Goal: Task Accomplishment & Management: Manage account settings

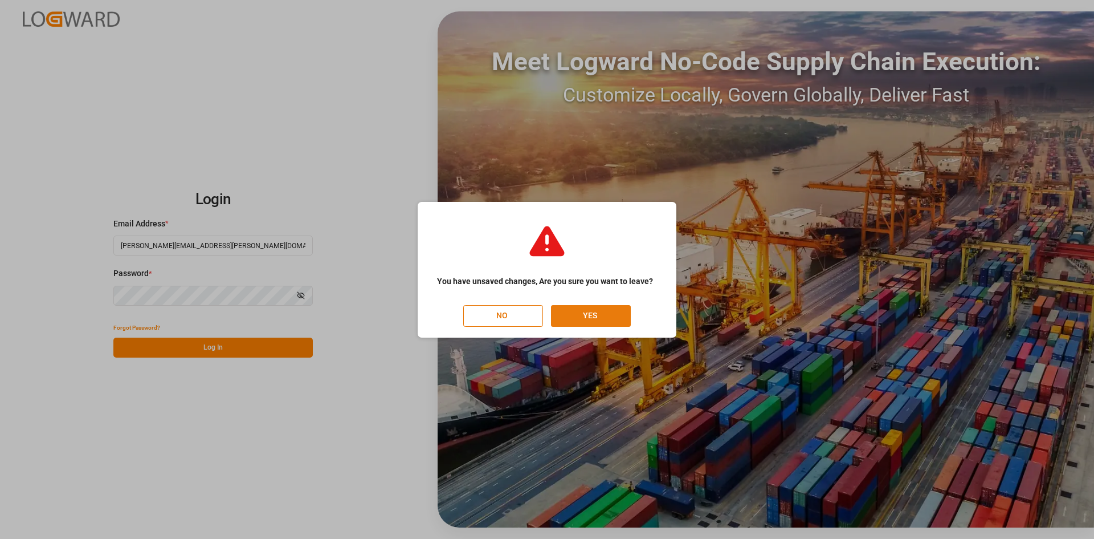
click at [580, 310] on button "YES" at bounding box center [591, 316] width 80 height 22
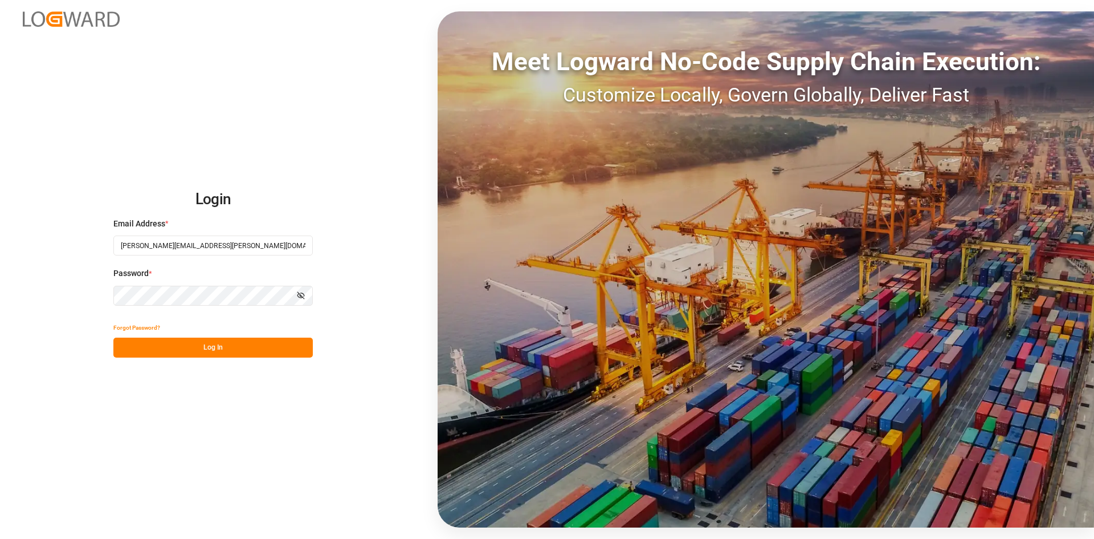
drag, startPoint x: 220, startPoint y: 348, endPoint x: 238, endPoint y: 251, distance: 99.2
click at [221, 349] on button "Log In" at bounding box center [212, 347] width 199 height 20
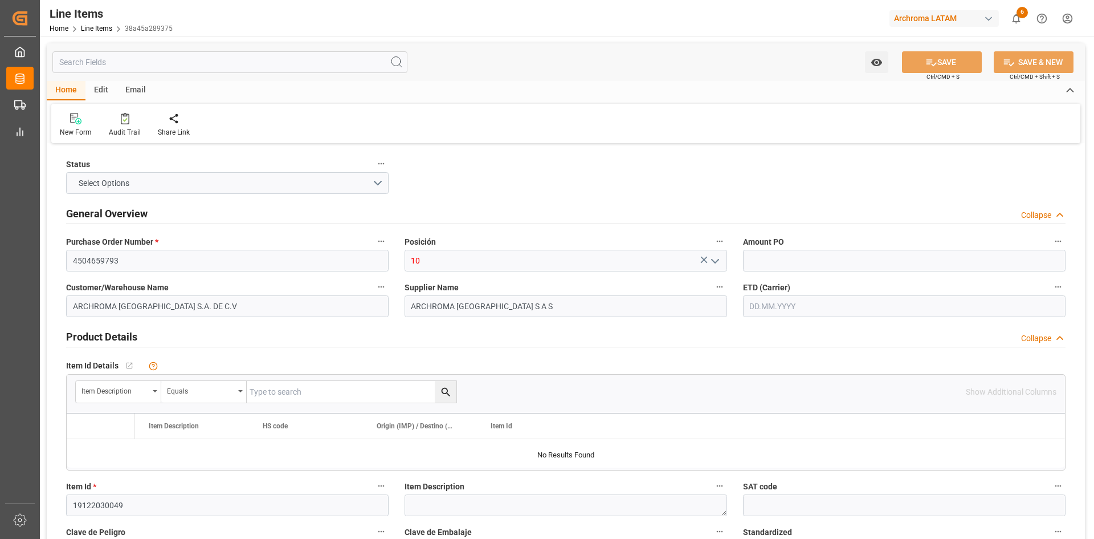
type input "2.46"
type input "1"
type input "1200"
type input "1258"
type input "2952"
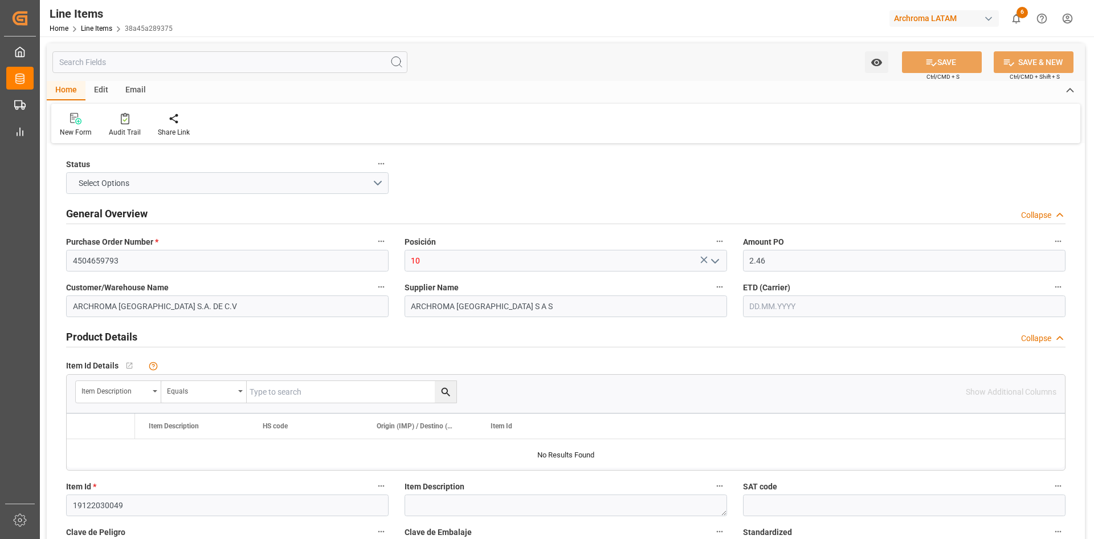
type input "29.09.2025"
type input "08.10.2025 03:31"
type input "08.09.2025 16:31"
type input "27.08.2025"
type input "15.10.2025"
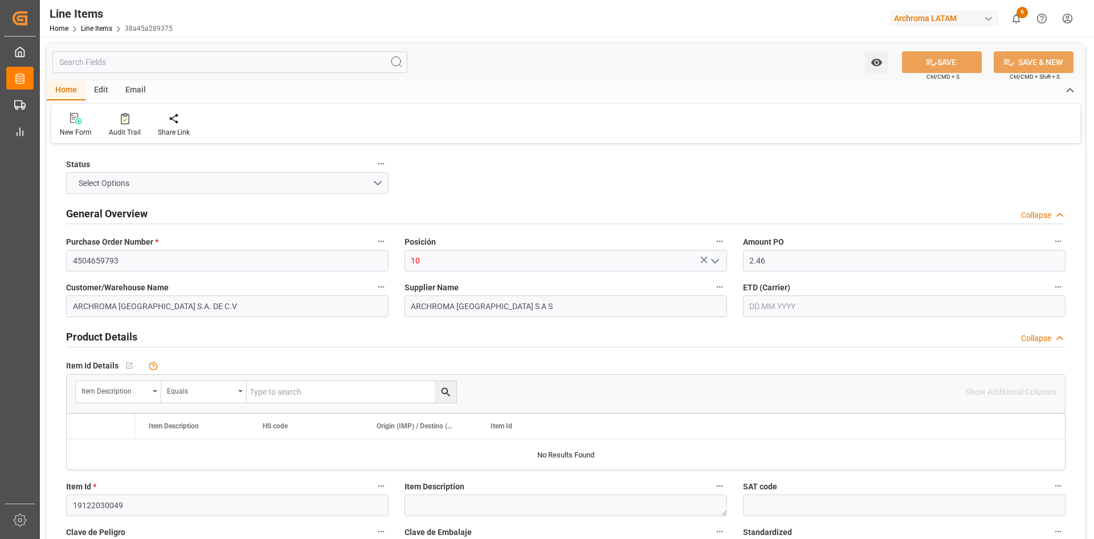
type input "27.09.2025"
click at [102, 27] on link "Line Items" at bounding box center [96, 29] width 31 height 8
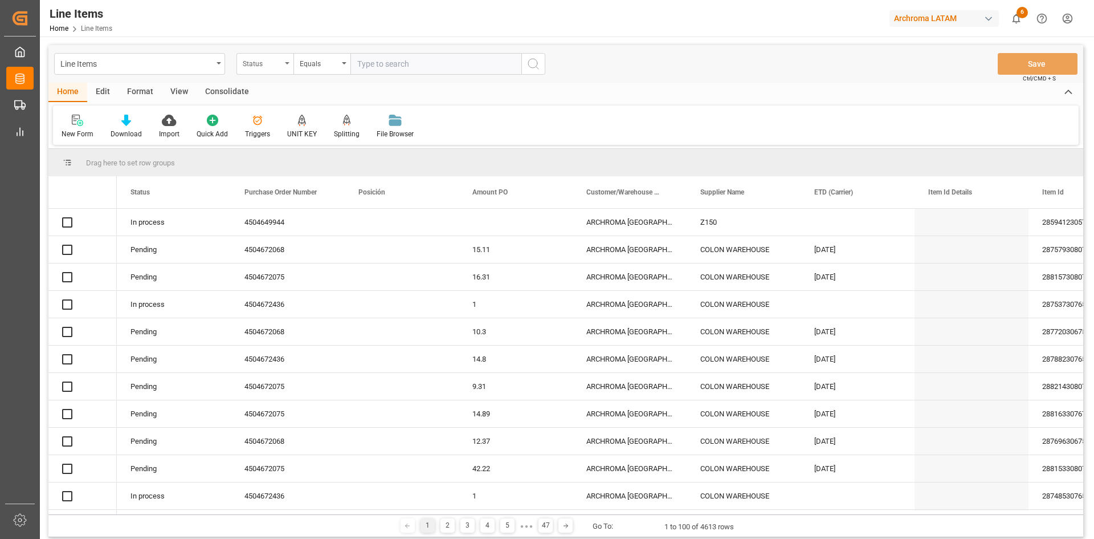
click at [277, 67] on div "Status" at bounding box center [262, 62] width 39 height 13
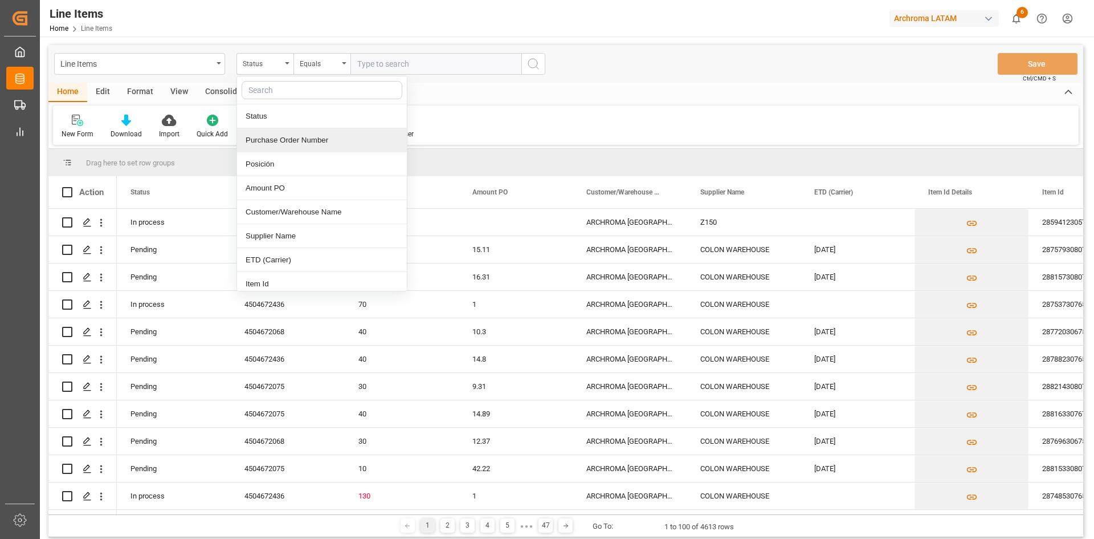
click at [294, 141] on div "Purchase Order Number" at bounding box center [322, 140] width 170 height 24
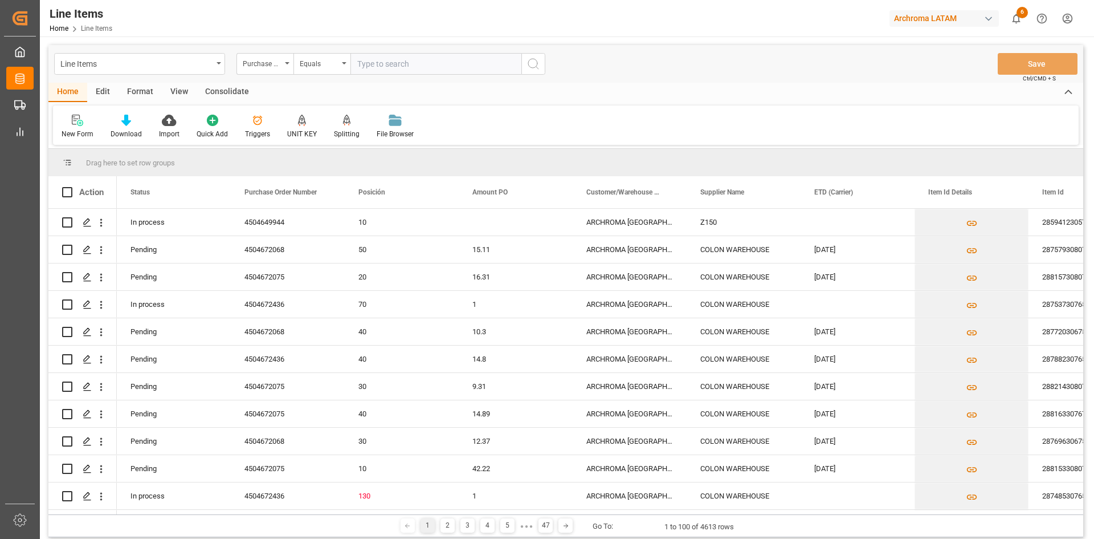
click at [408, 66] on input "text" at bounding box center [436, 64] width 171 height 22
paste input "4504649944"
type input "4504649944"
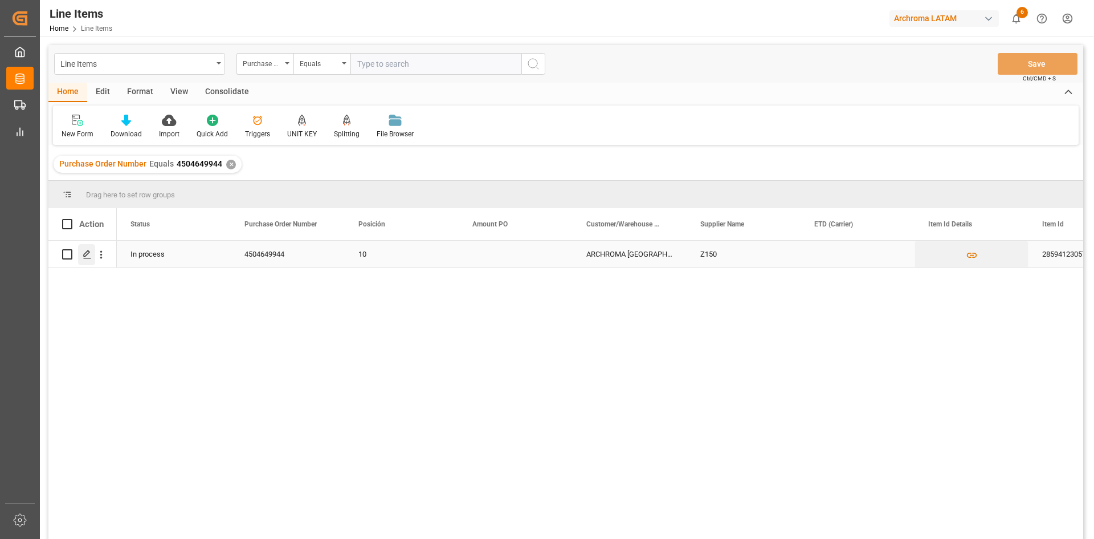
click at [82, 257] on div "Press SPACE to select this row." at bounding box center [86, 254] width 17 height 21
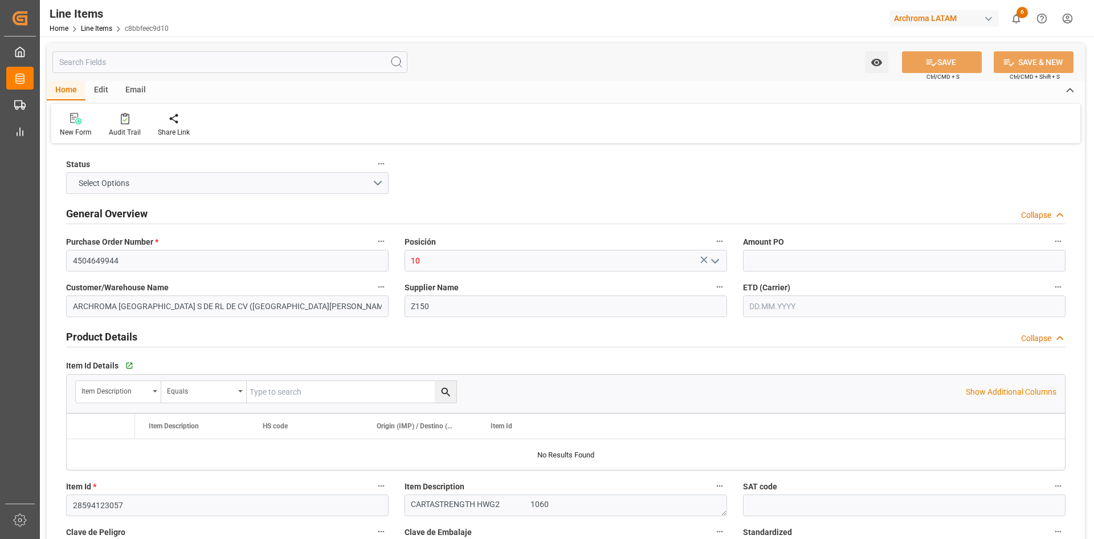
type input "12352401"
type input "18020"
type input "08.10.2025 15:16"
type input "05.08.2025 18:58"
type input "30.07.2025"
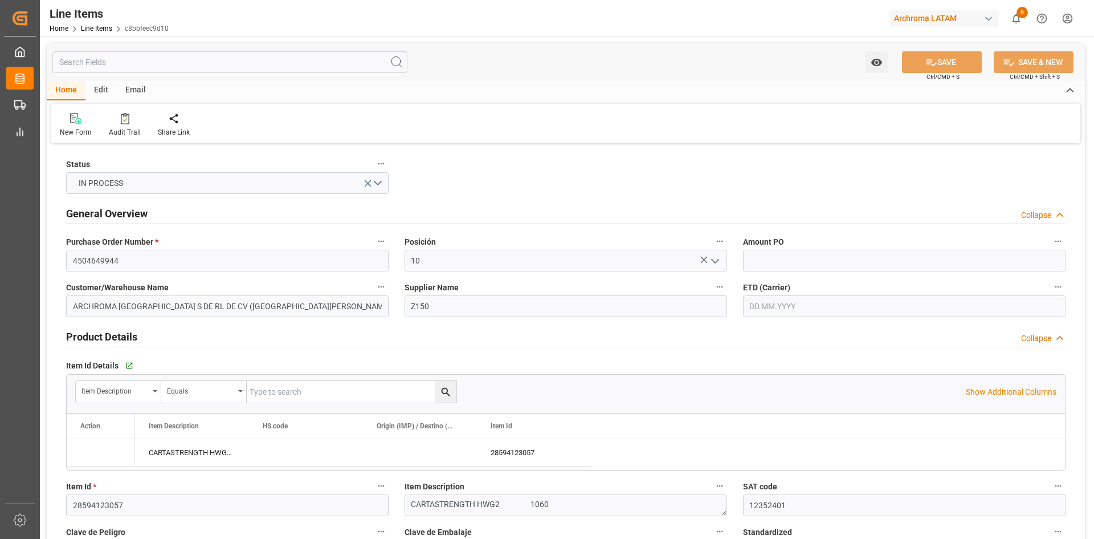
type input "24.09.2025"
type input "03.12.2025"
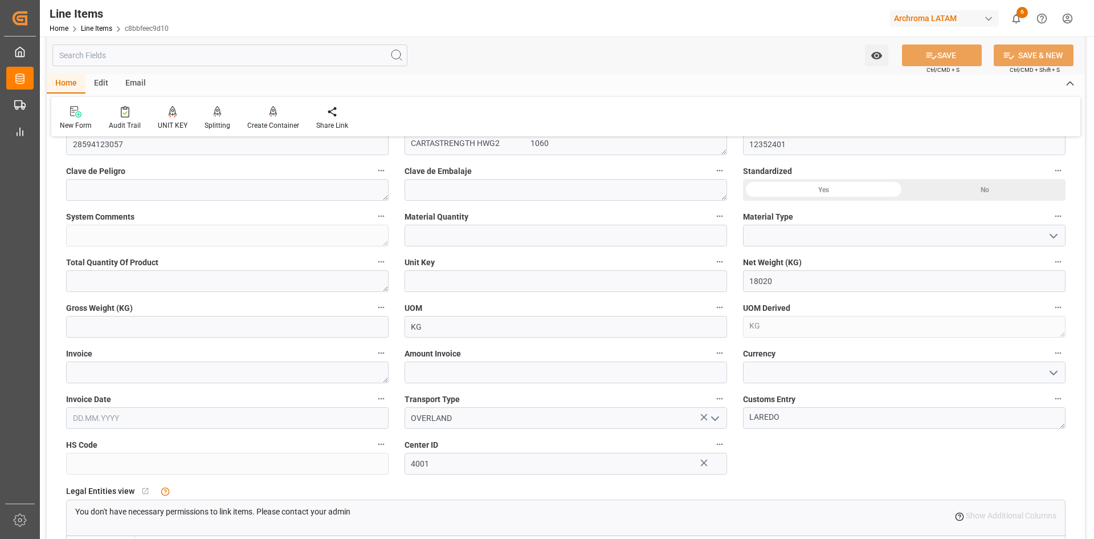
scroll to position [342, 0]
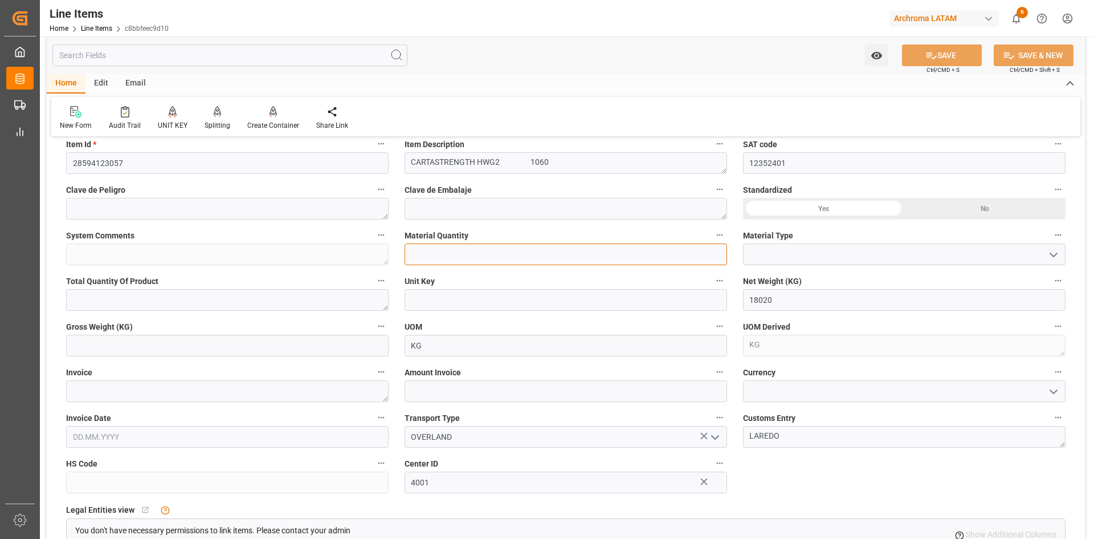
click at [551, 254] on input "text" at bounding box center [566, 254] width 323 height 22
type input "17"
click at [1056, 257] on icon "open menu" at bounding box center [1054, 255] width 14 height 14
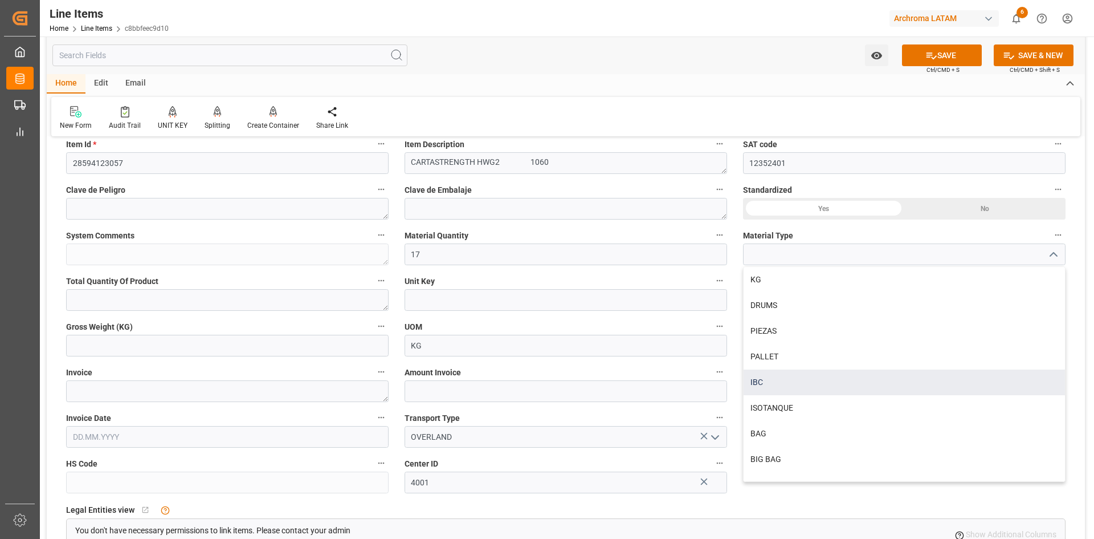
click at [762, 375] on div "IBC" at bounding box center [904, 382] width 321 height 26
type input "IBC"
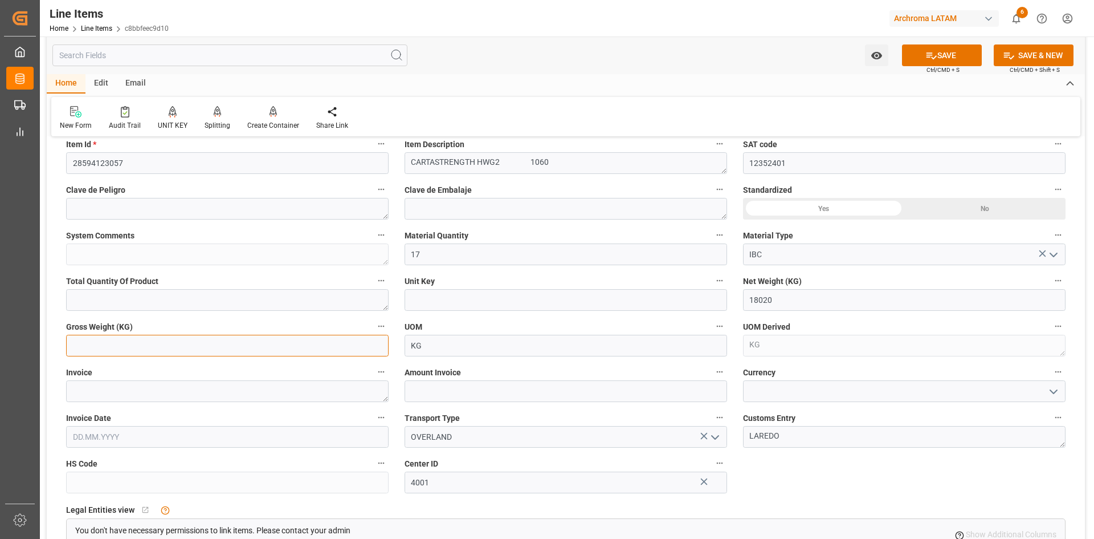
drag, startPoint x: 217, startPoint y: 351, endPoint x: 207, endPoint y: 356, distance: 10.5
click at [217, 351] on input "text" at bounding box center [227, 346] width 323 height 22
click at [135, 340] on input "text" at bounding box center [227, 346] width 323 height 22
type input "19006"
click at [265, 392] on textarea at bounding box center [227, 391] width 323 height 22
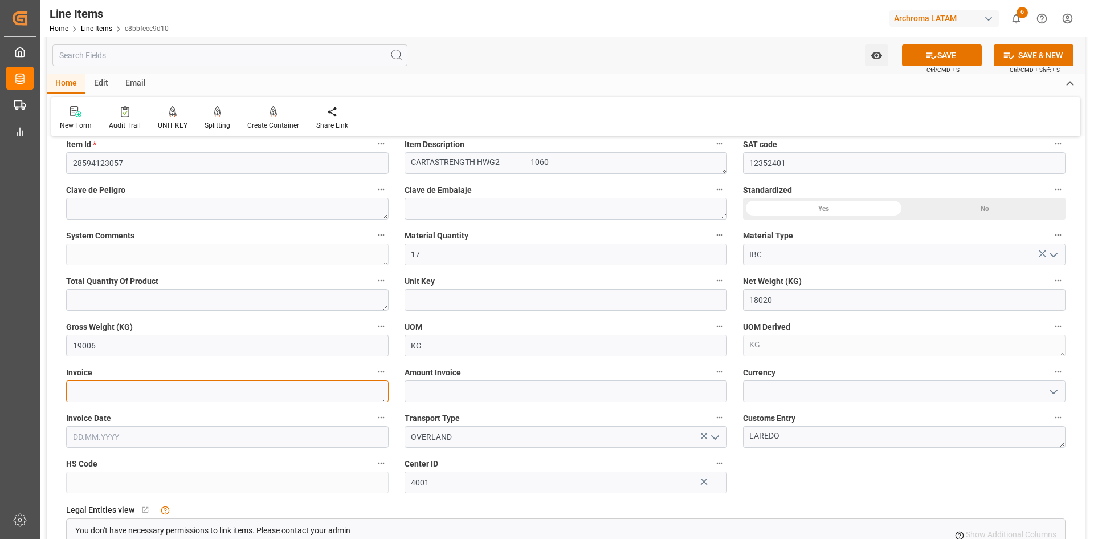
click at [295, 389] on textarea at bounding box center [227, 391] width 323 height 22
paste textarea "9021167879"
type textarea "9021167879"
click at [568, 393] on input "text" at bounding box center [566, 391] width 323 height 22
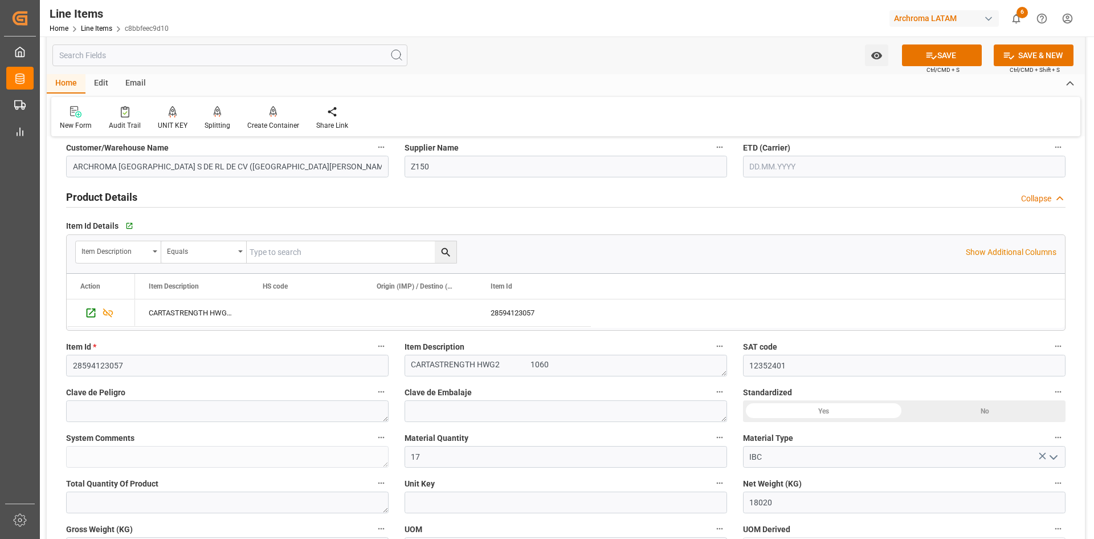
scroll to position [0, 0]
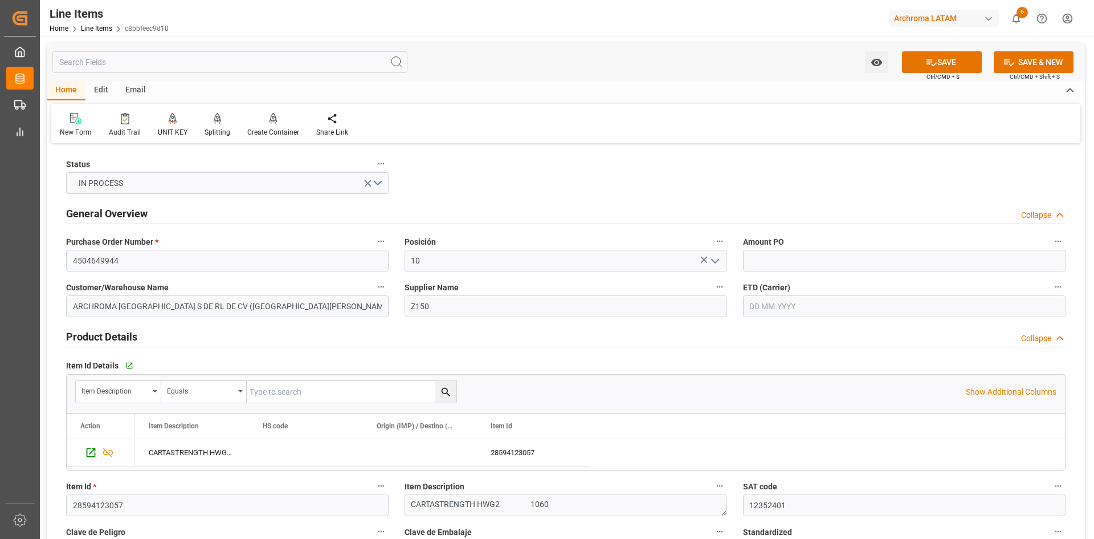
type input "22164.60"
click at [788, 262] on input "text" at bounding box center [904, 261] width 323 height 22
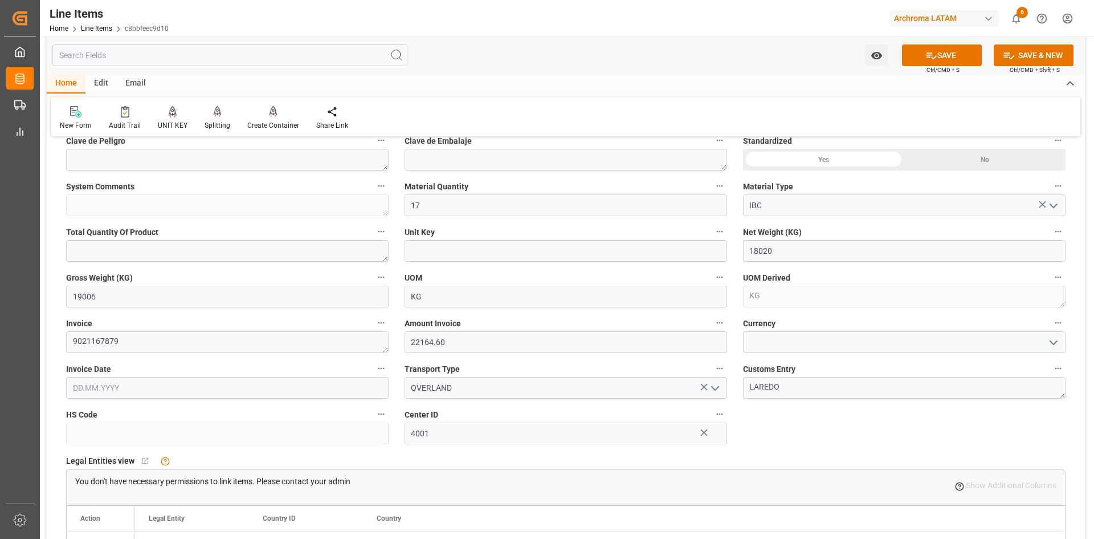
scroll to position [456, 0]
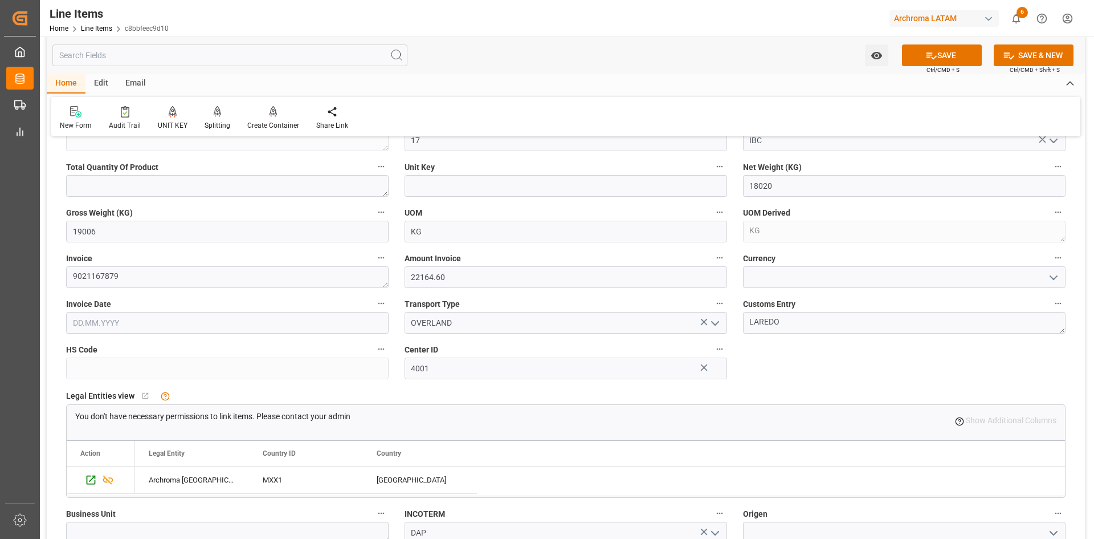
type input "1.23"
click at [771, 280] on input at bounding box center [904, 277] width 323 height 22
click at [1058, 277] on icon "open menu" at bounding box center [1054, 278] width 14 height 14
click at [777, 308] on div "USD" at bounding box center [904, 303] width 321 height 26
type input "USD"
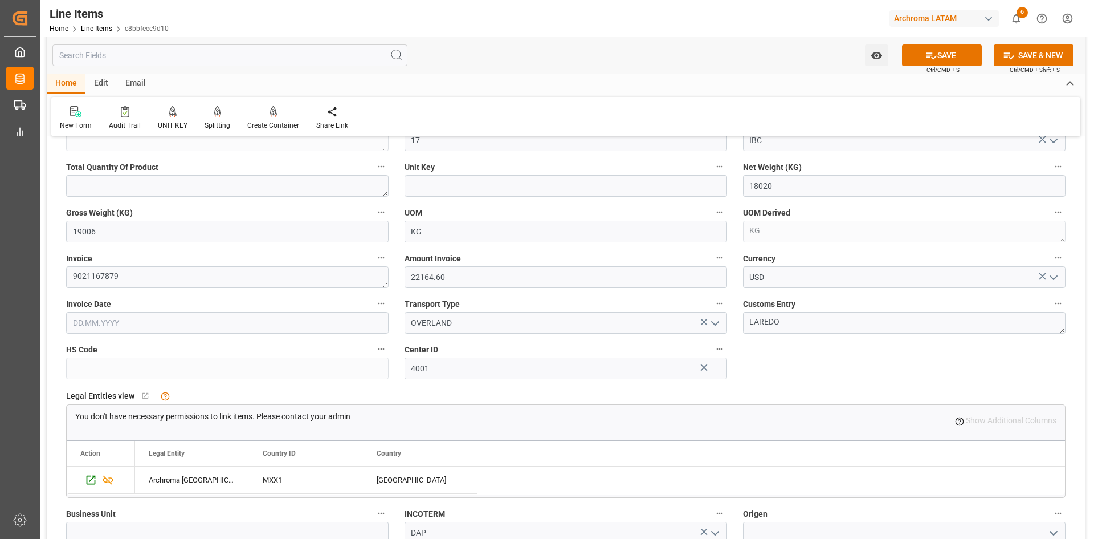
click at [270, 325] on input "text" at bounding box center [227, 323] width 323 height 22
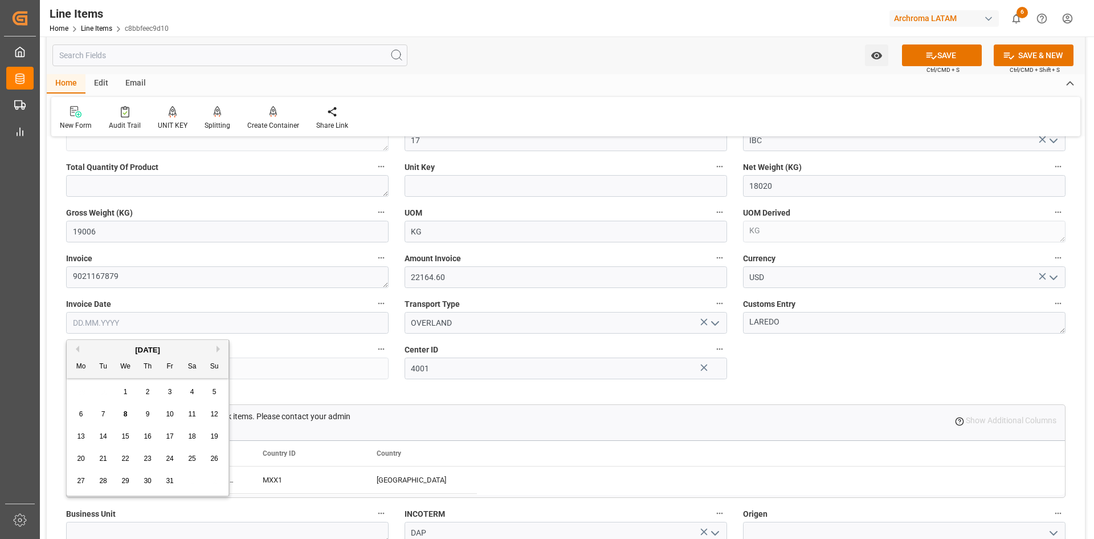
click at [104, 355] on div "October 2025" at bounding box center [148, 349] width 162 height 11
click at [73, 349] on button "Previous Month" at bounding box center [75, 348] width 7 height 7
click at [145, 455] on span "25" at bounding box center [147, 458] width 7 height 8
type input "25.09.2025"
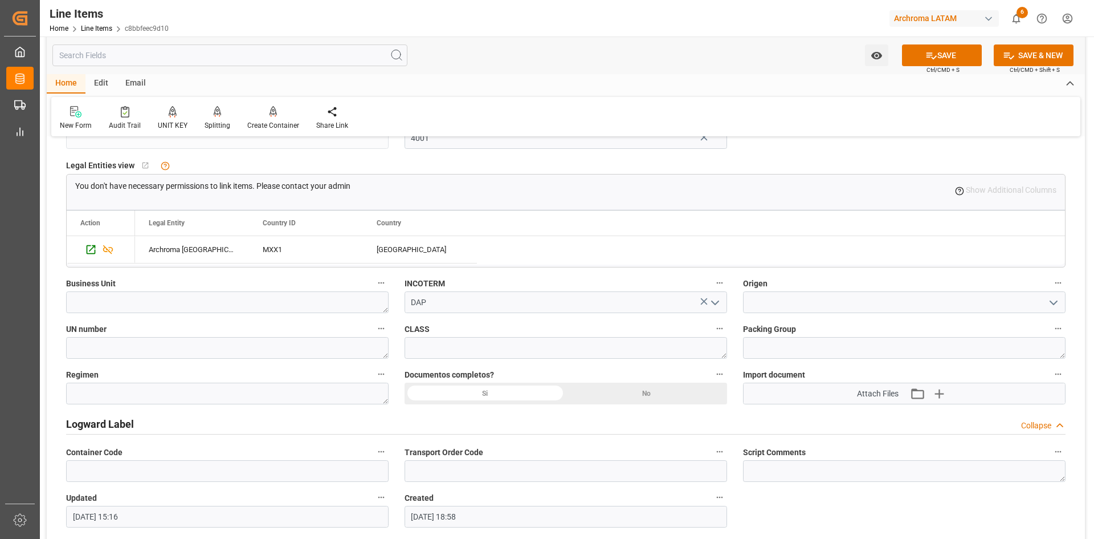
scroll to position [684, 0]
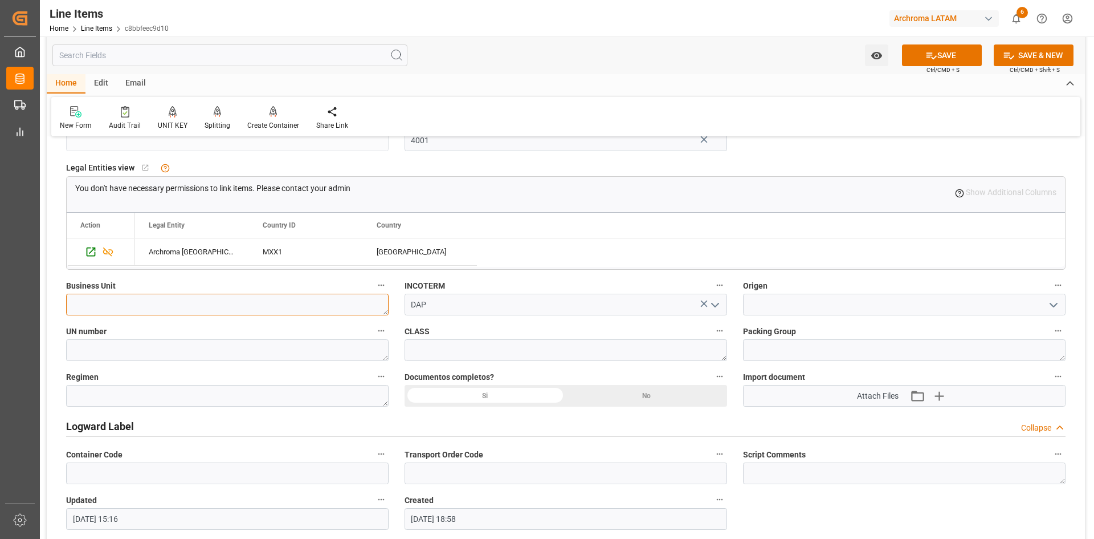
click at [234, 312] on textarea at bounding box center [227, 305] width 323 height 22
type textarea "PT"
click at [1056, 303] on icon "open menu" at bounding box center [1054, 305] width 14 height 14
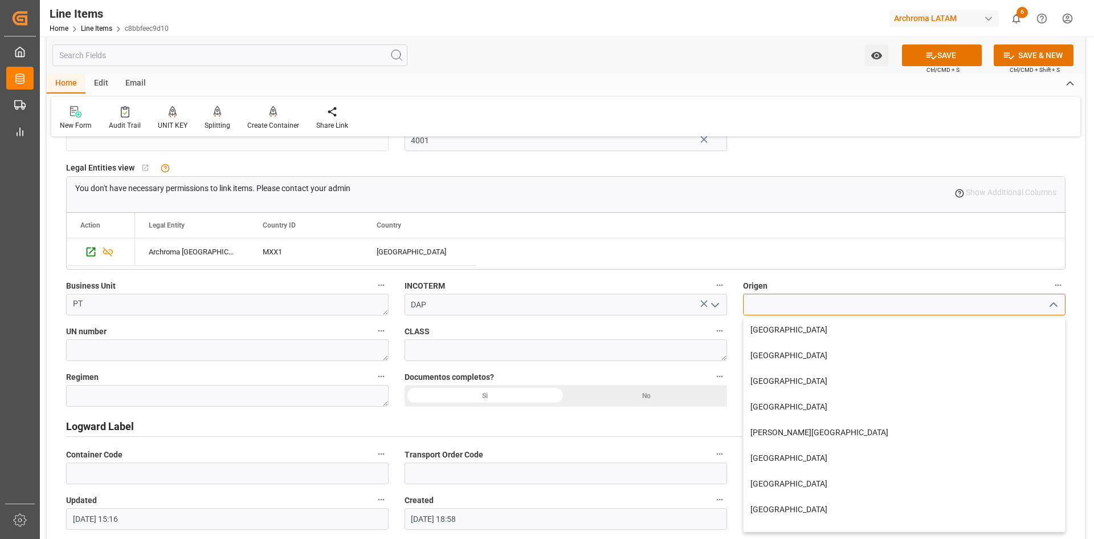
click at [853, 310] on input at bounding box center [904, 305] width 323 height 22
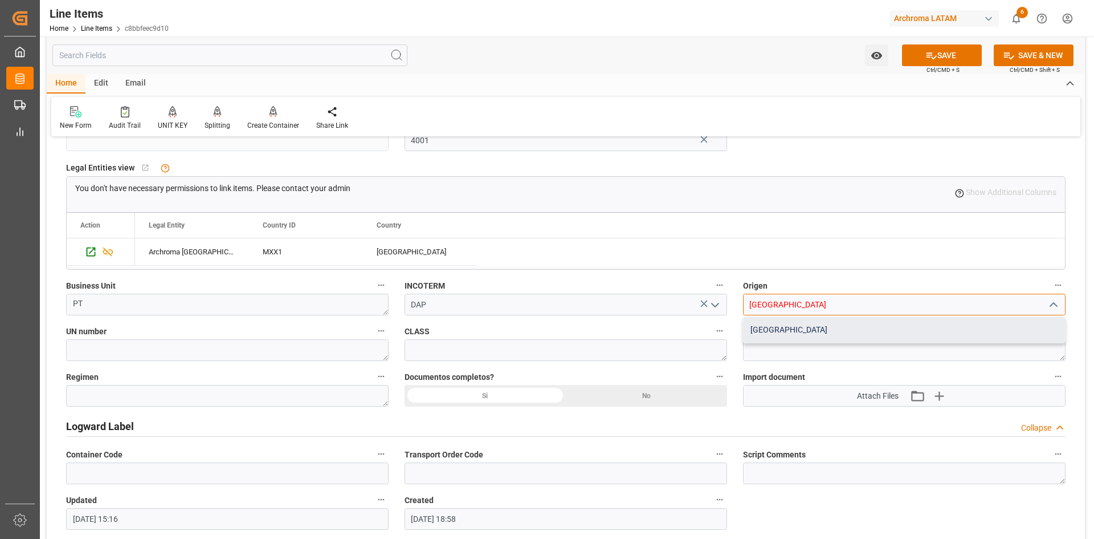
click at [785, 323] on div "USA" at bounding box center [904, 330] width 321 height 26
type input "USA"
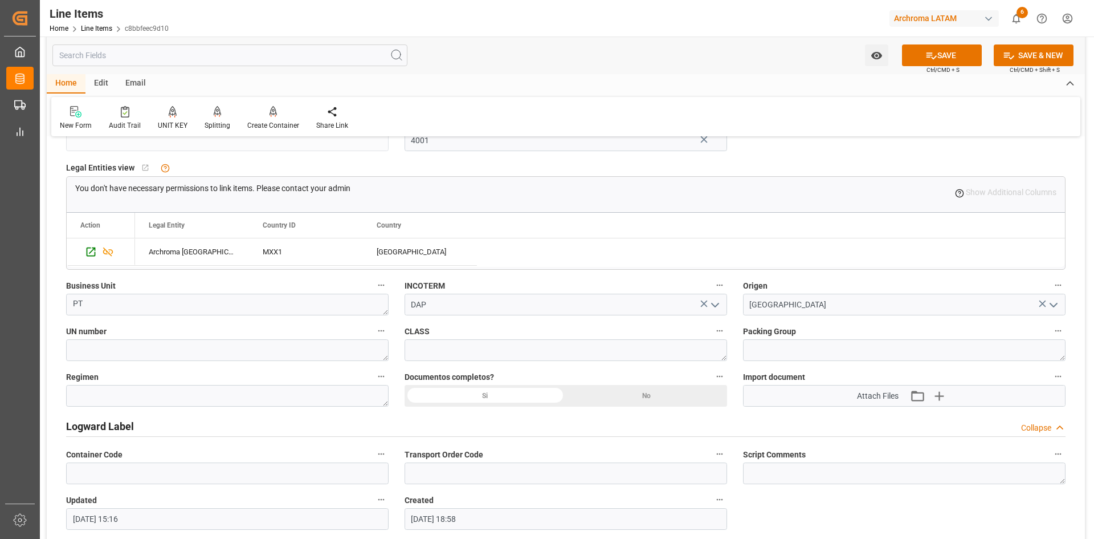
click at [491, 392] on div "Si" at bounding box center [485, 396] width 161 height 22
click at [936, 393] on icon "button" at bounding box center [939, 395] width 18 height 18
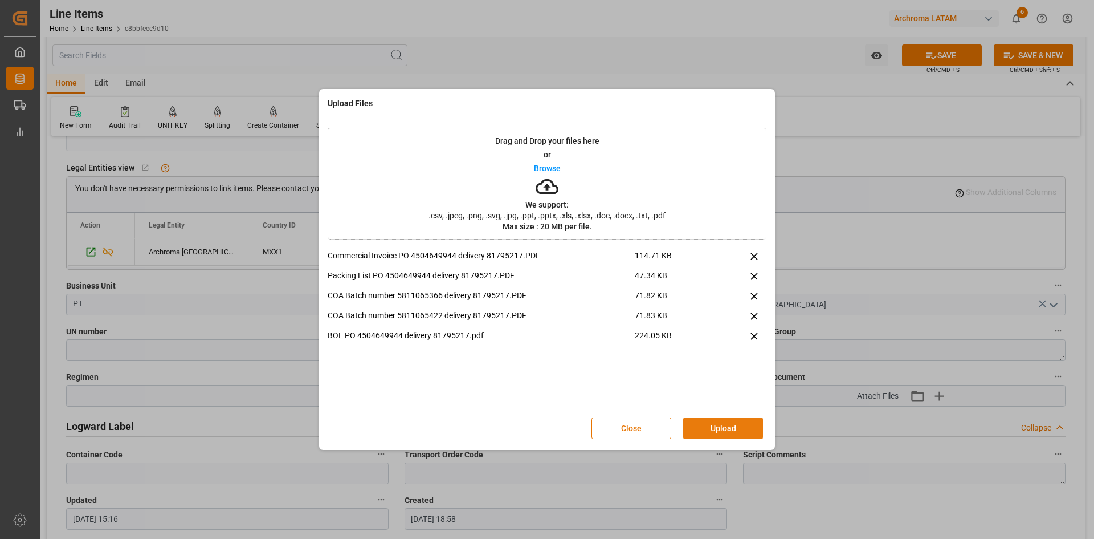
click at [744, 429] on button "Upload" at bounding box center [723, 428] width 80 height 22
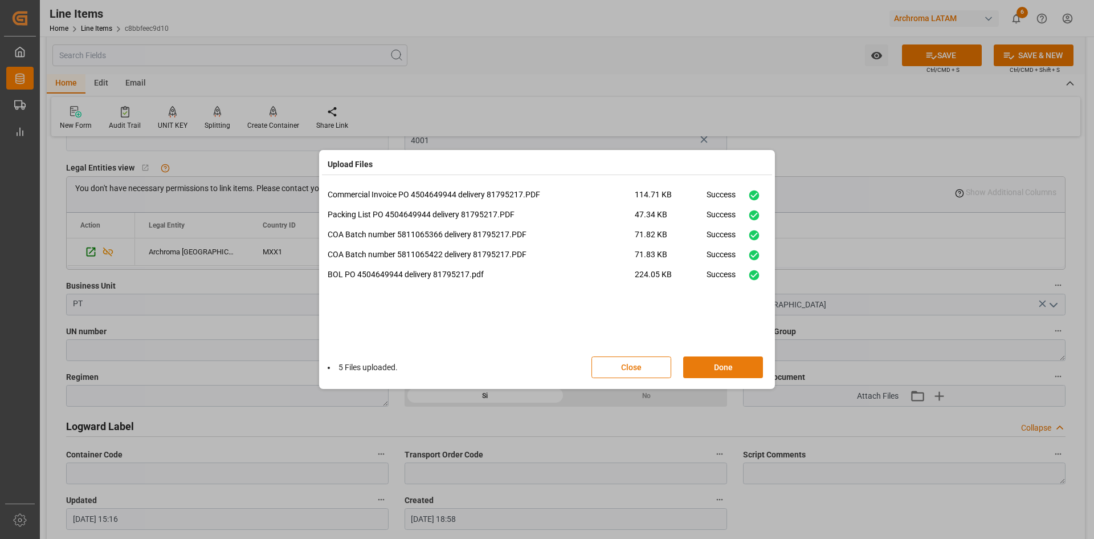
click at [726, 365] on button "Done" at bounding box center [723, 367] width 80 height 22
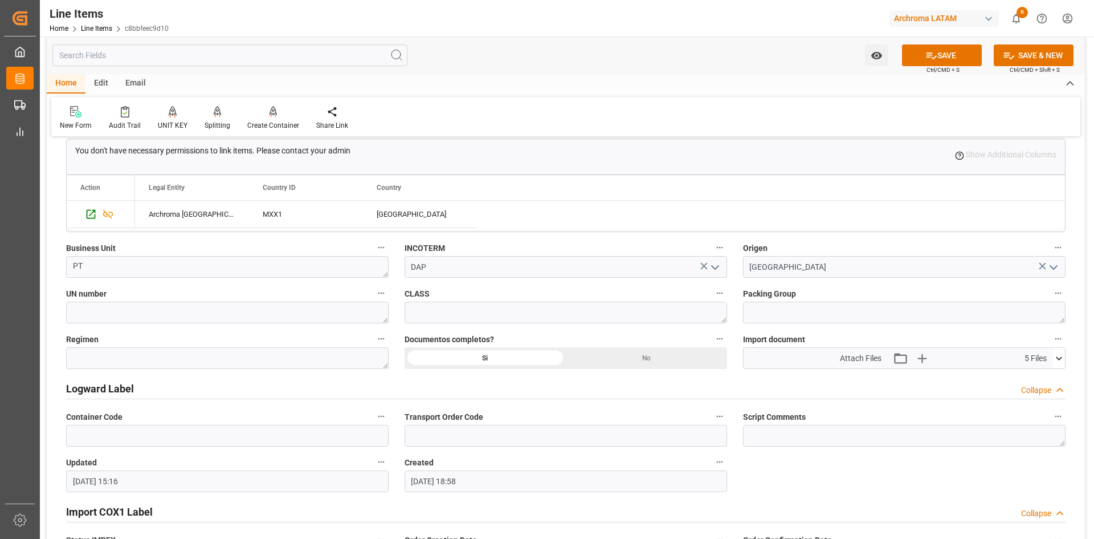
scroll to position [741, 0]
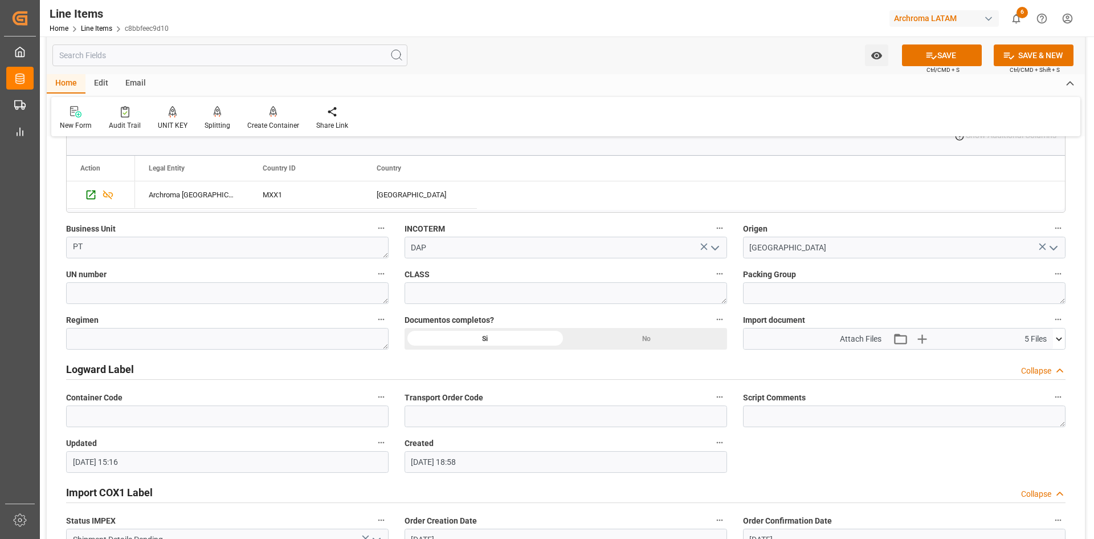
click at [526, 335] on div "Si" at bounding box center [485, 339] width 161 height 22
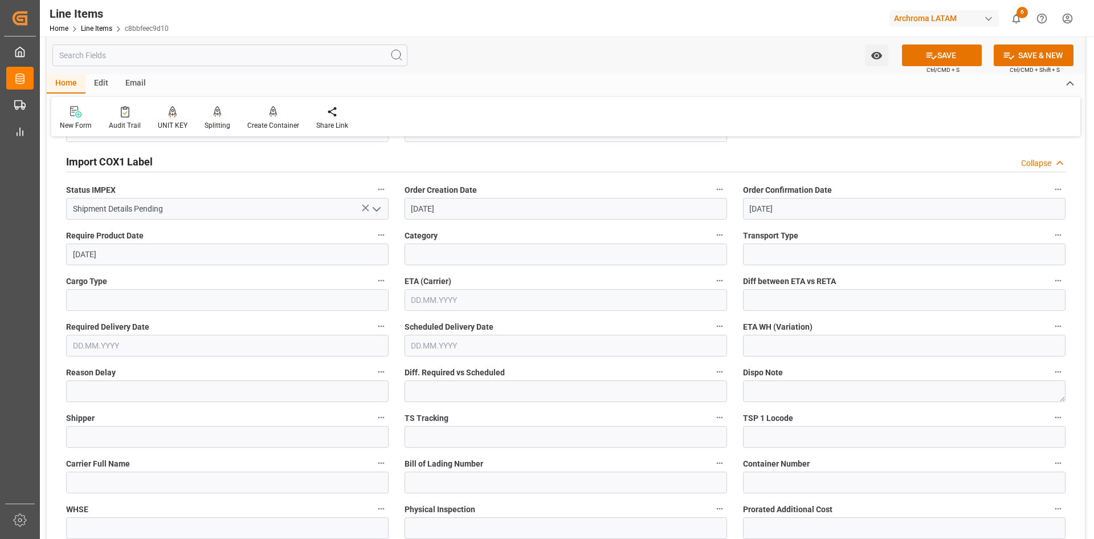
scroll to position [1083, 0]
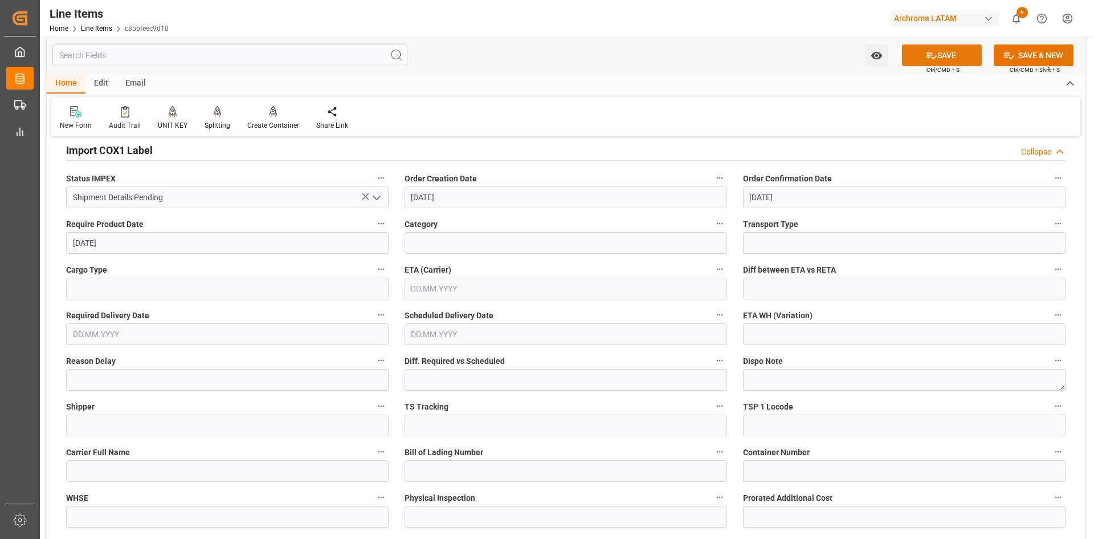
click at [935, 54] on button "SAVE" at bounding box center [942, 55] width 80 height 22
type textarea "17 IBC"
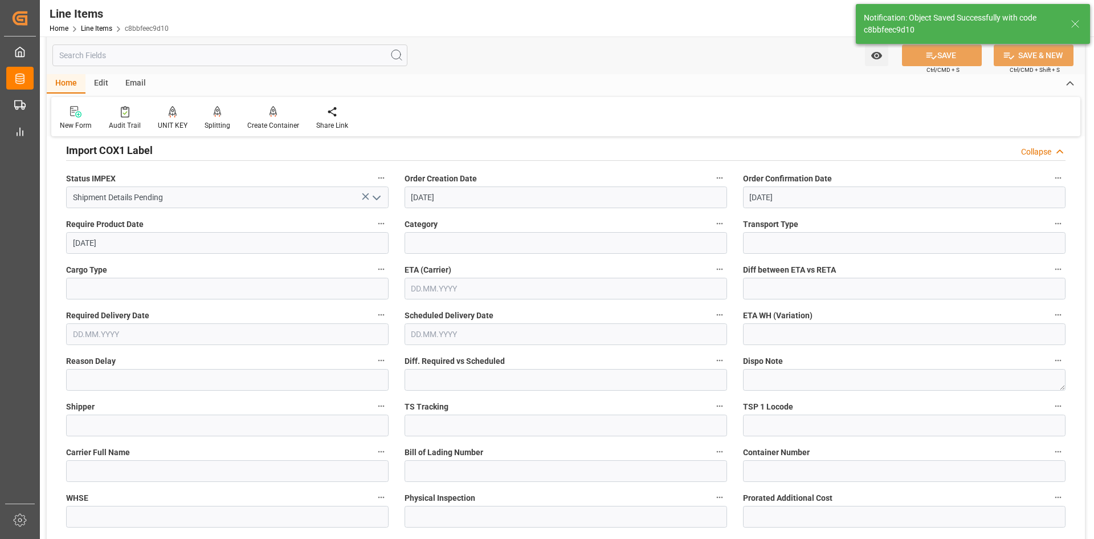
type input "08.10.2025 15:18"
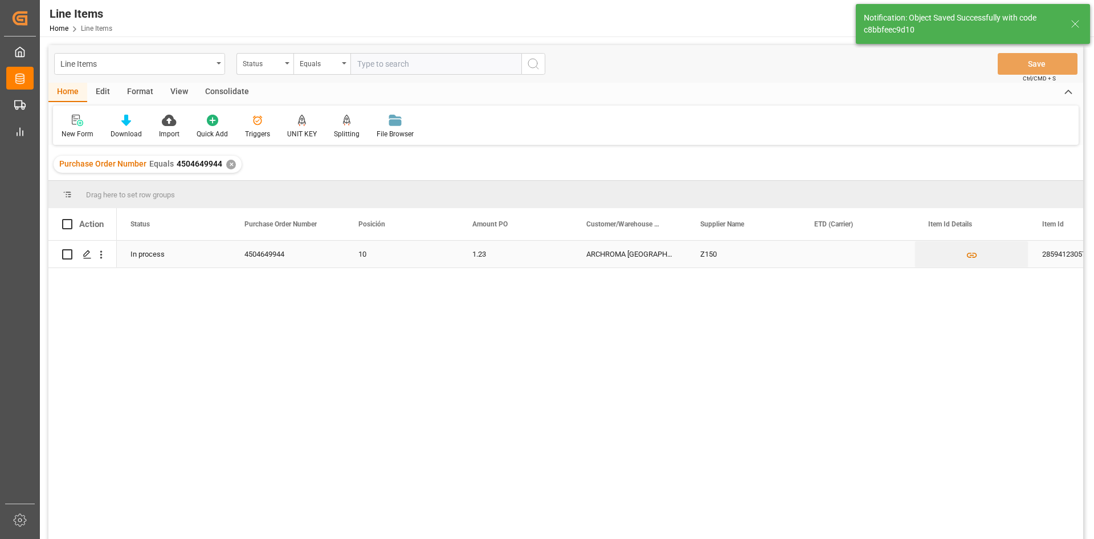
click at [72, 259] on div "Press SPACE to select this row." at bounding box center [82, 254] width 41 height 26
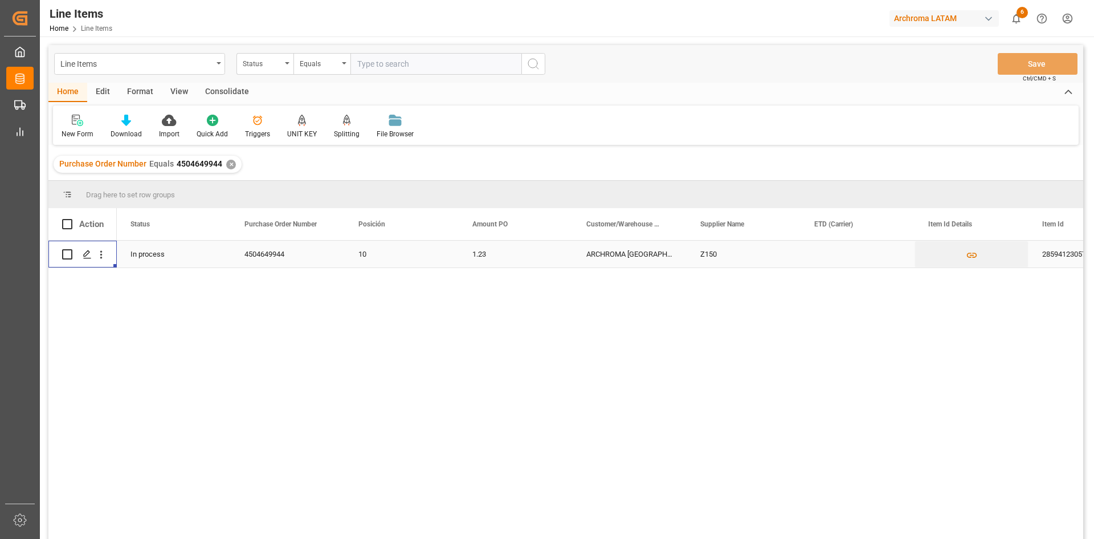
click at [68, 258] on input "Press Space to toggle row selection (unchecked)" at bounding box center [67, 254] width 10 height 10
checkbox input "true"
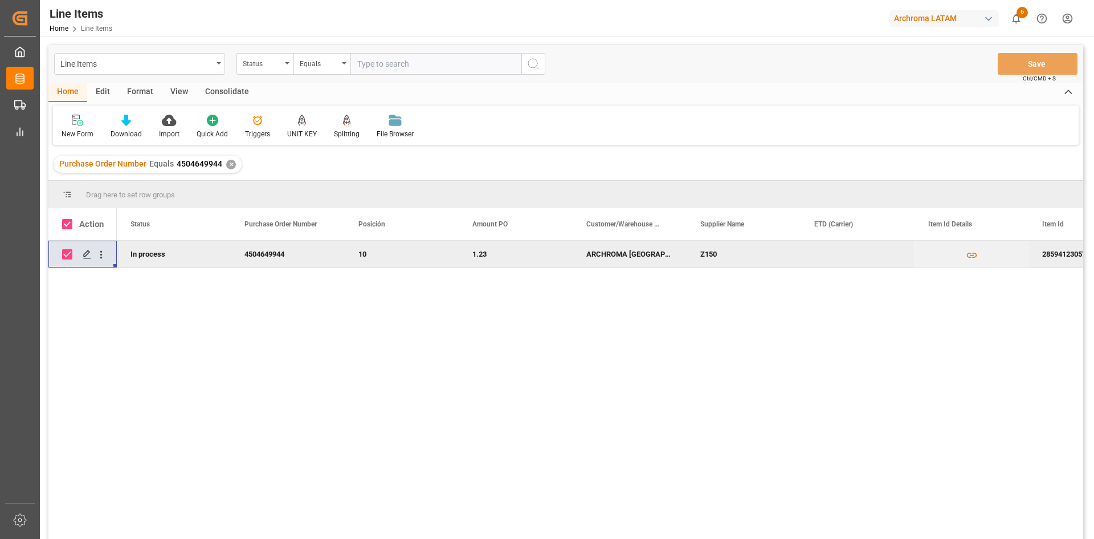
click at [208, 88] on div "Consolidate" at bounding box center [227, 92] width 61 height 19
click at [85, 121] on icon at bounding box center [90, 121] width 10 height 10
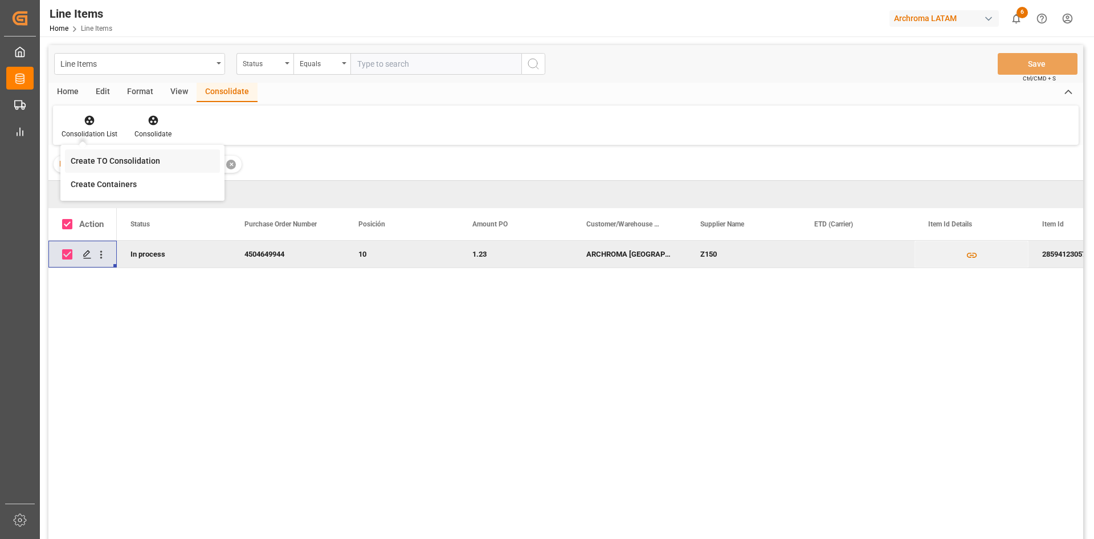
click at [128, 160] on div "Line Items Status Equals Save Ctrl/CMD + S Home Edit Format View Consolidate Co…" at bounding box center [565, 307] width 1035 height 524
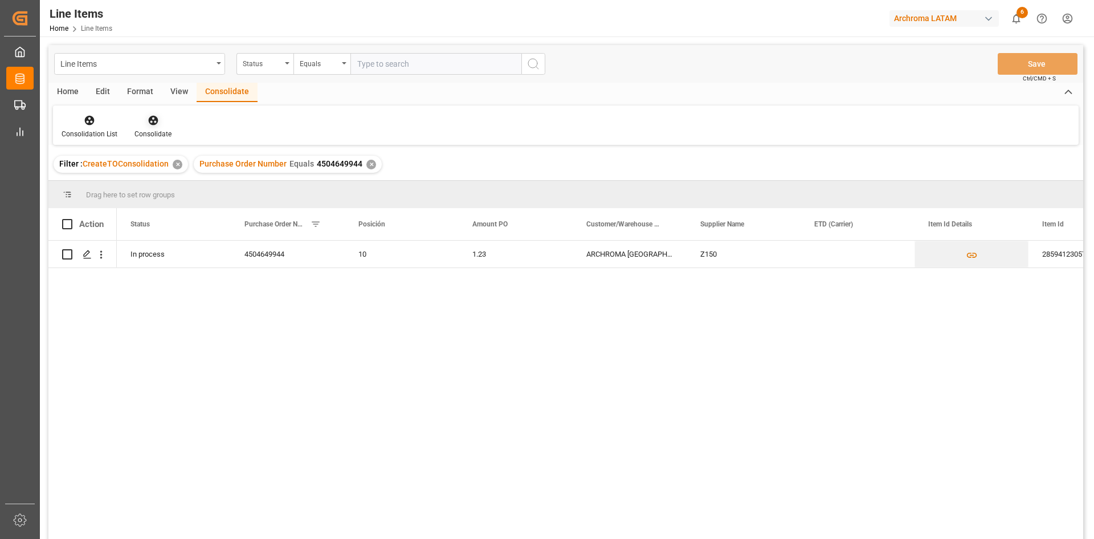
click at [156, 127] on div "Consolidate" at bounding box center [153, 126] width 54 height 25
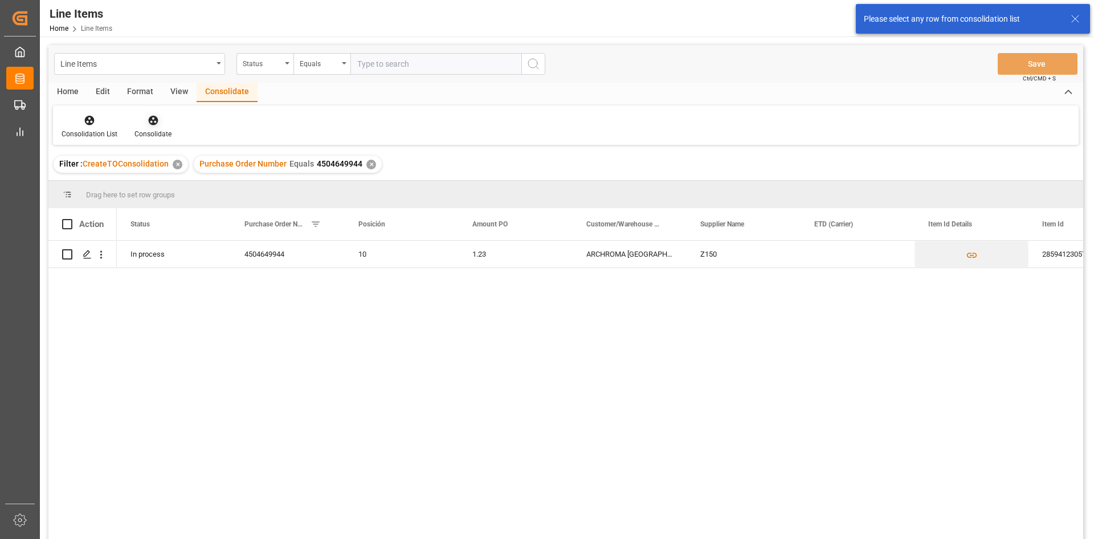
click at [153, 121] on icon at bounding box center [153, 120] width 11 height 11
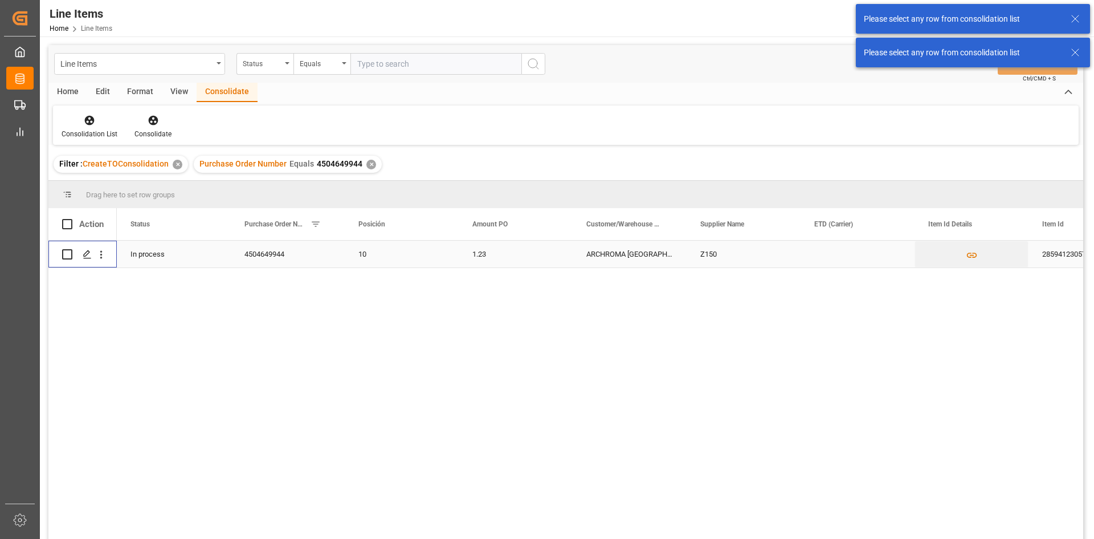
click at [70, 252] on input "Press Space to toggle row selection (unchecked)" at bounding box center [67, 254] width 10 height 10
checkbox input "true"
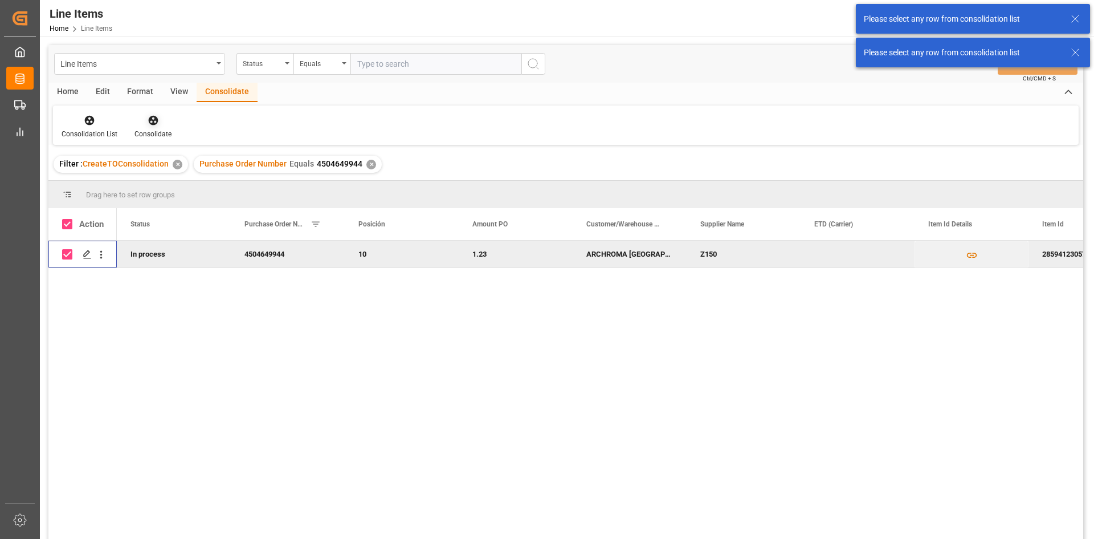
click at [153, 117] on icon at bounding box center [153, 121] width 10 height 10
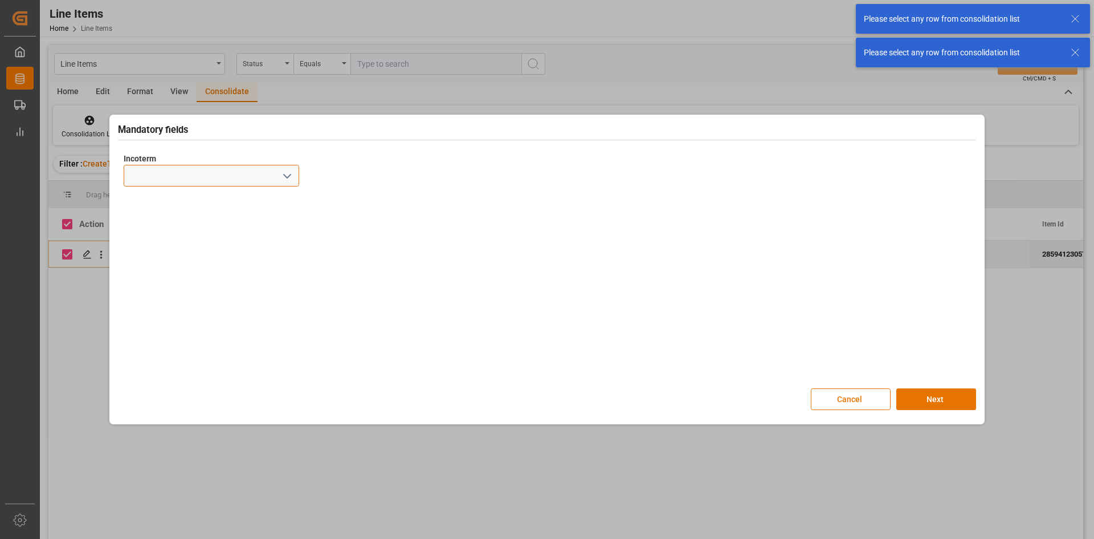
click at [242, 176] on input at bounding box center [212, 176] width 176 height 22
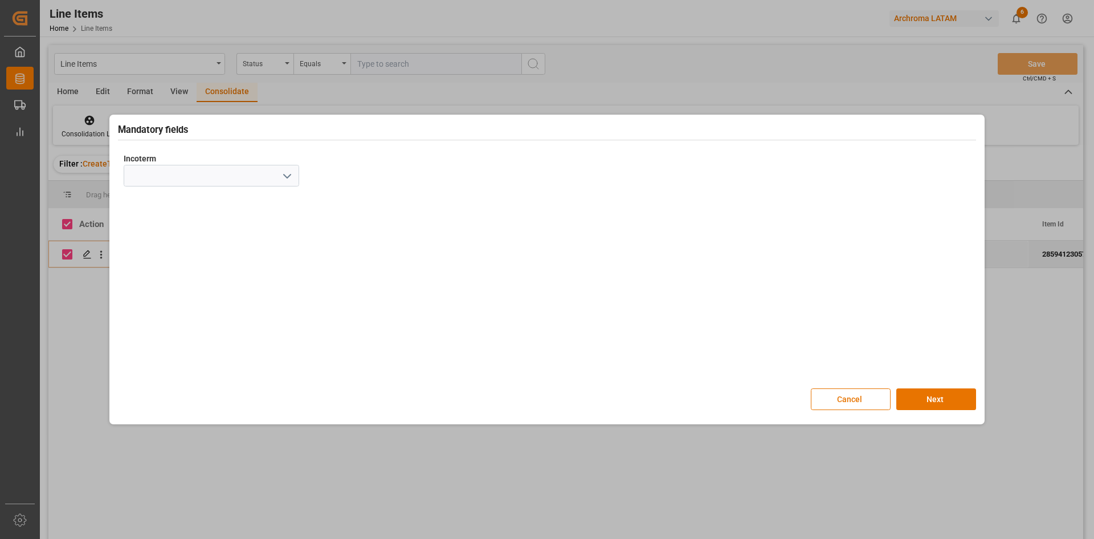
click at [283, 176] on icon "open menu" at bounding box center [287, 176] width 14 height 14
click at [170, 359] on div "DAP" at bounding box center [211, 364] width 174 height 26
type input "DAP"
click at [924, 400] on button "Next" at bounding box center [937, 399] width 80 height 22
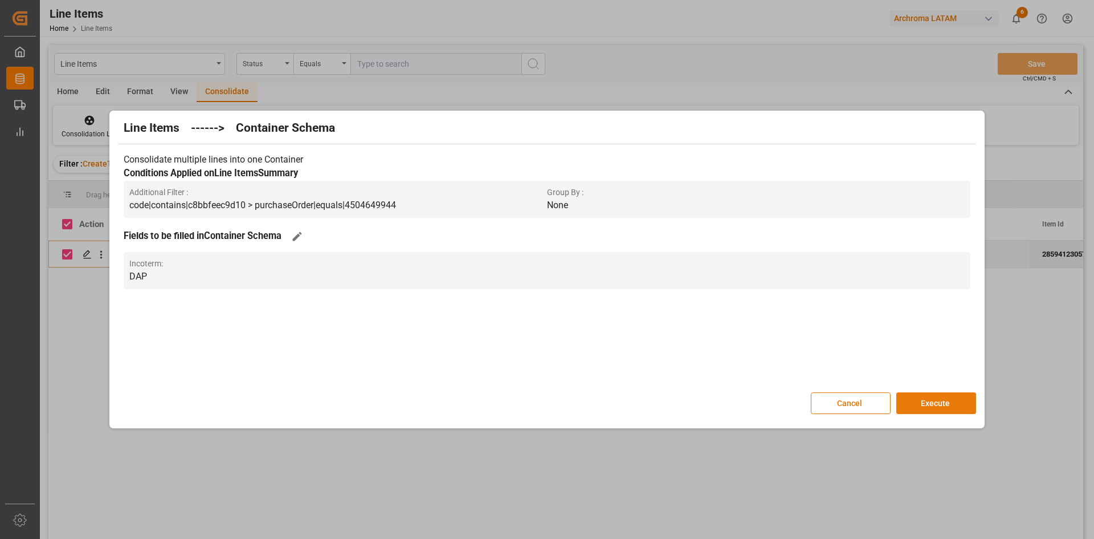
click at [941, 401] on button "Execute" at bounding box center [937, 403] width 80 height 22
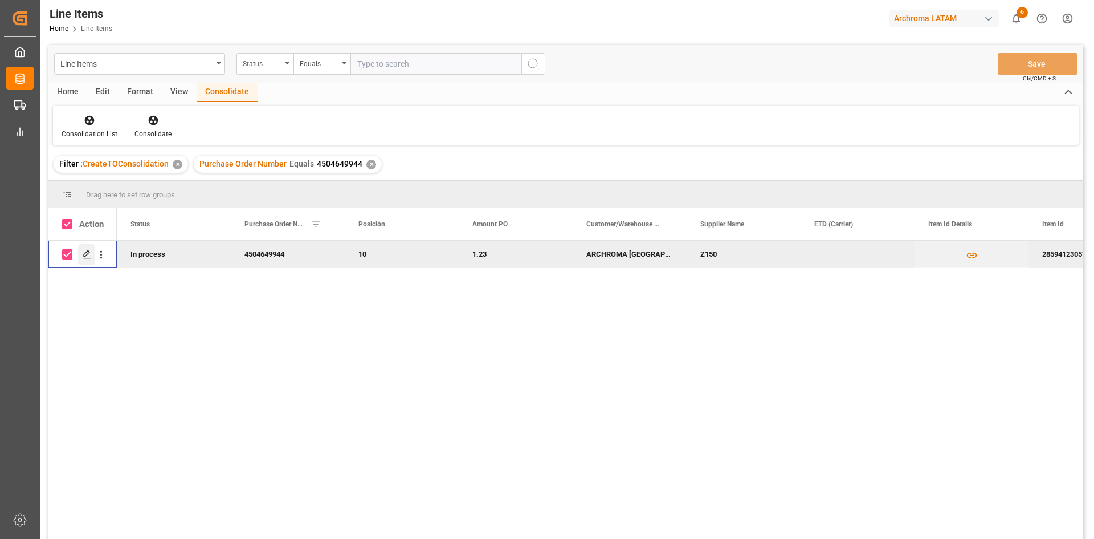
click at [86, 255] on polygon "Press SPACE to deselect this row." at bounding box center [87, 254] width 6 height 6
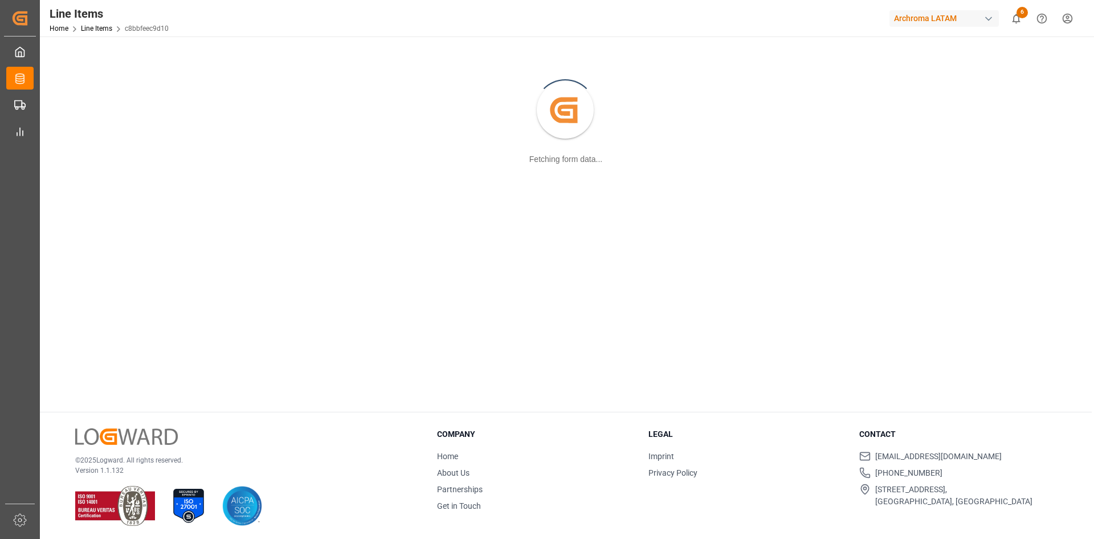
scroll to position [124, 0]
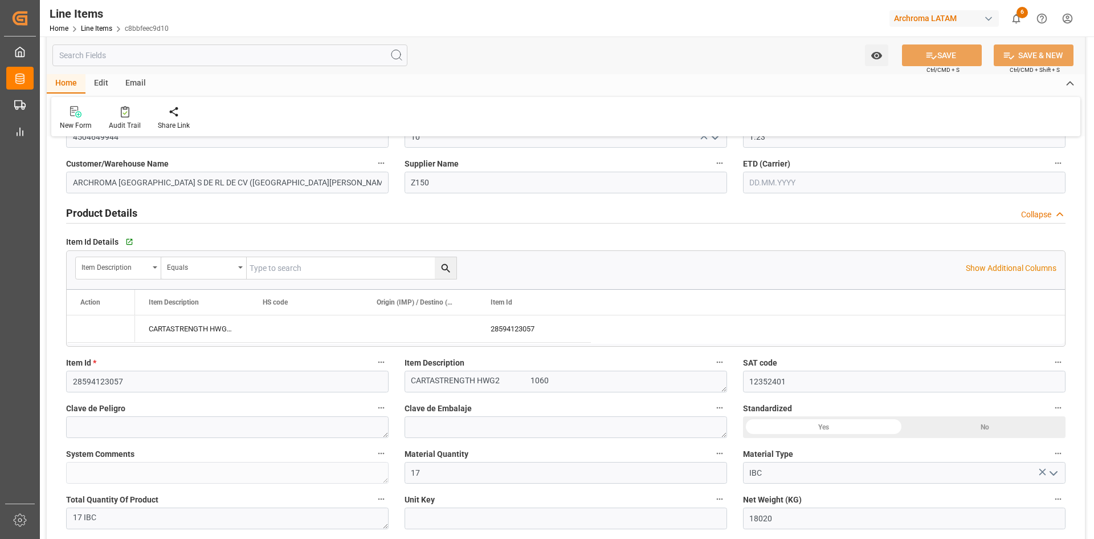
type input "25.09.2025"
type input "08.10.2025 15:26"
type input "05.08.2025 18:58"
type input "30.07.2025"
type input "24.09.2025"
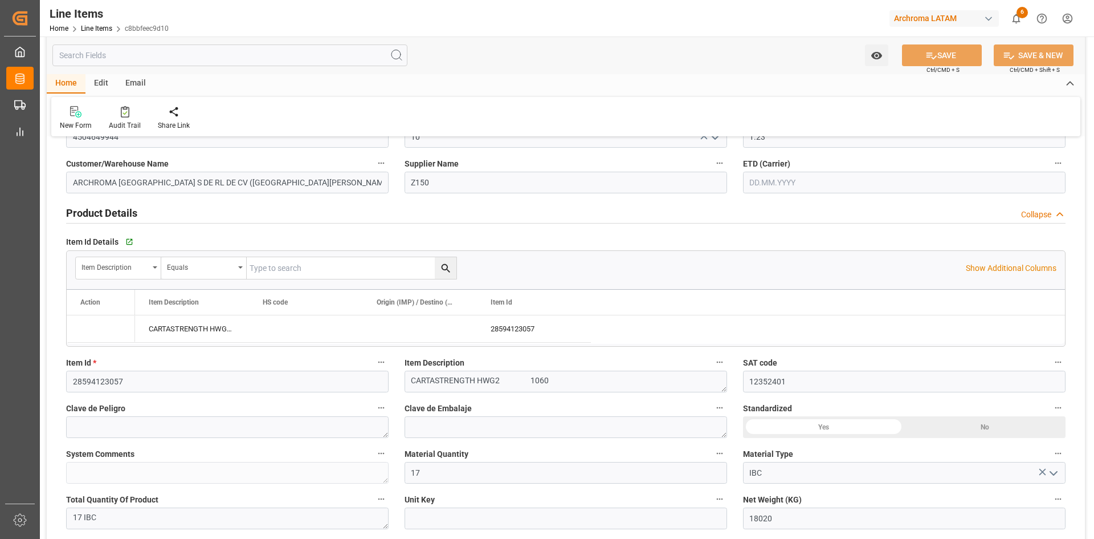
type input "03.12.2025"
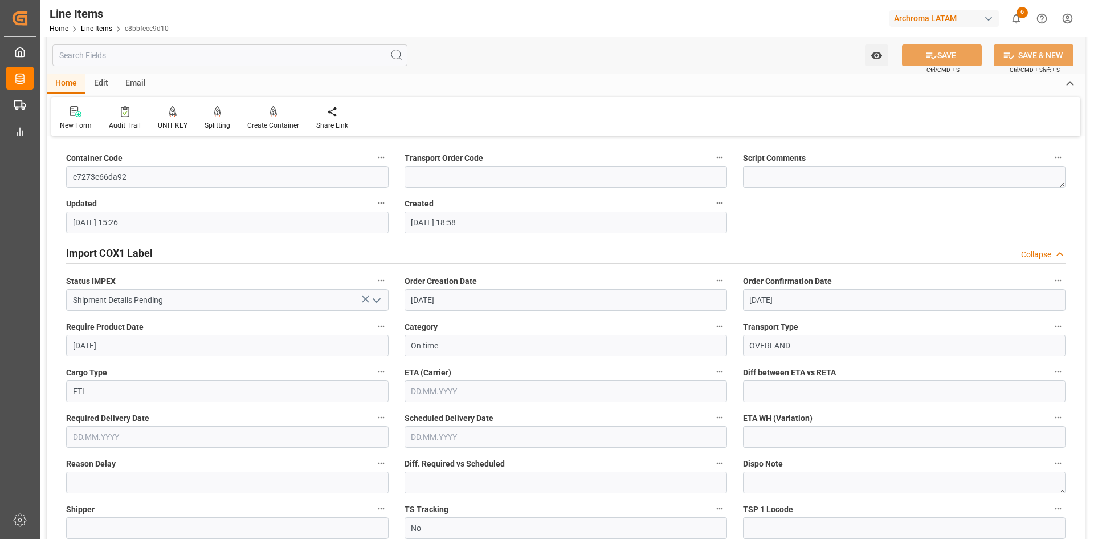
scroll to position [1036, 0]
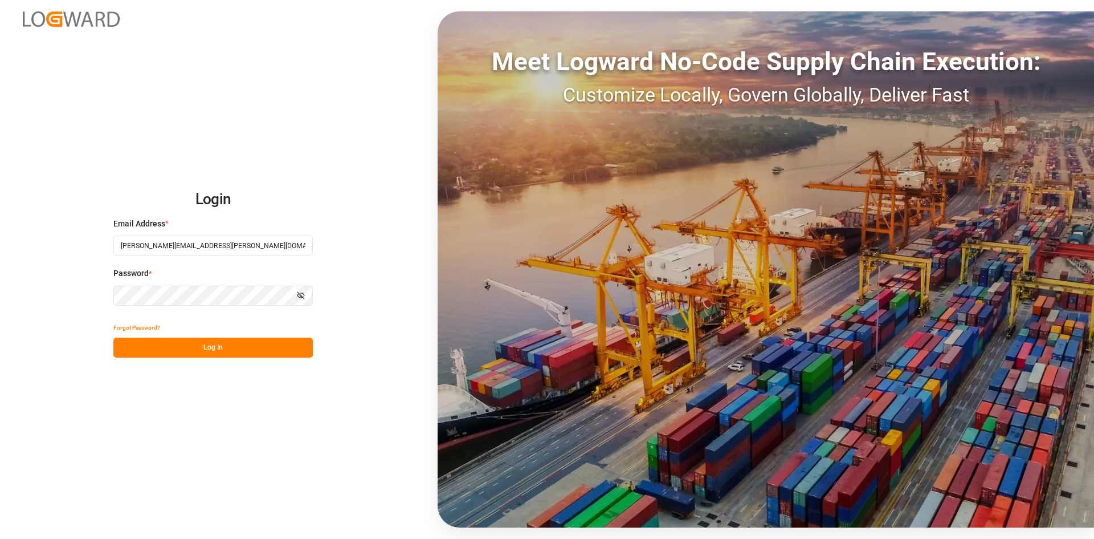
click at [217, 340] on button "Log In" at bounding box center [212, 347] width 199 height 20
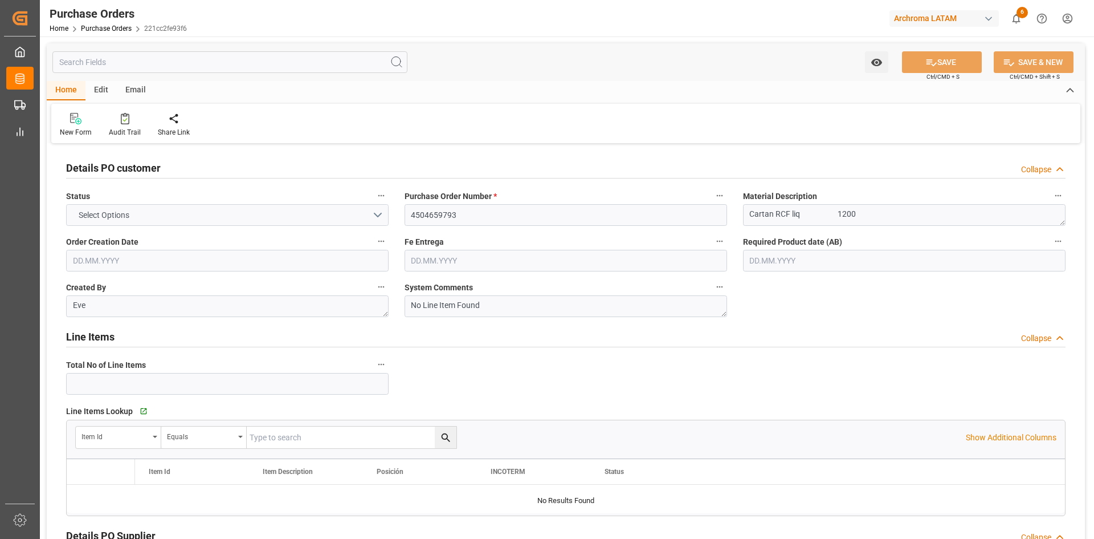
type input "1"
type input "27.08.2025"
type input "27.09.2025"
type input "15.10.2025"
type input "25.10.2025"
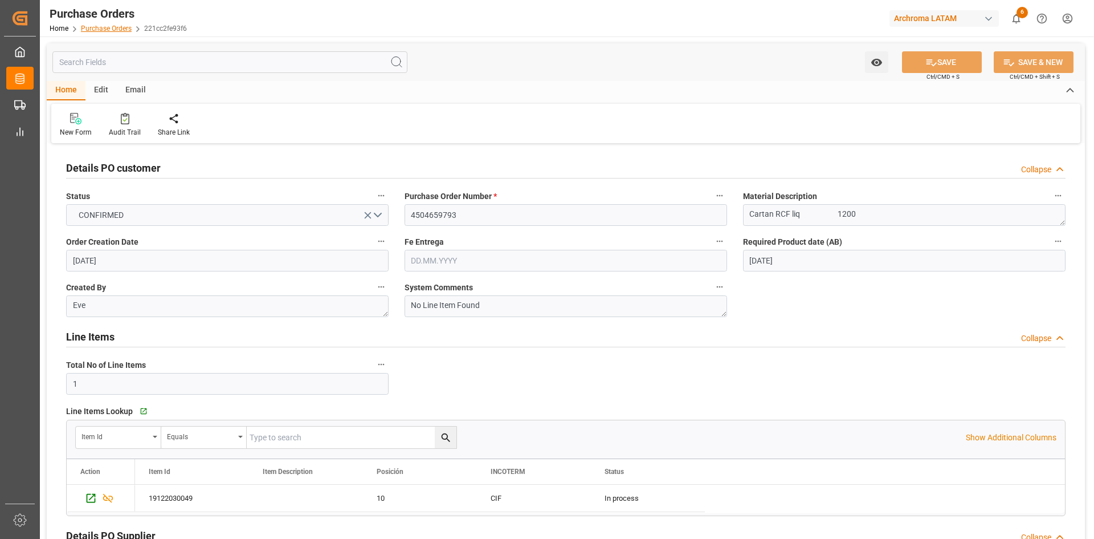
click at [103, 29] on link "Purchase Orders" at bounding box center [106, 29] width 51 height 8
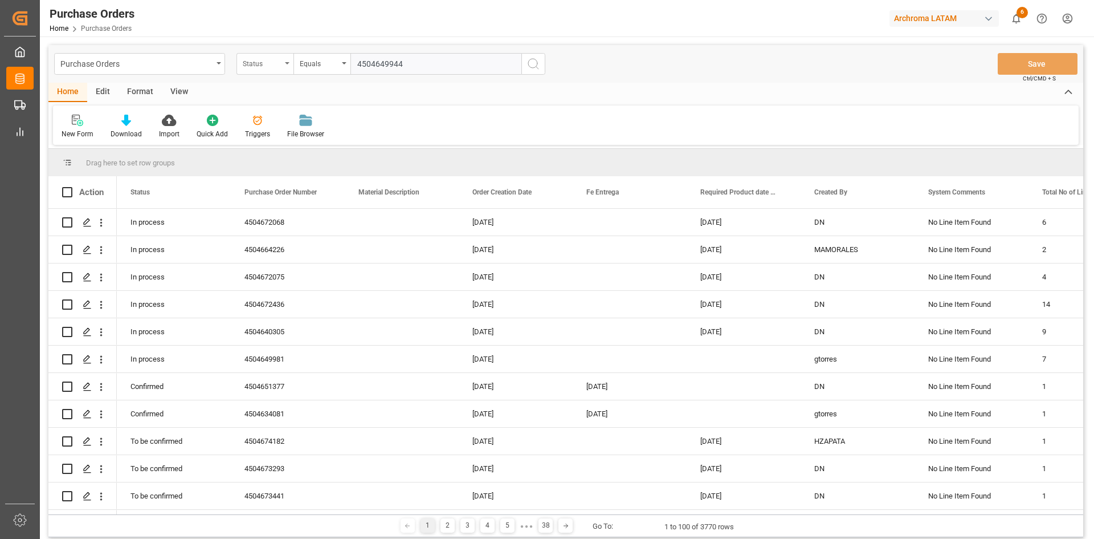
type input "4504649944"
click at [286, 64] on icon "open menu" at bounding box center [287, 63] width 5 height 2
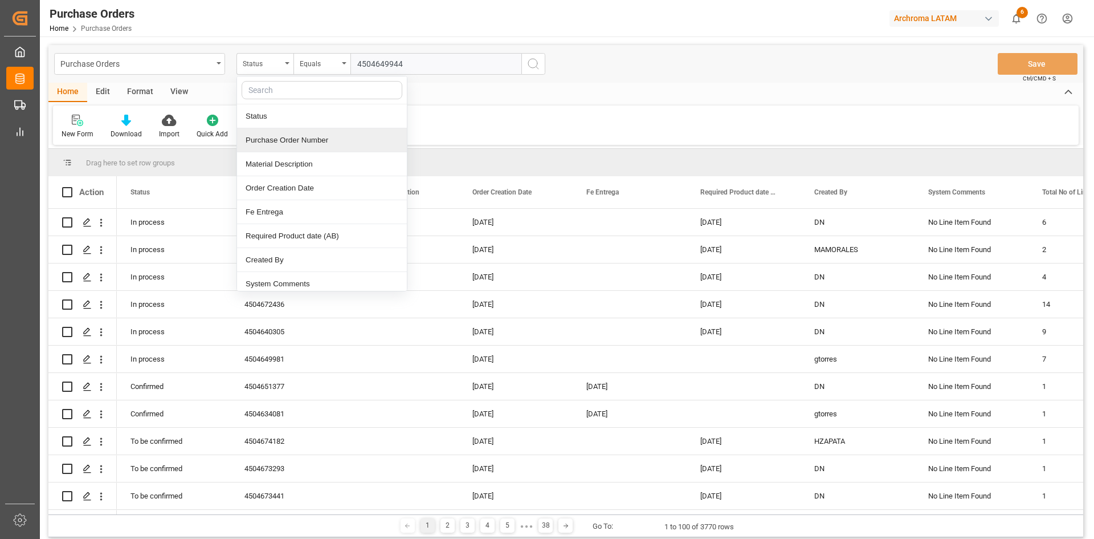
click at [297, 138] on div "Purchase Order Number" at bounding box center [322, 140] width 170 height 24
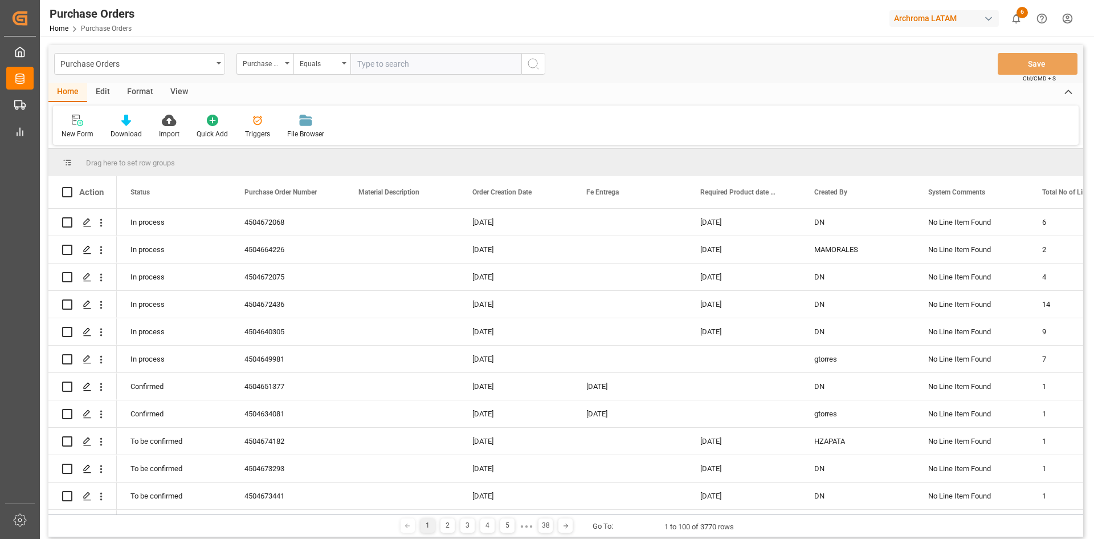
click at [385, 63] on input "text" at bounding box center [436, 64] width 171 height 22
paste input "4504649944"
type input "4504649944"
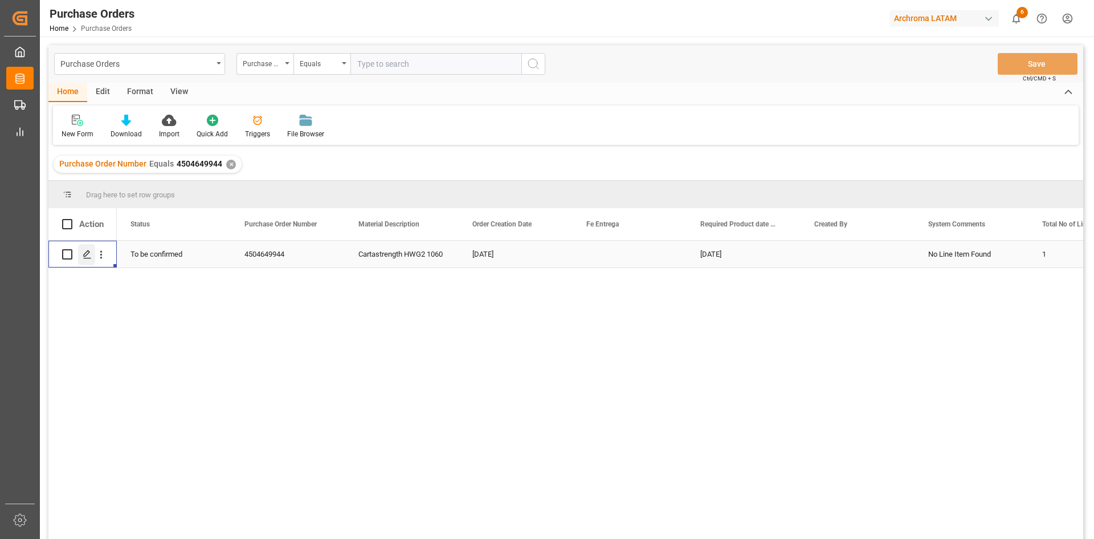
click at [88, 258] on icon "Press SPACE to select this row." at bounding box center [87, 254] width 9 height 9
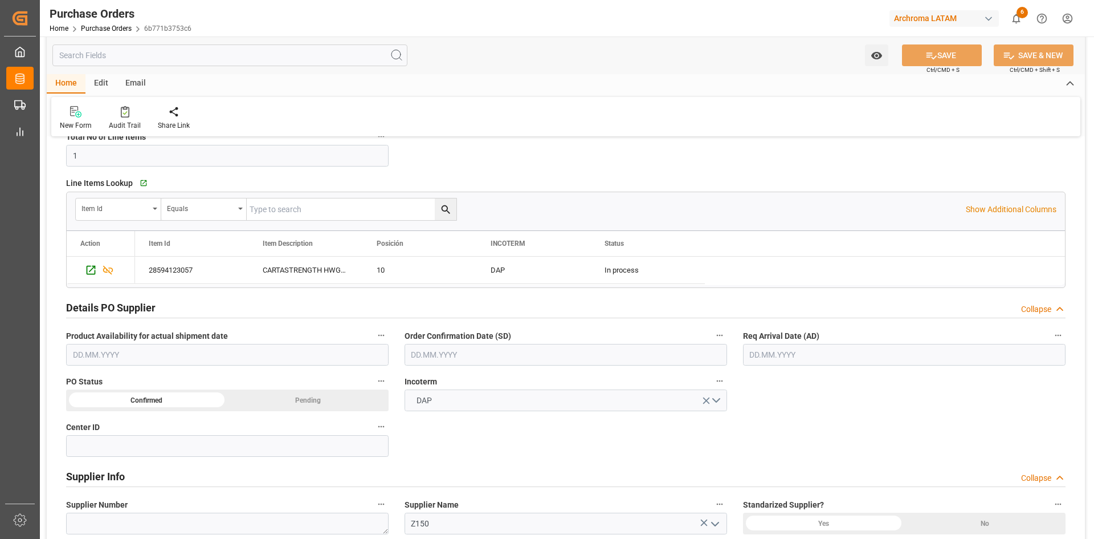
scroll to position [285, 0]
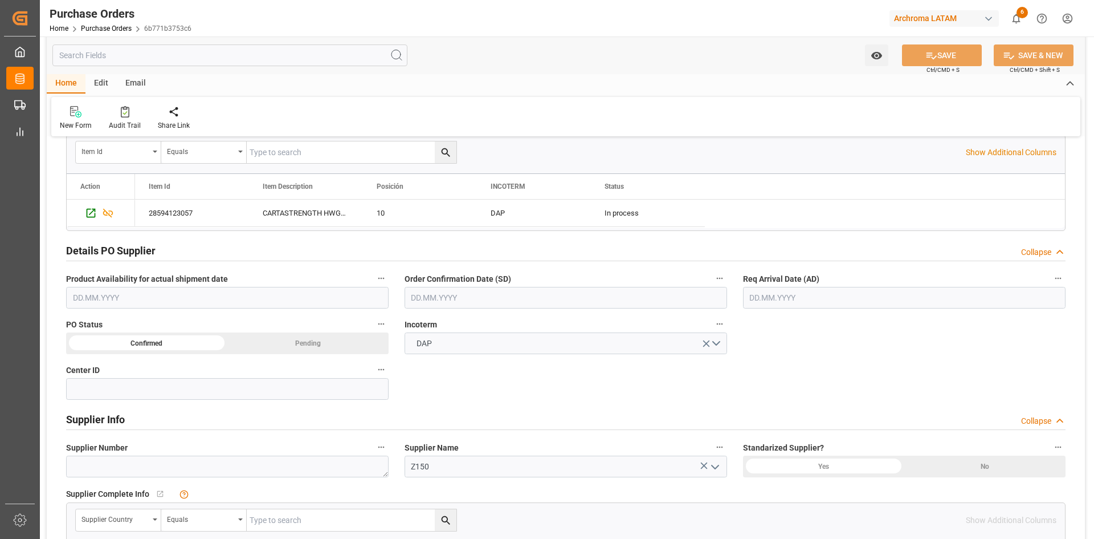
click at [461, 297] on input "text" at bounding box center [566, 298] width 323 height 22
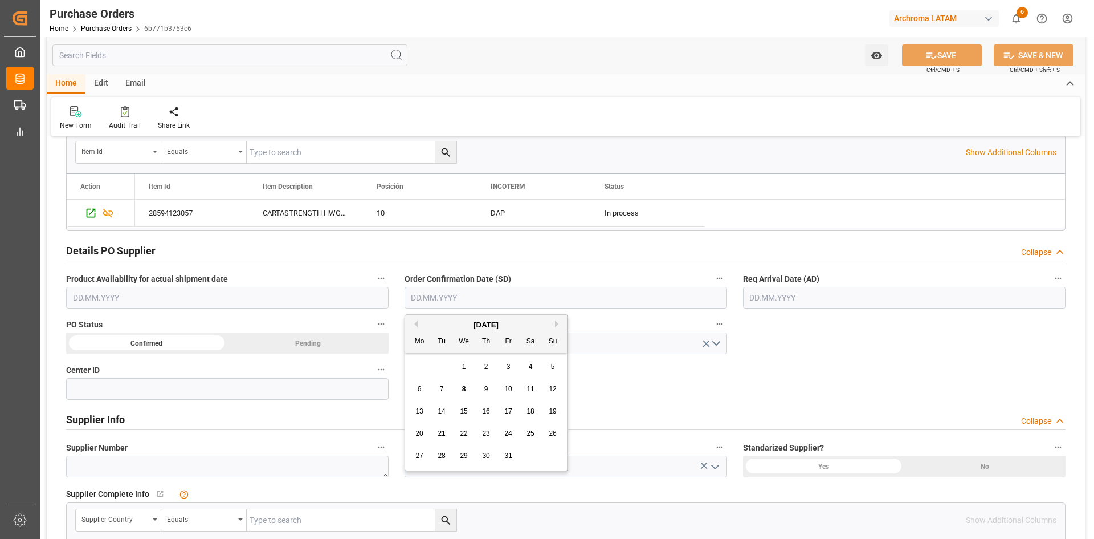
click at [416, 319] on div "[DATE]" at bounding box center [486, 324] width 162 height 11
click at [416, 323] on button "Previous Month" at bounding box center [414, 323] width 7 height 7
click at [463, 433] on span "24" at bounding box center [463, 433] width 7 height 8
type input "24.09.2025"
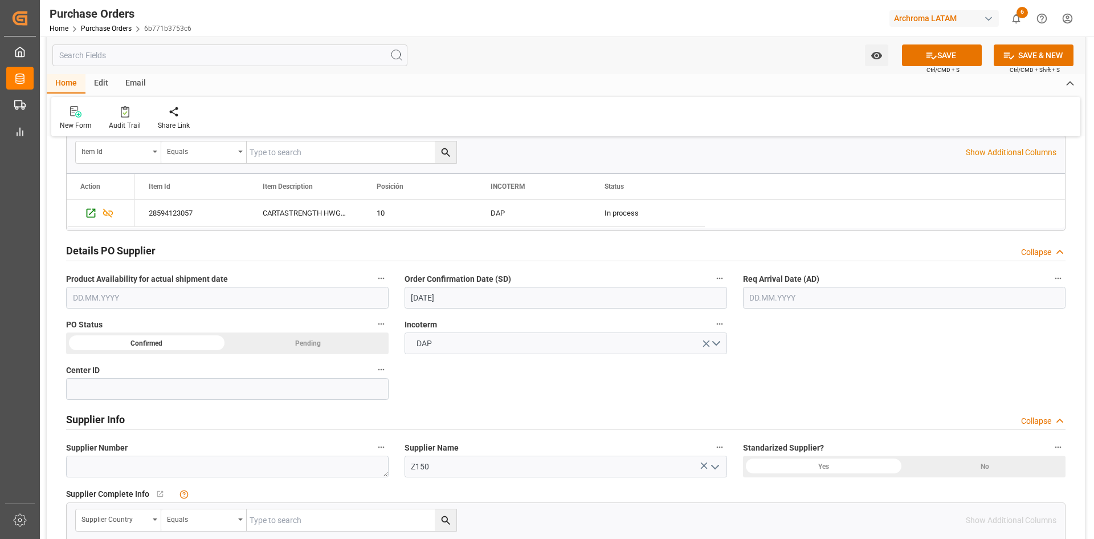
click at [857, 299] on input "text" at bounding box center [904, 298] width 323 height 22
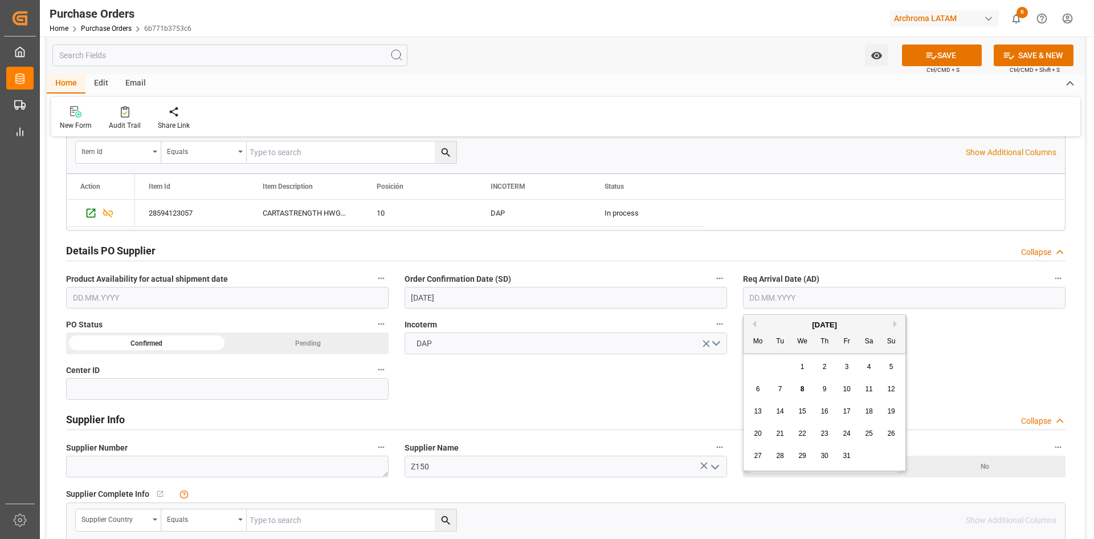
click at [785, 326] on div "[DATE]" at bounding box center [825, 324] width 162 height 11
click at [755, 325] on button "Previous Month" at bounding box center [753, 323] width 7 height 7
click at [853, 433] on div "26" at bounding box center [847, 434] width 14 height 14
type input "26.09.2025"
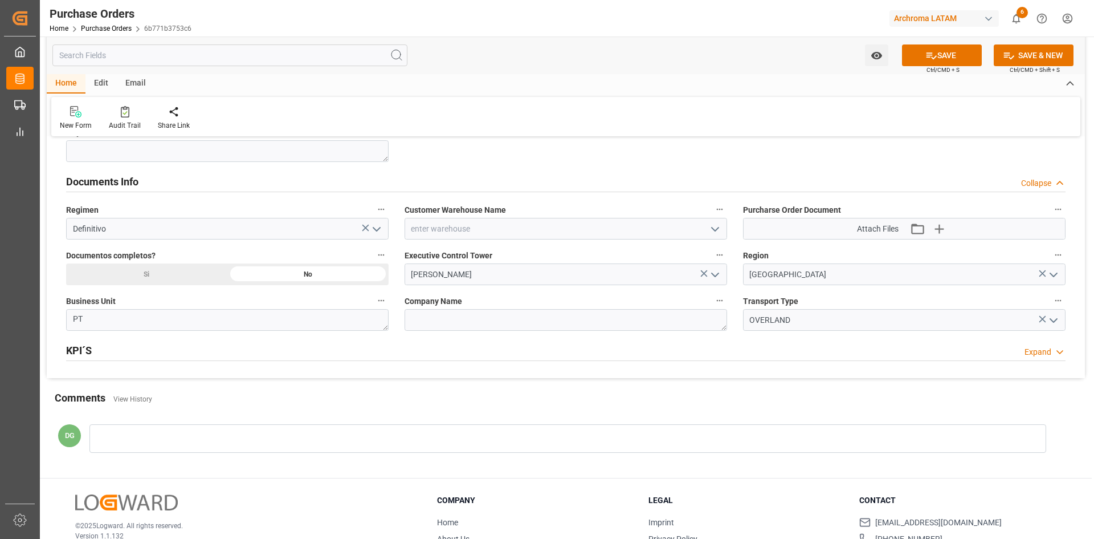
scroll to position [798, 0]
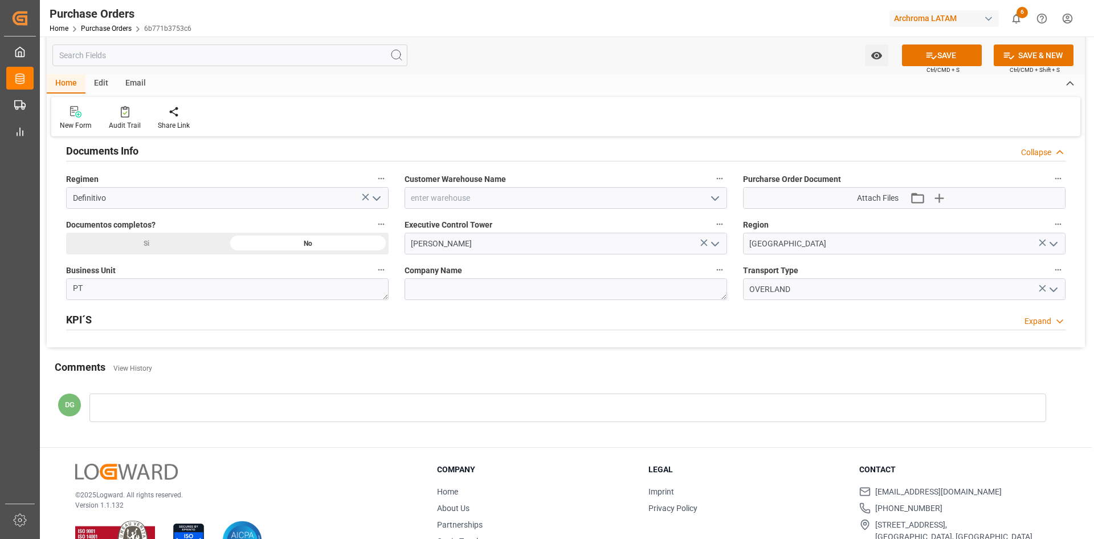
click at [717, 195] on icon "open menu" at bounding box center [716, 199] width 14 height 14
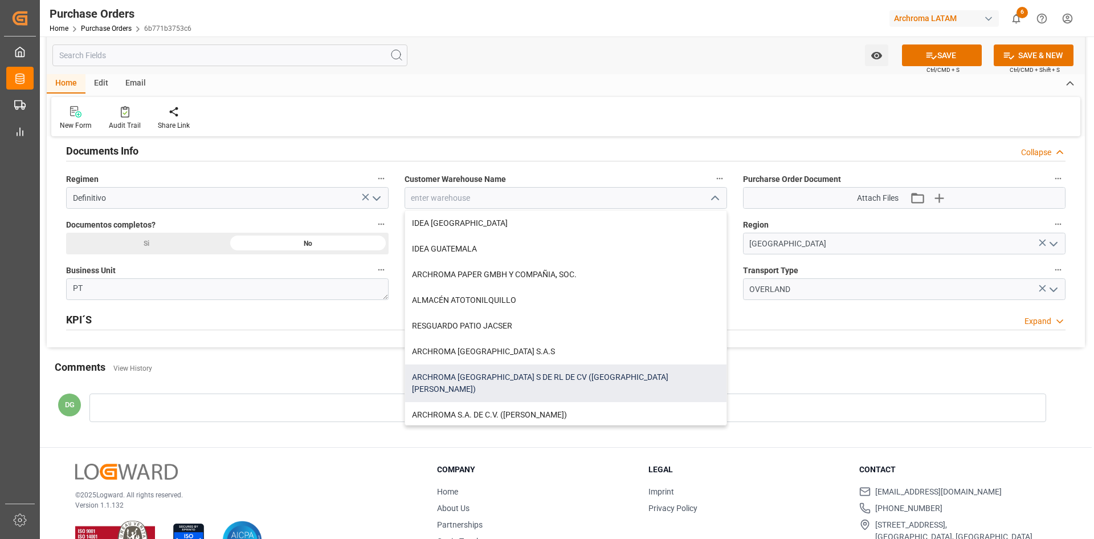
click at [579, 377] on div "ARCHROMA [GEOGRAPHIC_DATA] S DE RL DE CV ([GEOGRAPHIC_DATA][PERSON_NAME])" at bounding box center [565, 383] width 321 height 38
type input "ARCHROMA [GEOGRAPHIC_DATA] S DE RL DE CV ([GEOGRAPHIC_DATA][PERSON_NAME])"
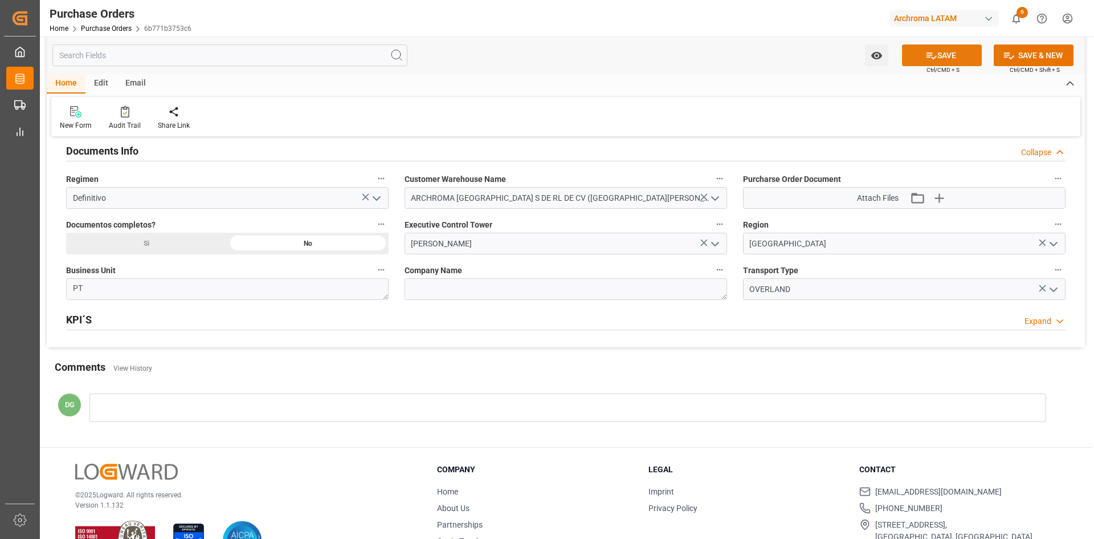
click at [951, 58] on button "SAVE" at bounding box center [942, 55] width 80 height 22
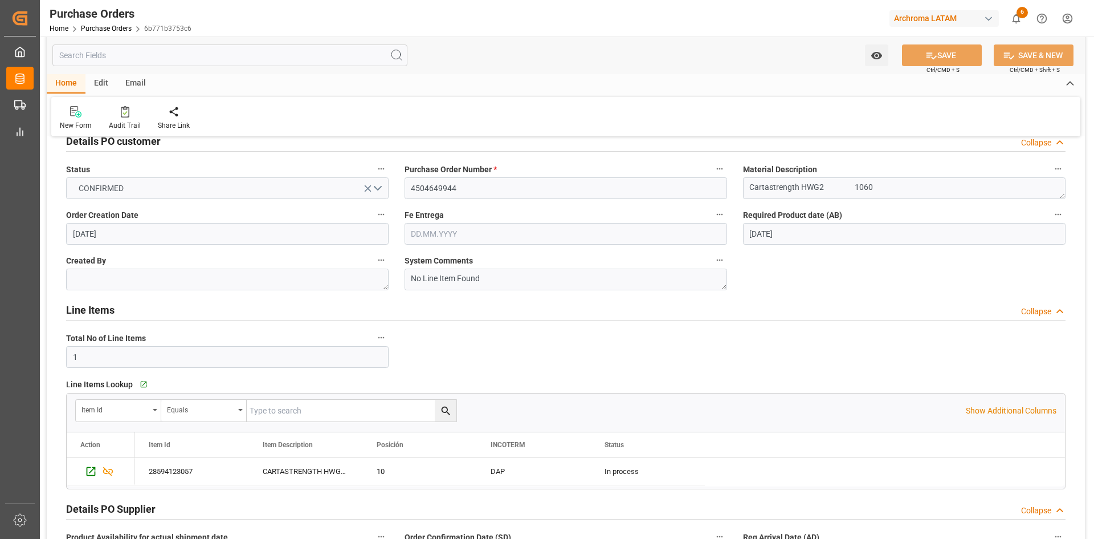
scroll to position [0, 0]
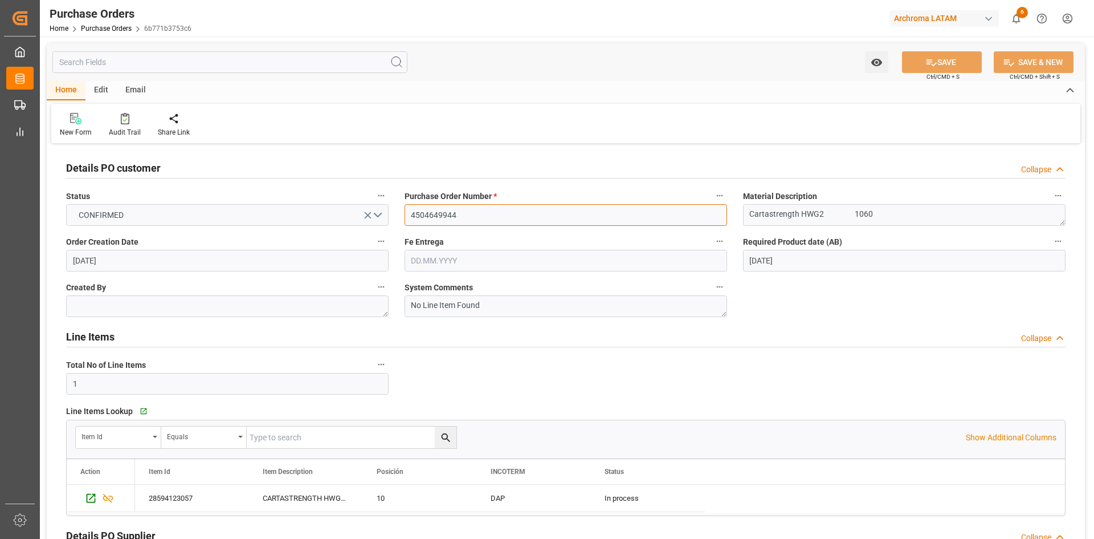
click at [477, 218] on input "4504649944" at bounding box center [566, 215] width 323 height 22
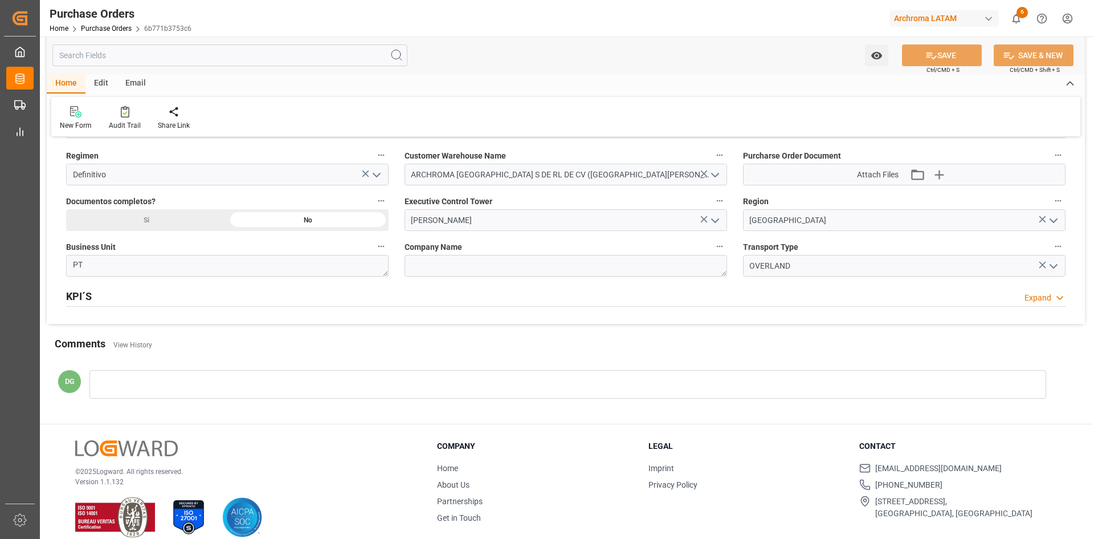
scroll to position [779, 0]
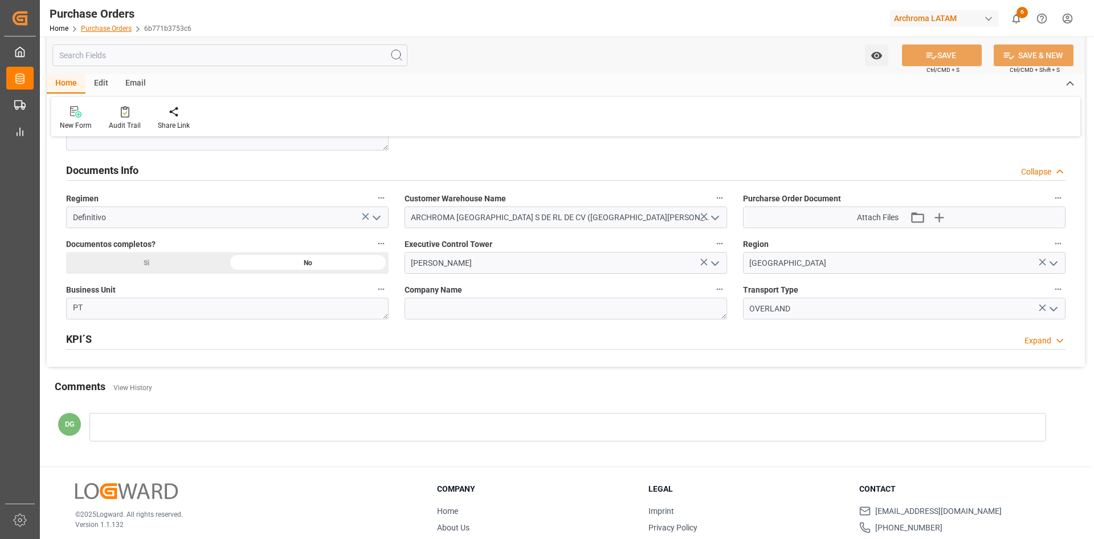
click at [100, 27] on link "Purchase Orders" at bounding box center [106, 29] width 51 height 8
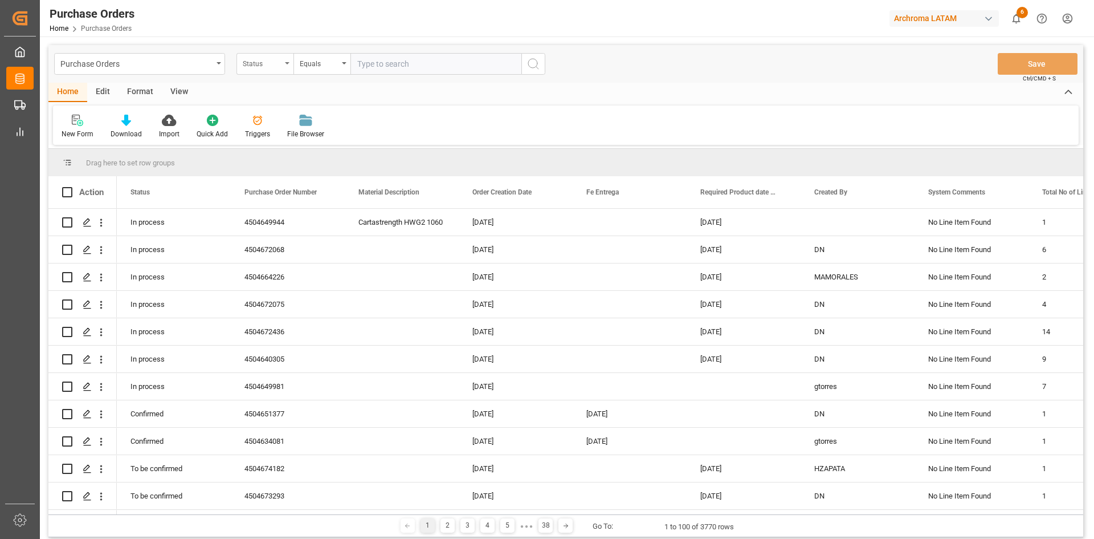
click at [255, 66] on div "Status" at bounding box center [262, 62] width 39 height 13
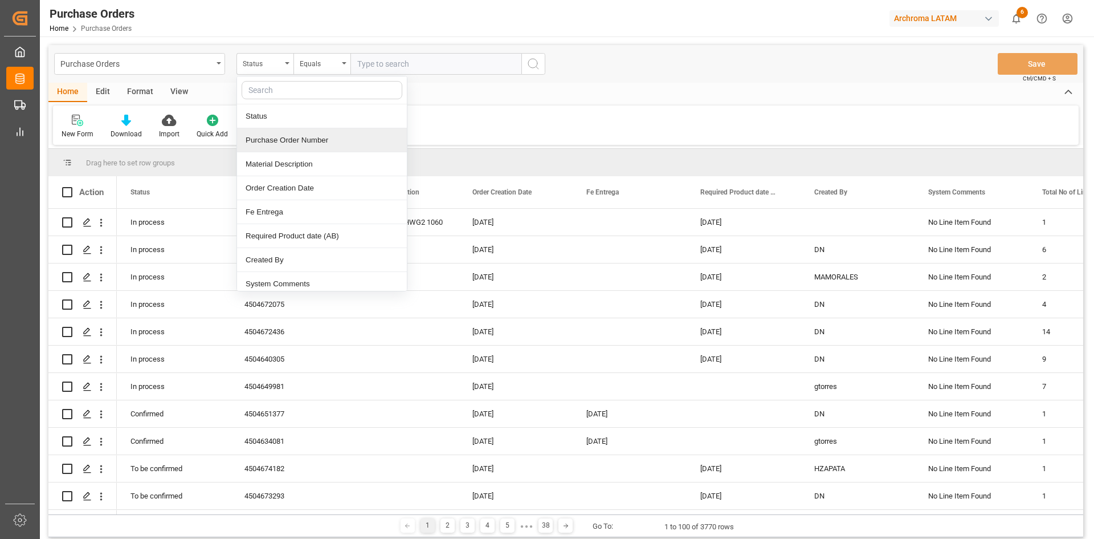
click at [298, 142] on div "Purchase Order Number" at bounding box center [322, 140] width 170 height 24
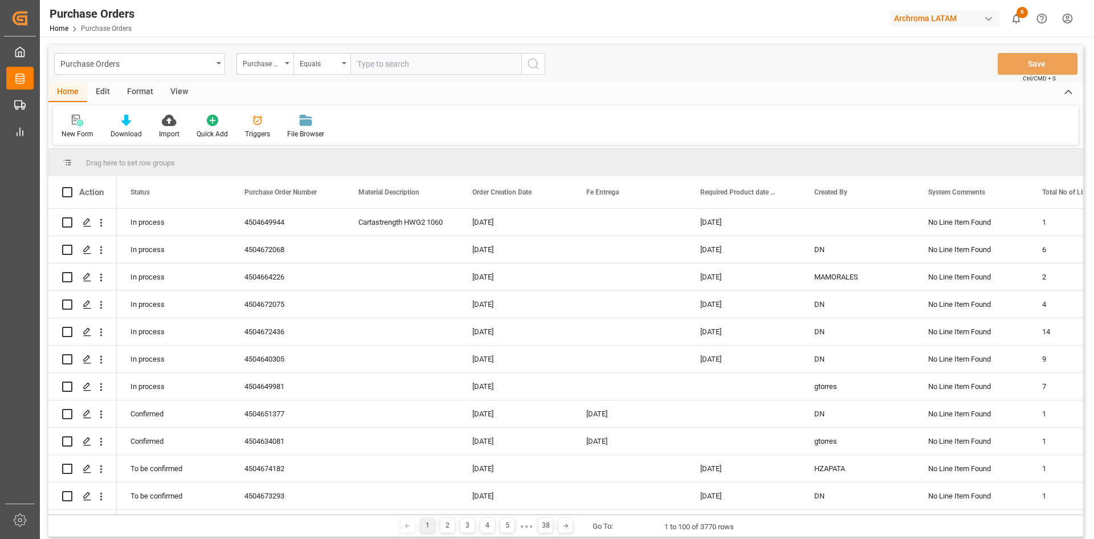
click at [397, 67] on input "text" at bounding box center [436, 64] width 171 height 22
paste input "4504649942"
type input "4504649942"
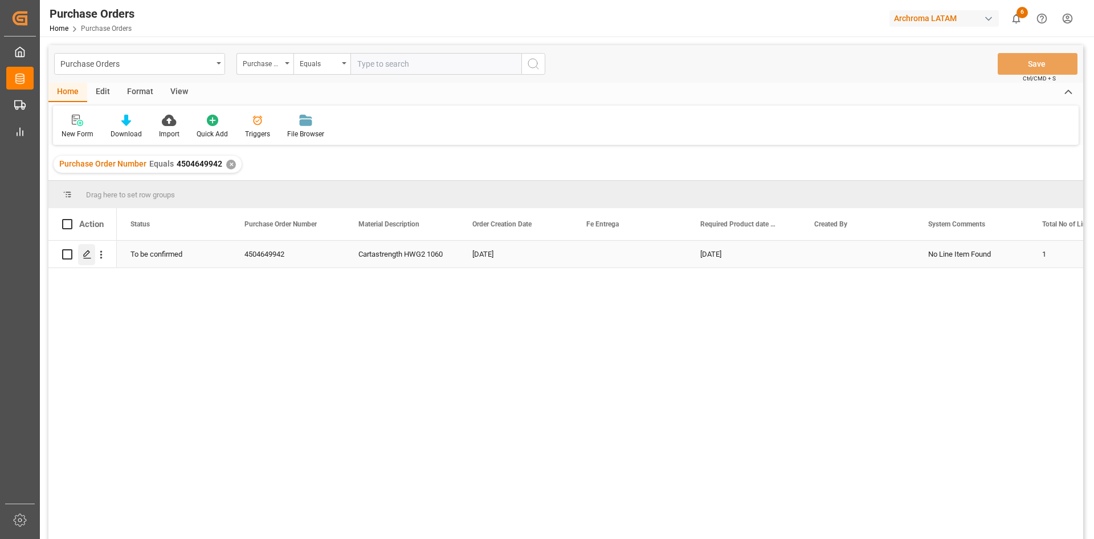
click at [83, 255] on icon "Press SPACE to select this row." at bounding box center [87, 254] width 9 height 9
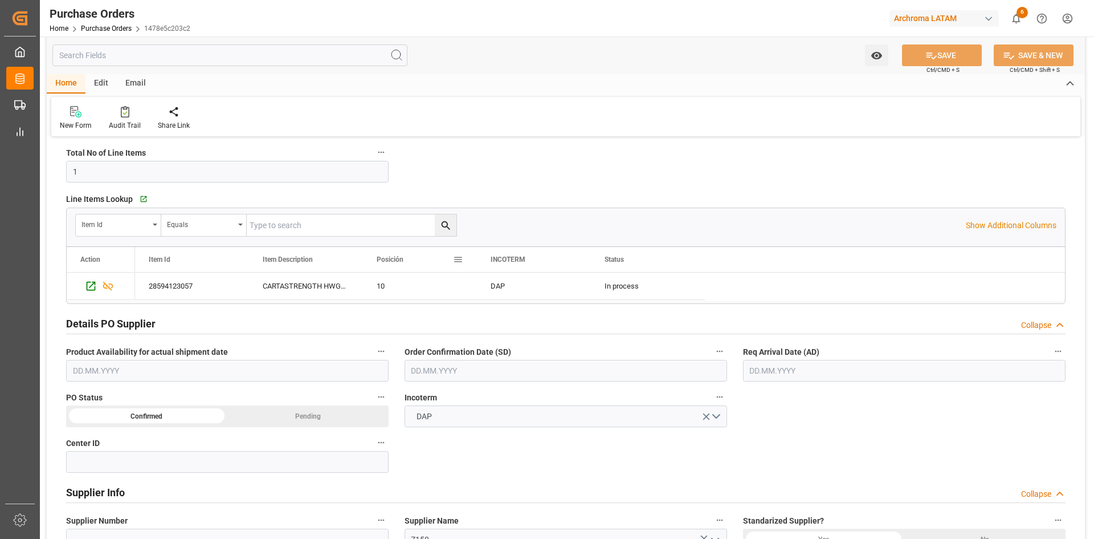
scroll to position [285, 0]
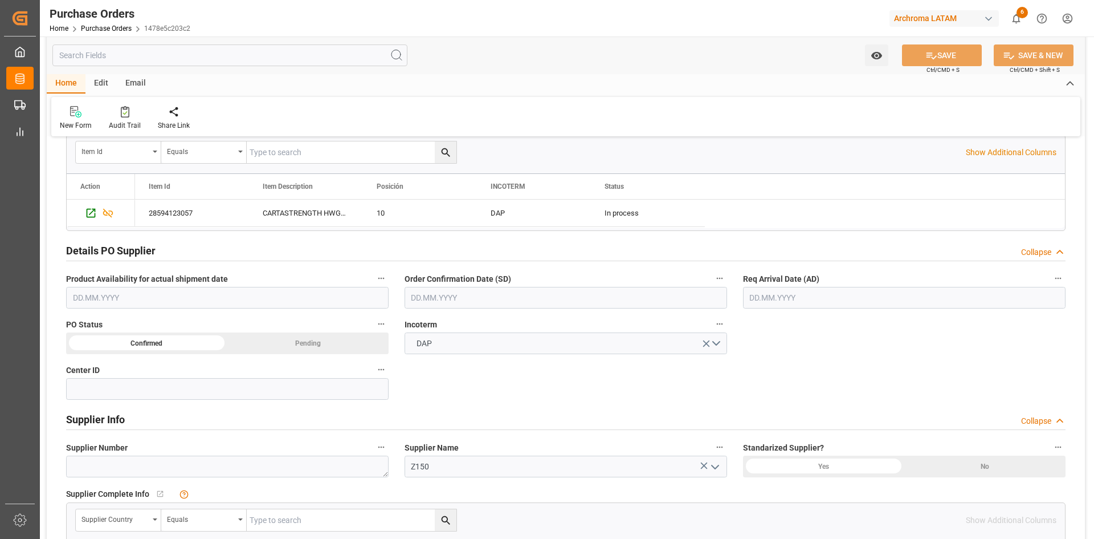
click at [476, 296] on input "text" at bounding box center [566, 298] width 323 height 22
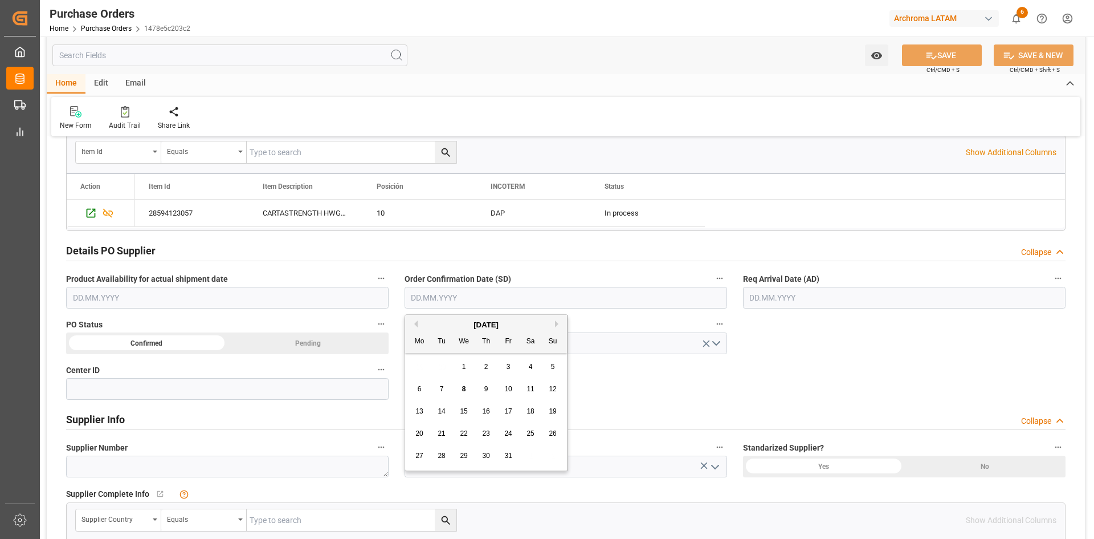
click at [417, 325] on button "Previous Month" at bounding box center [414, 323] width 7 height 7
click at [507, 433] on span "26" at bounding box center [507, 433] width 7 height 8
type input "26.09.2025"
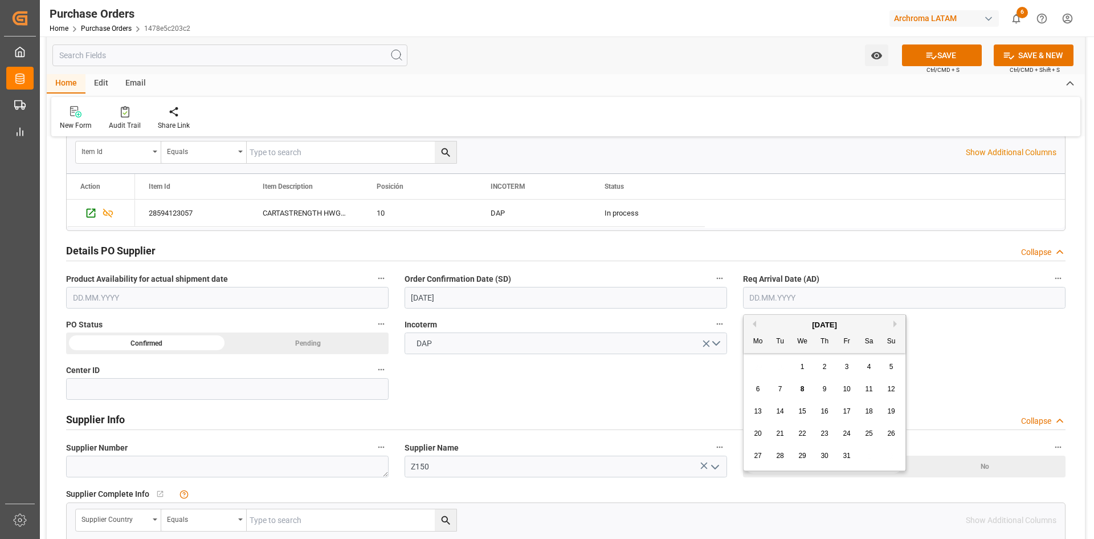
click at [830, 292] on input "text" at bounding box center [904, 298] width 323 height 22
click at [755, 324] on button "Previous Month" at bounding box center [753, 323] width 7 height 7
click at [759, 454] on span "29" at bounding box center [757, 455] width 7 height 8
type input "[DATE]"
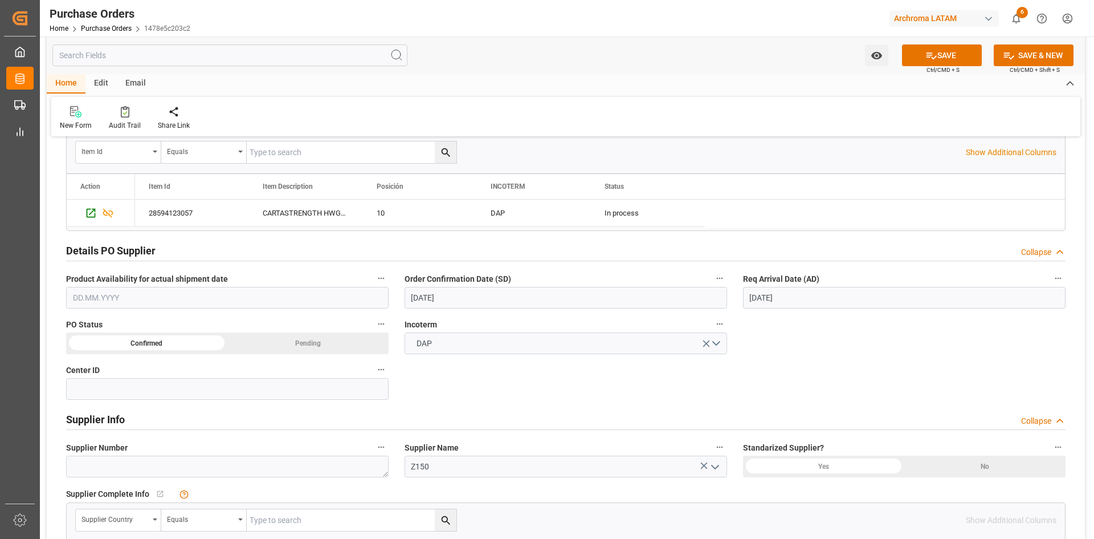
click at [536, 393] on div "Details PO customer Collapse Status TO BE CONFIRMED Purchase Order Number * 450…" at bounding box center [566, 360] width 1039 height 999
click at [267, 388] on input at bounding box center [227, 389] width 323 height 22
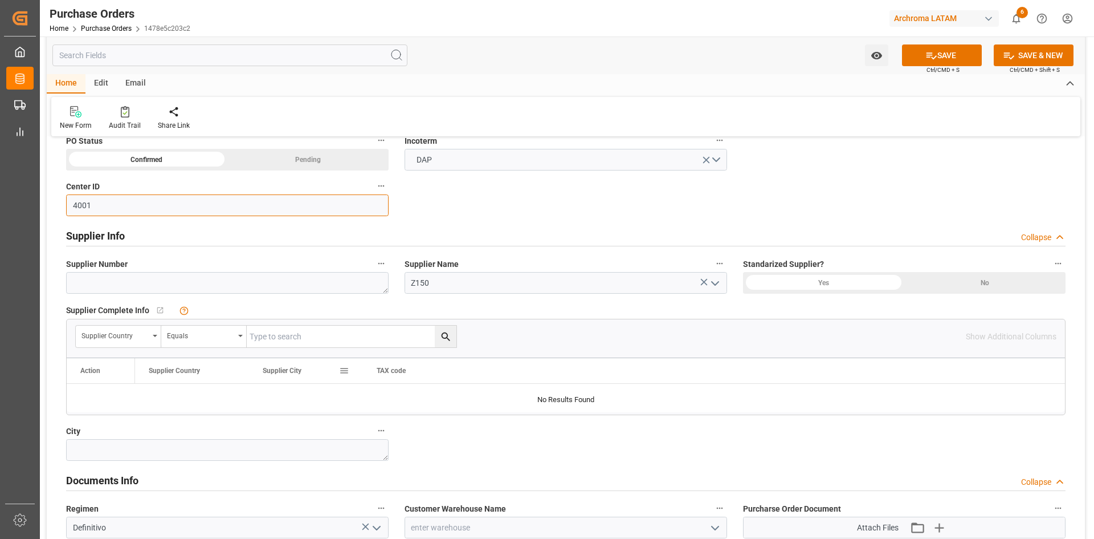
scroll to position [513, 0]
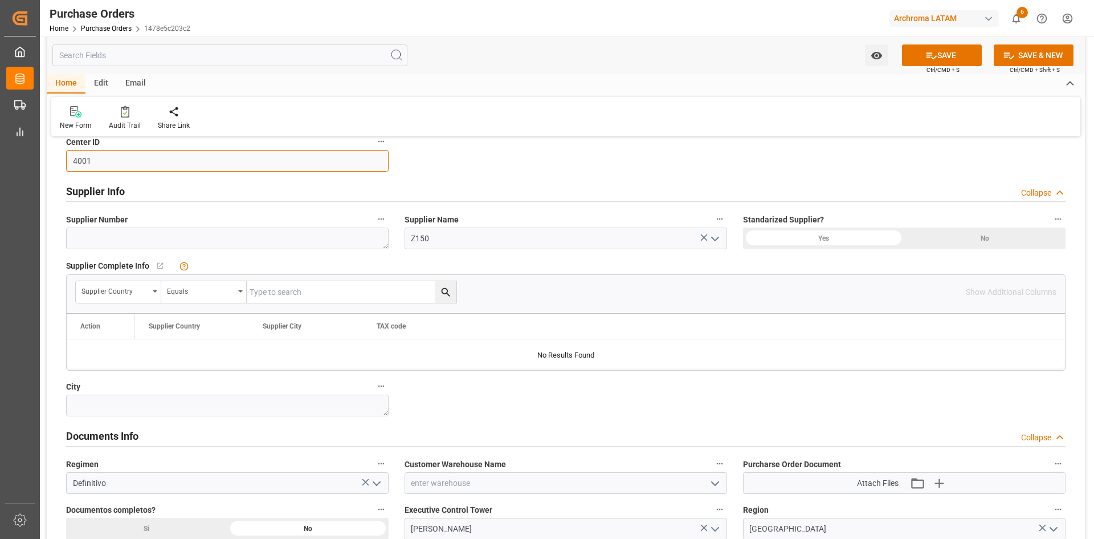
type input "4001"
click at [461, 244] on input "Z150" at bounding box center [566, 238] width 323 height 22
drag, startPoint x: 442, startPoint y: 239, endPoint x: 383, endPoint y: 241, distance: 59.3
click at [383, 241] on div "Details PO customer Collapse Status TO BE CONFIRMED Purchase Order Number * 450…" at bounding box center [566, 132] width 1039 height 999
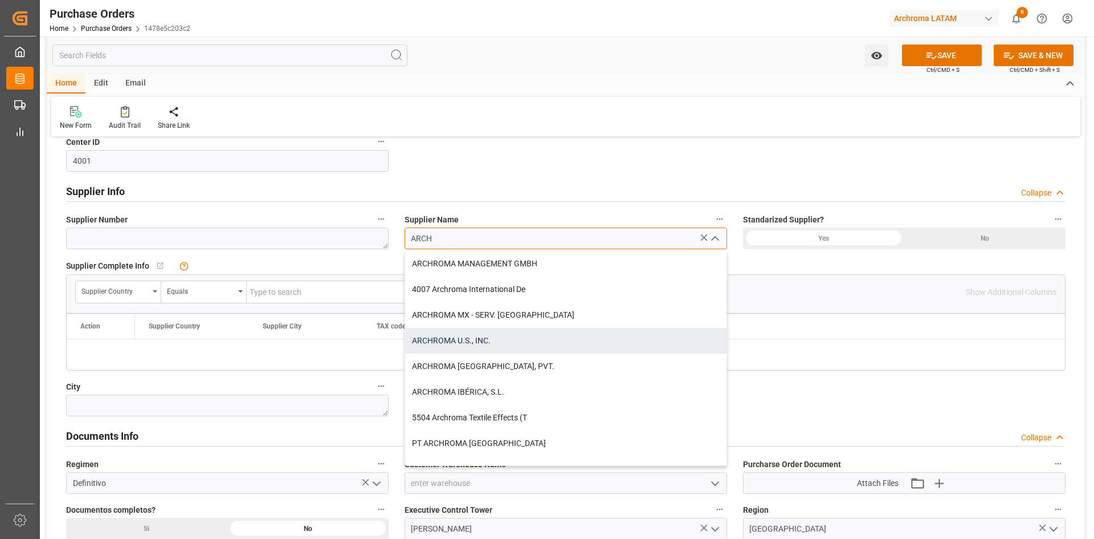
click at [495, 335] on div "ARCHROMA U.S., INC." at bounding box center [565, 341] width 321 height 26
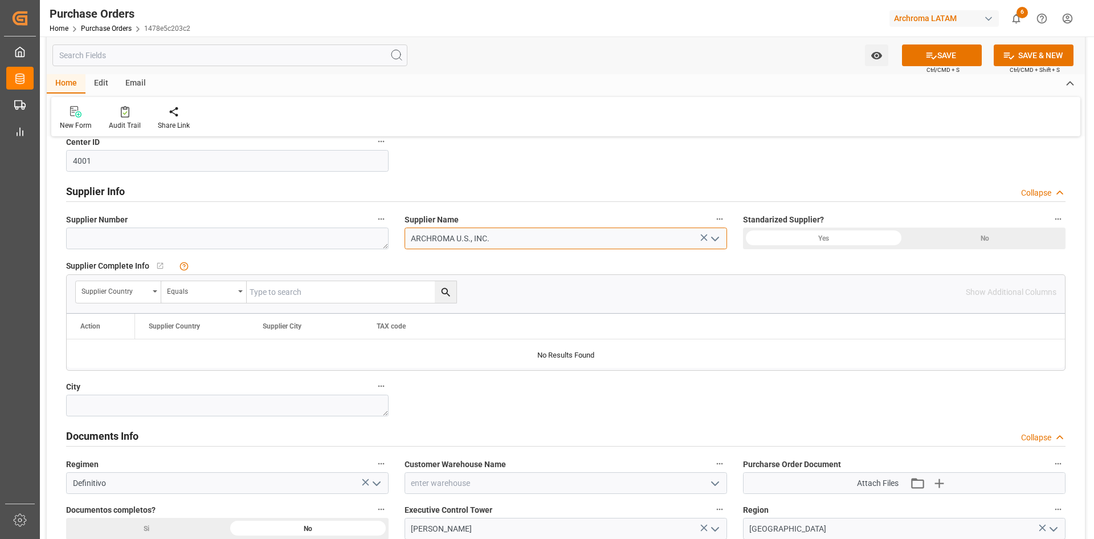
type input "ARCHROMA U.S., INC."
click at [845, 235] on div "Yes" at bounding box center [823, 238] width 161 height 22
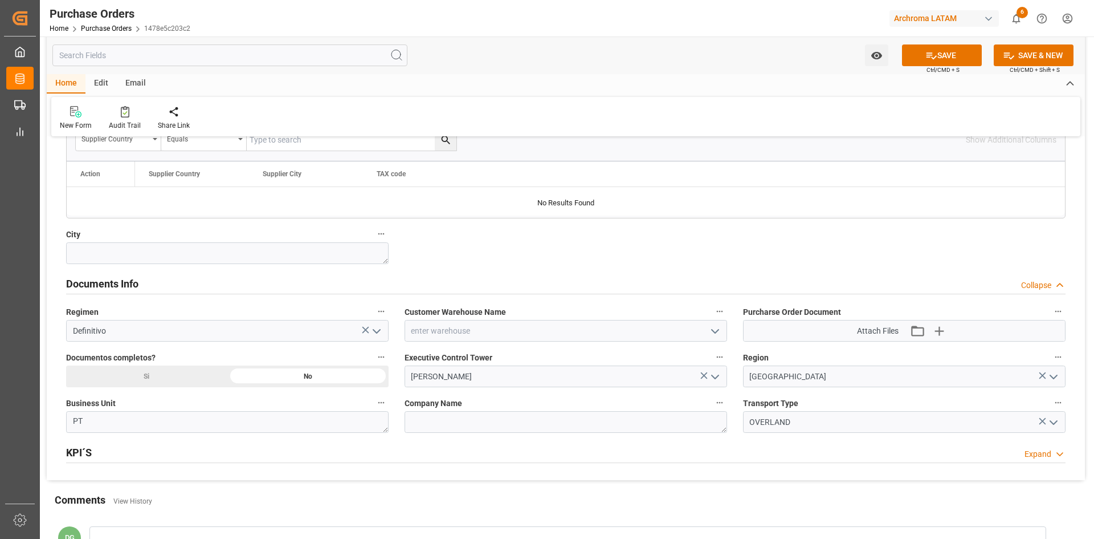
scroll to position [684, 0]
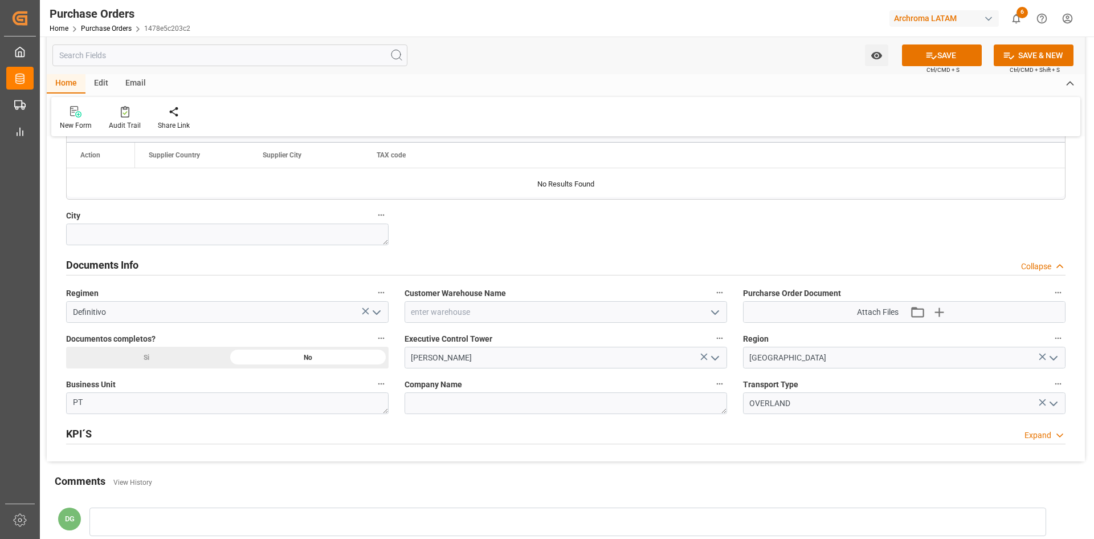
click at [714, 310] on icon "open menu" at bounding box center [716, 313] width 14 height 14
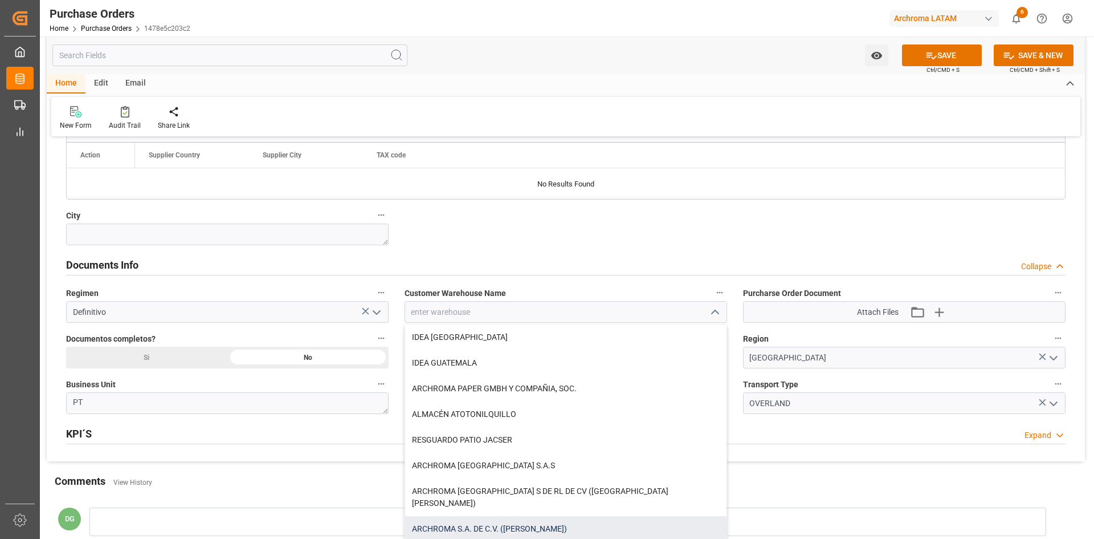
click at [517, 516] on div "ARCHROMA S.A. DE C.V. (SALVATIERRA)" at bounding box center [565, 529] width 321 height 26
type input "ARCHROMA S.A. DE C.V. (SALVATIERRA)"
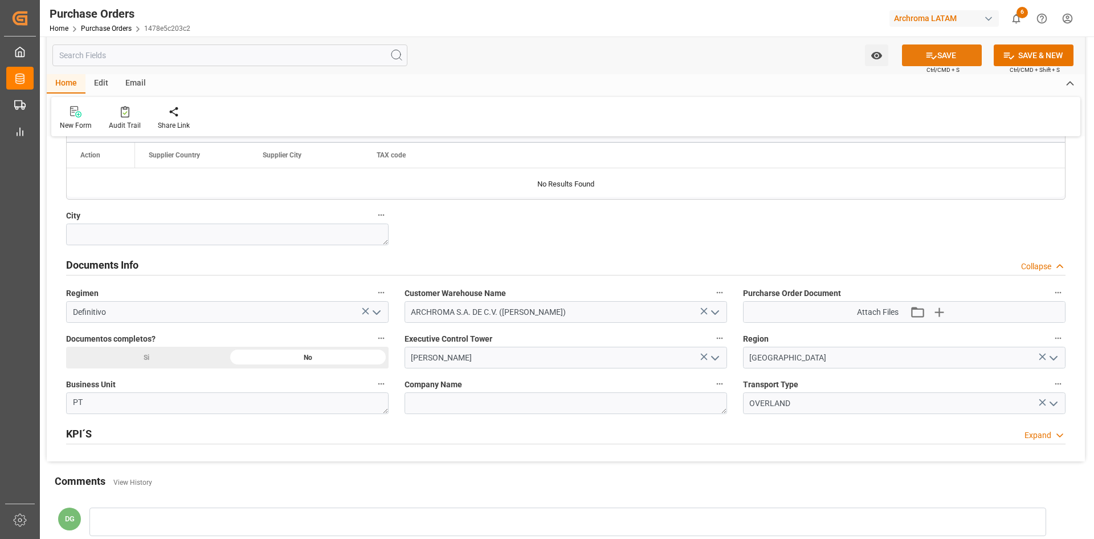
click at [940, 45] on button "SAVE" at bounding box center [942, 55] width 80 height 22
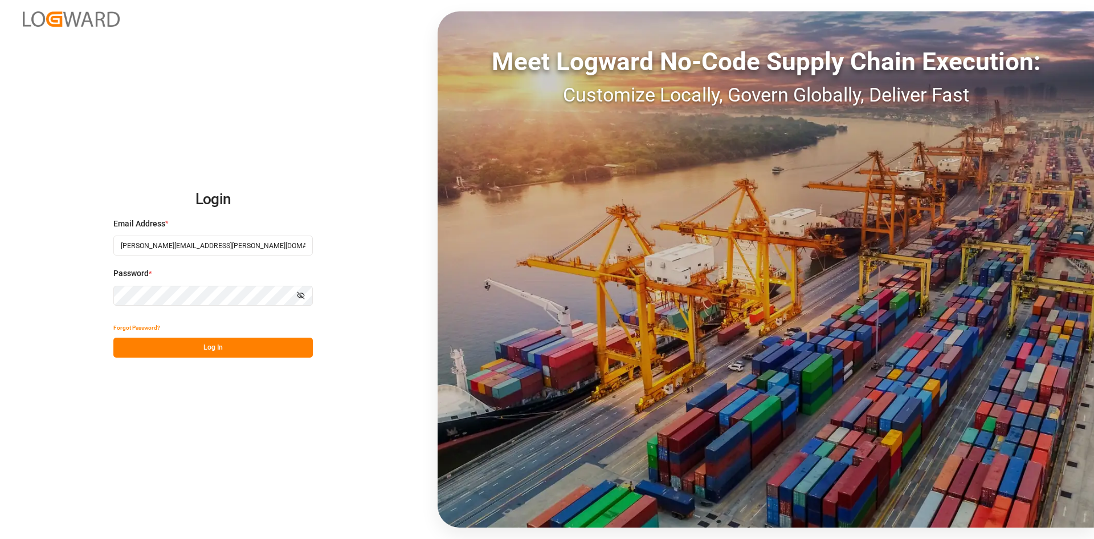
click at [247, 346] on button "Log In" at bounding box center [212, 347] width 199 height 20
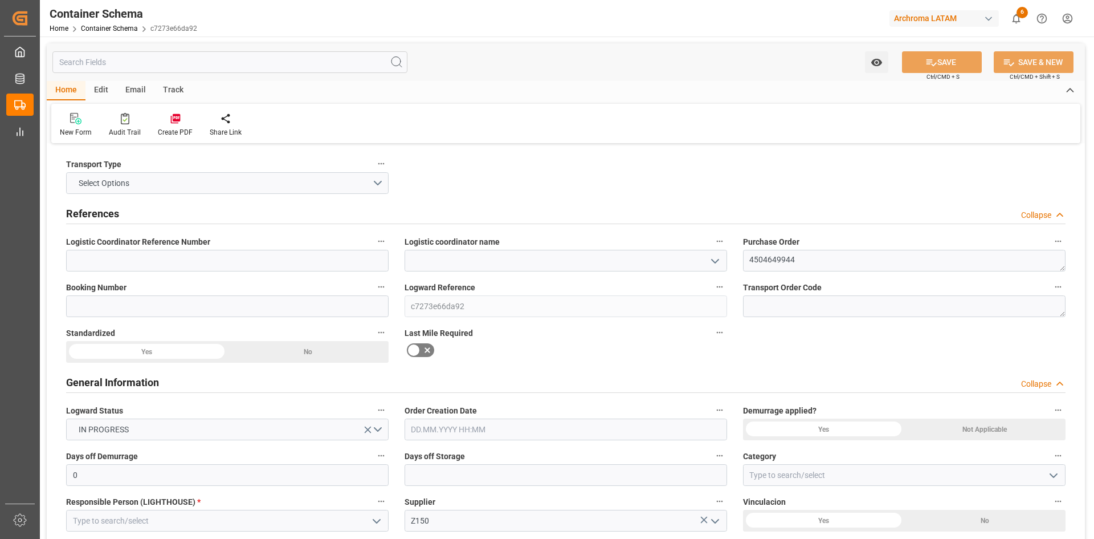
click at [718, 265] on icon "open menu" at bounding box center [716, 261] width 14 height 14
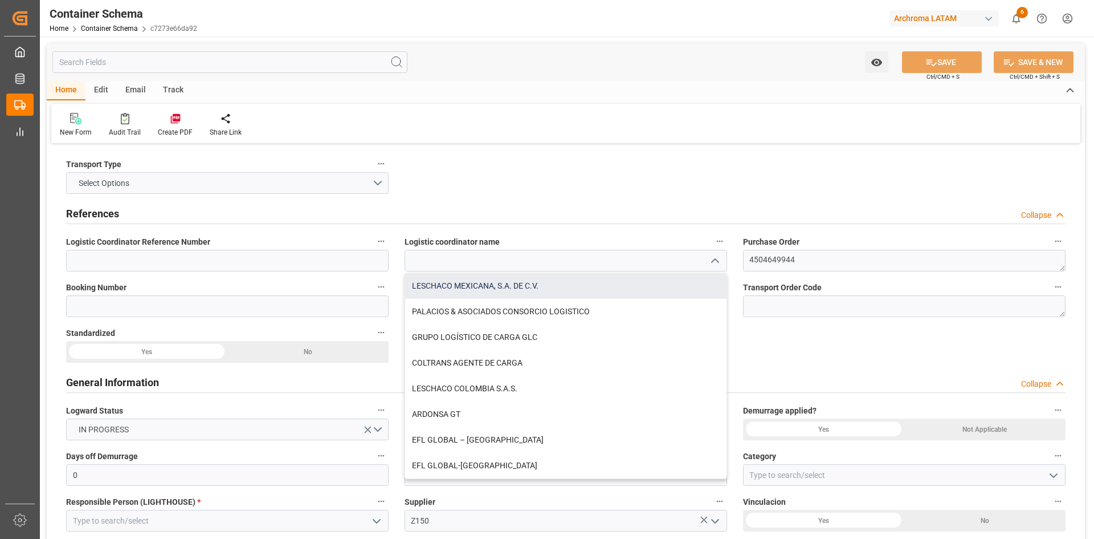
click at [581, 290] on div "LESCHACO MEXICANA, S.A. DE C.V." at bounding box center [565, 286] width 321 height 26
type input "LESCHACO MEXICANA, S.A. DE C.V."
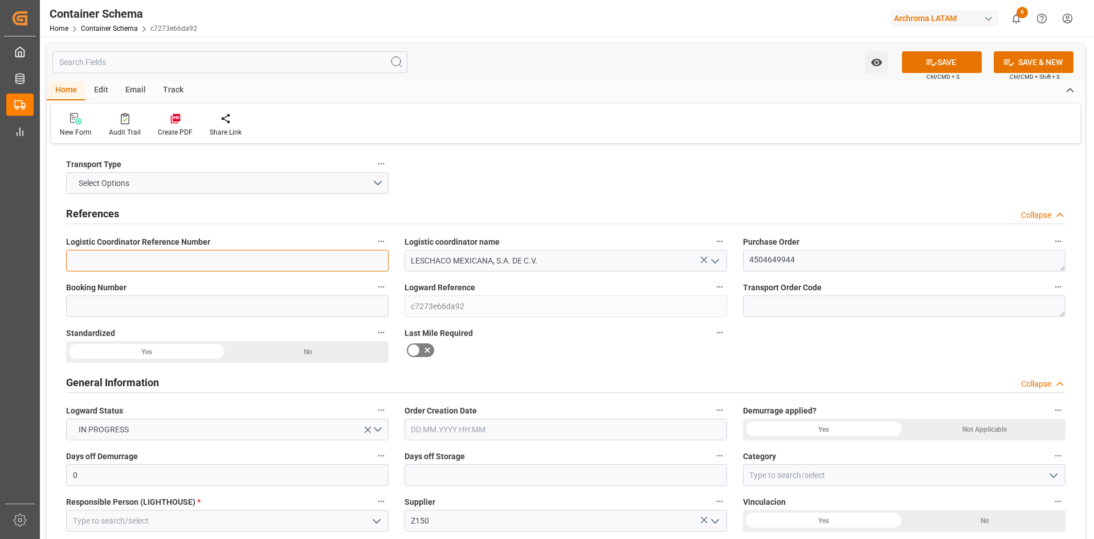
click at [196, 253] on input at bounding box center [227, 261] width 323 height 22
paste input "251006990137"
type input "251006990137"
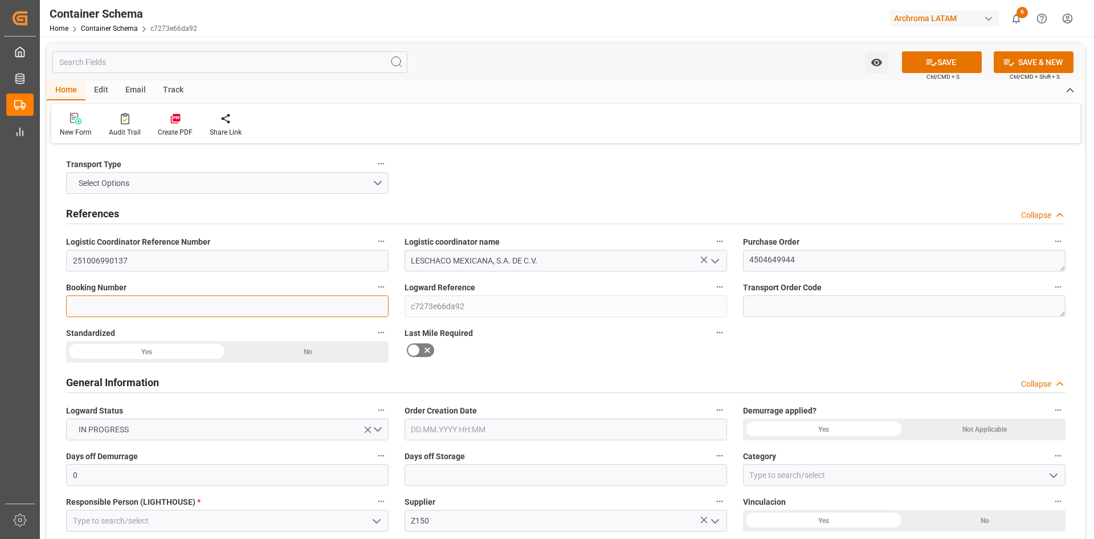
click at [122, 306] on input at bounding box center [227, 306] width 323 height 22
click at [243, 308] on input at bounding box center [227, 306] width 323 height 22
type input "a"
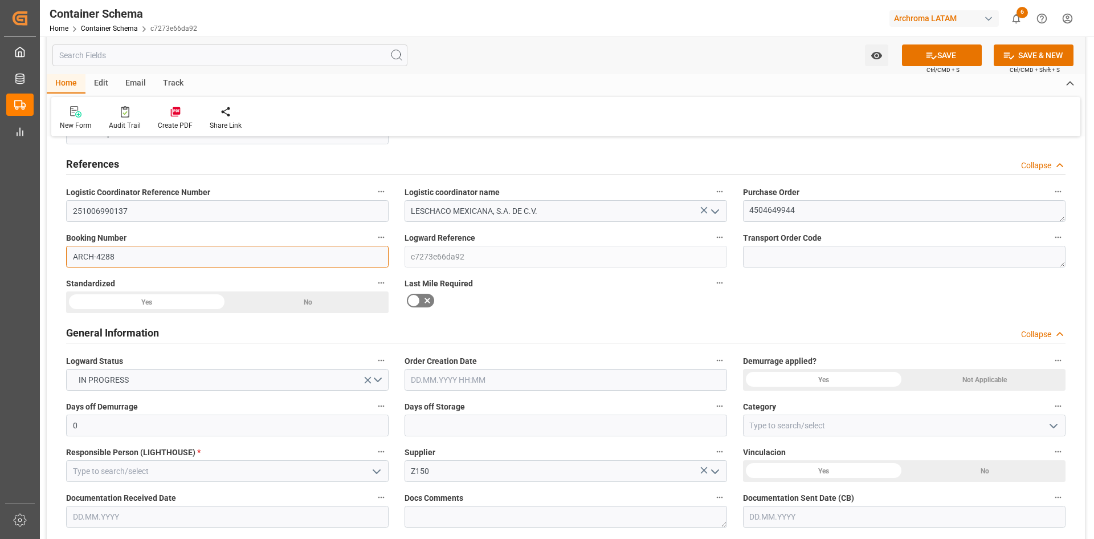
scroll to position [114, 0]
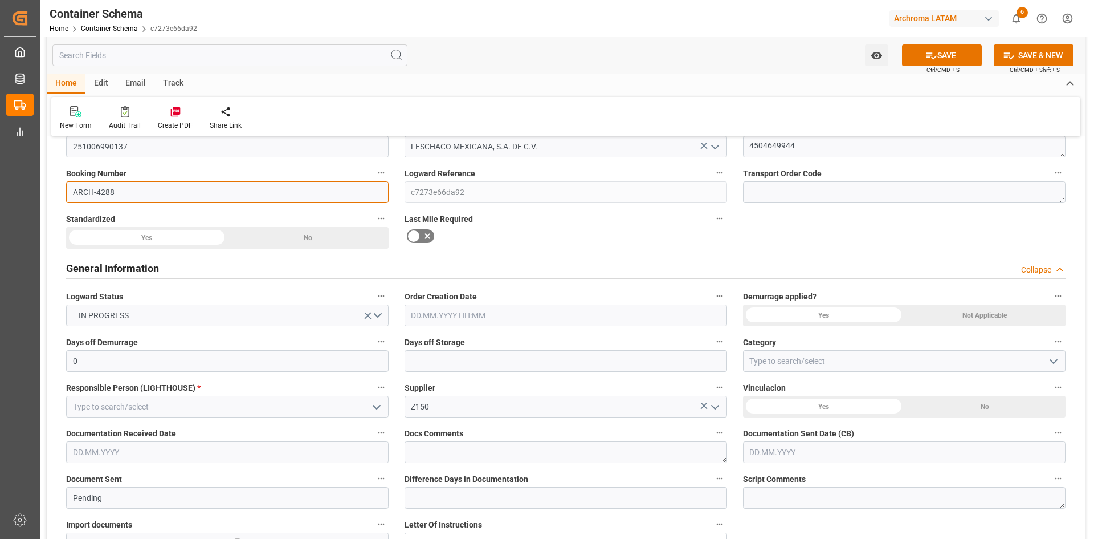
type input "ARCH-4288"
click at [191, 244] on div "Yes" at bounding box center [146, 238] width 161 height 22
click at [418, 242] on icon at bounding box center [414, 236] width 14 height 14
click at [0, 0] on input "checkbox" at bounding box center [0, 0] width 0 height 0
click at [517, 315] on input "text" at bounding box center [566, 315] width 323 height 22
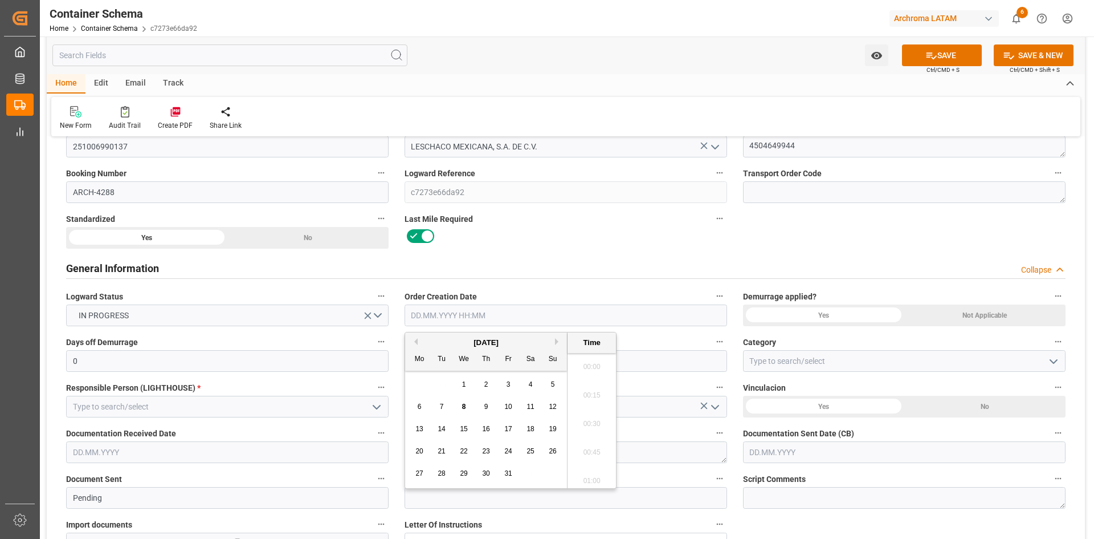
scroll to position [1001, 0]
click at [450, 336] on div "October 2025 Mo Tu We Th Fr Sa Su" at bounding box center [486, 351] width 162 height 38
click at [445, 407] on div "7" at bounding box center [442, 407] width 14 height 14
type input "[DATE] 00:00"
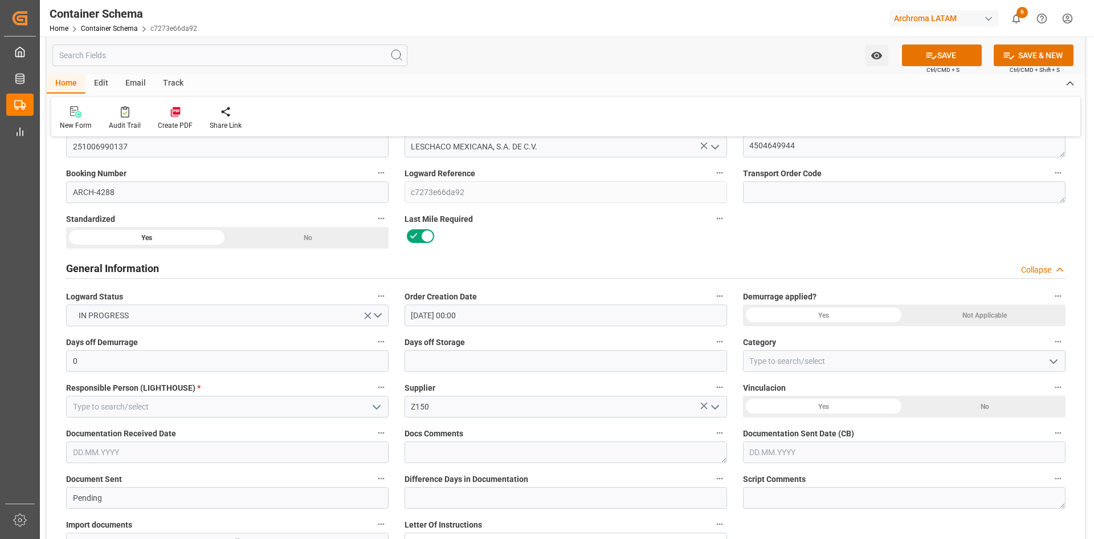
click at [942, 315] on div "Not Applicable" at bounding box center [985, 315] width 161 height 22
click at [1052, 358] on icon "open menu" at bounding box center [1054, 362] width 14 height 14
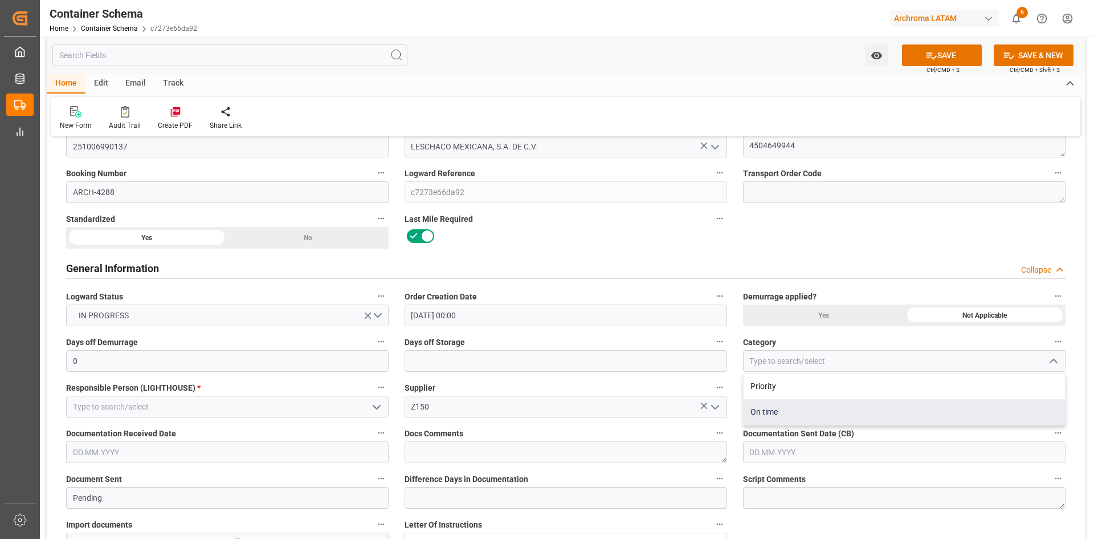
click at [801, 408] on div "On time" at bounding box center [904, 412] width 321 height 26
type input "On time"
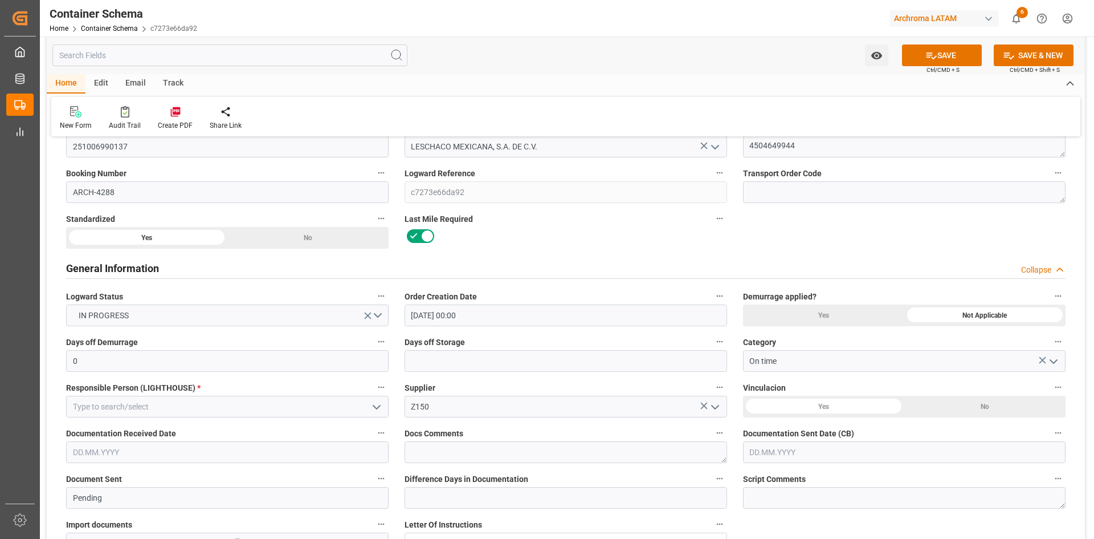
click at [374, 409] on icon "open menu" at bounding box center [377, 407] width 14 height 14
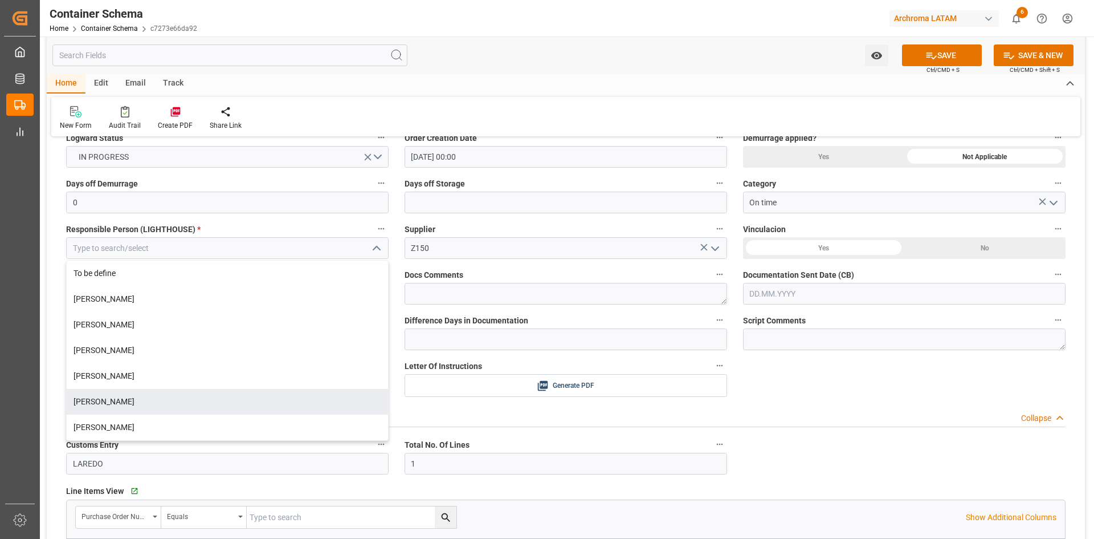
scroll to position [285, 0]
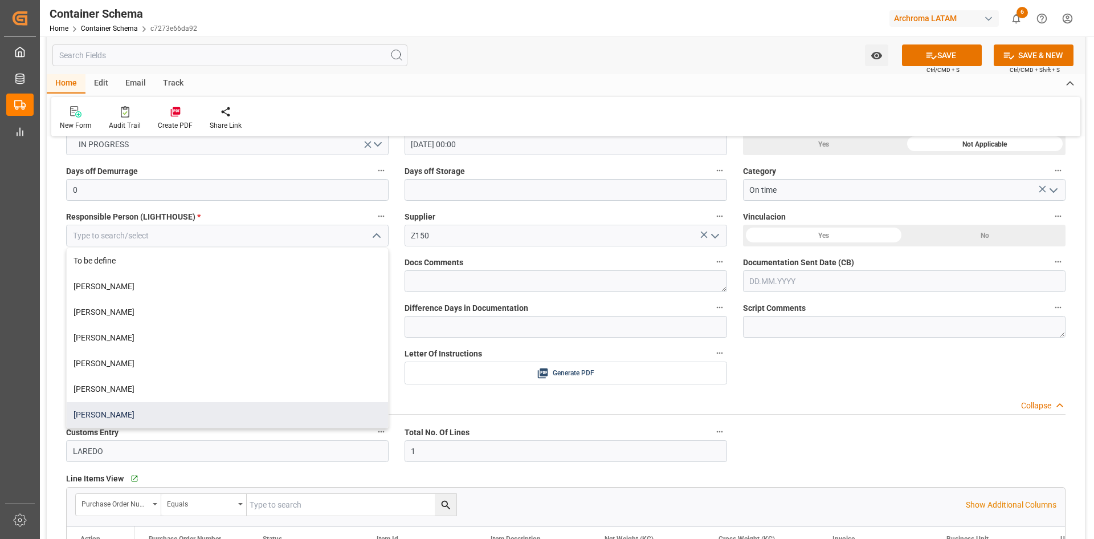
click at [142, 417] on div "[PERSON_NAME]" at bounding box center [227, 415] width 321 height 26
type input "[PERSON_NAME]"
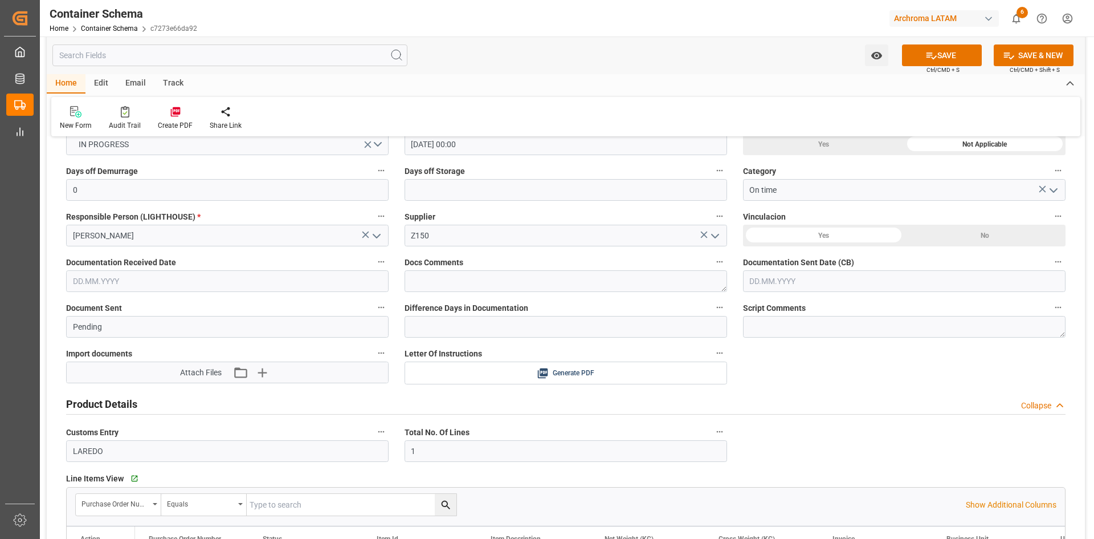
click at [946, 242] on div "No" at bounding box center [985, 236] width 161 height 22
click at [821, 237] on div "Yes" at bounding box center [823, 236] width 161 height 22
click at [182, 280] on input "text" at bounding box center [227, 281] width 323 height 22
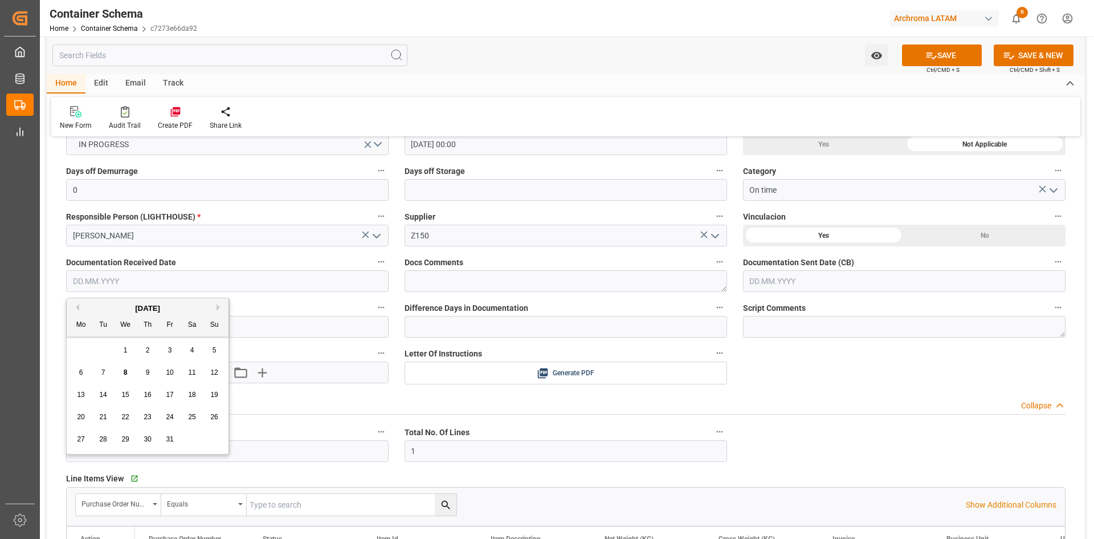
click at [116, 309] on div "October 2025" at bounding box center [148, 308] width 162 height 11
click at [77, 308] on button "Previous Month" at bounding box center [75, 307] width 7 height 7
click at [154, 421] on div "25" at bounding box center [148, 417] width 14 height 14
type input "25.09.2025"
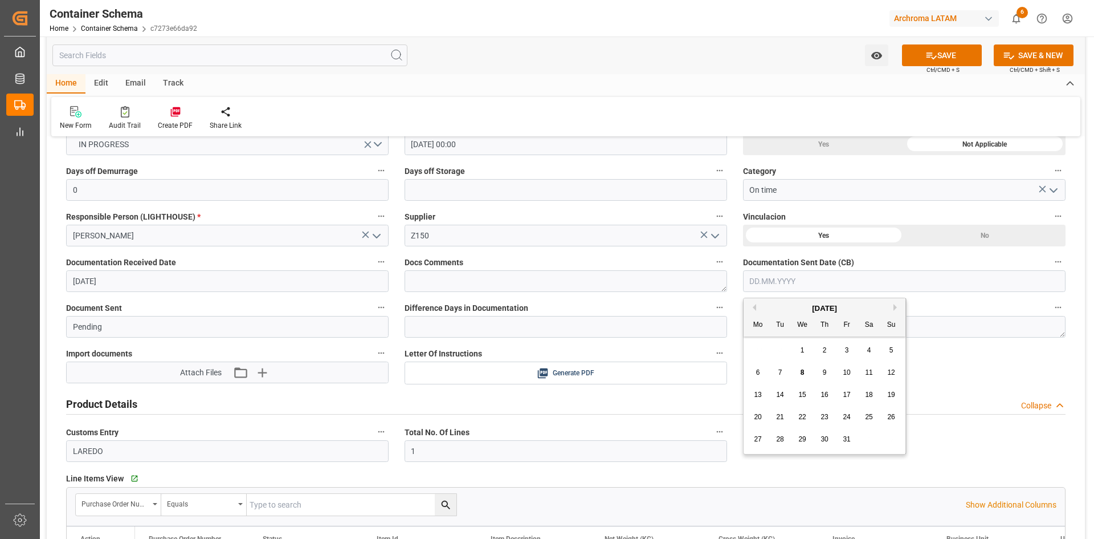
click at [799, 287] on input "text" at bounding box center [904, 281] width 323 height 22
click at [776, 307] on div "October 2025" at bounding box center [825, 308] width 162 height 11
click at [805, 348] on div "1" at bounding box center [803, 351] width 14 height 14
type input "01.10.2025"
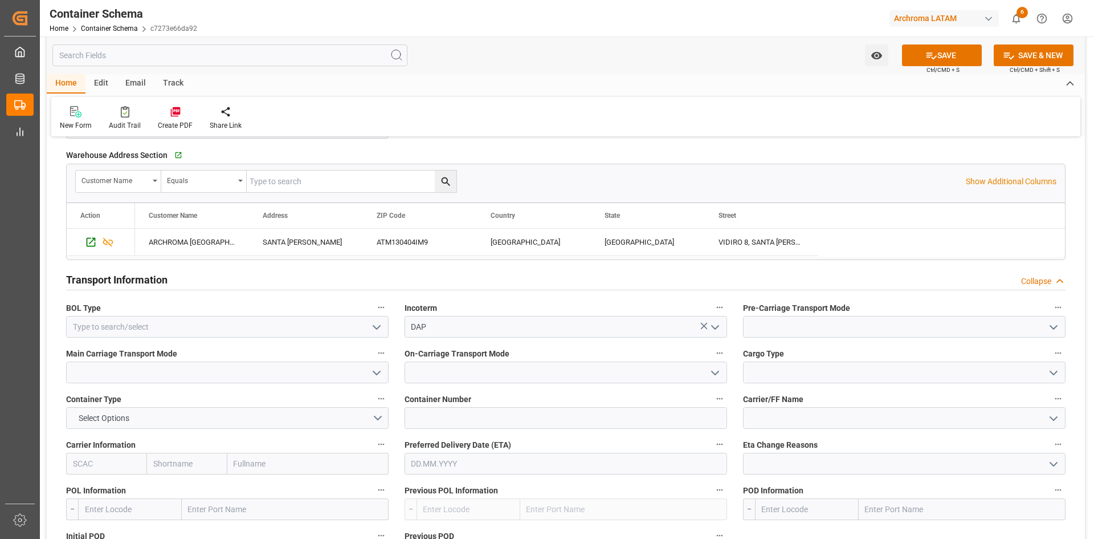
scroll to position [969, 0]
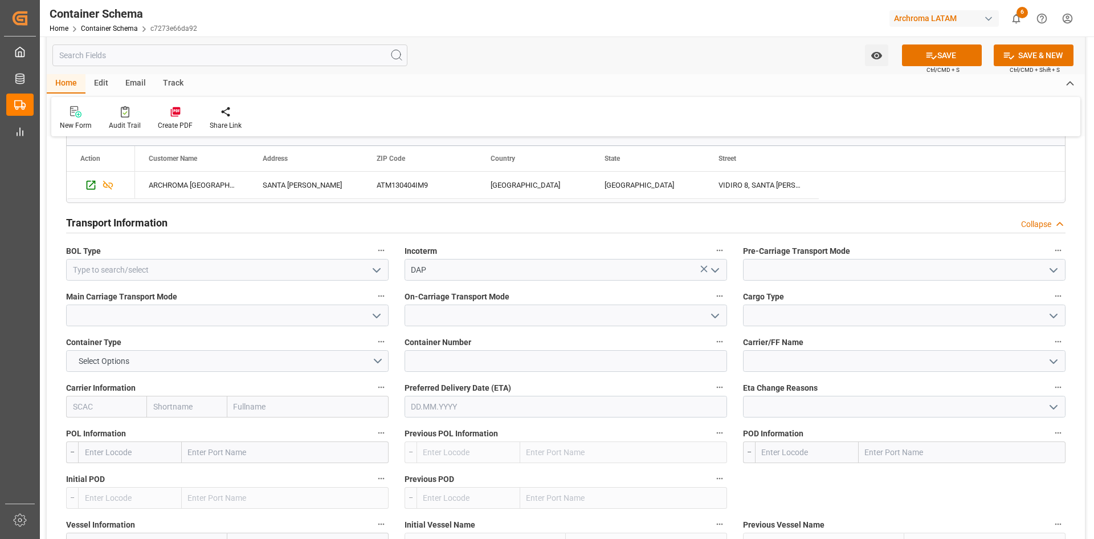
click at [378, 274] on icon "open menu" at bounding box center [377, 270] width 14 height 14
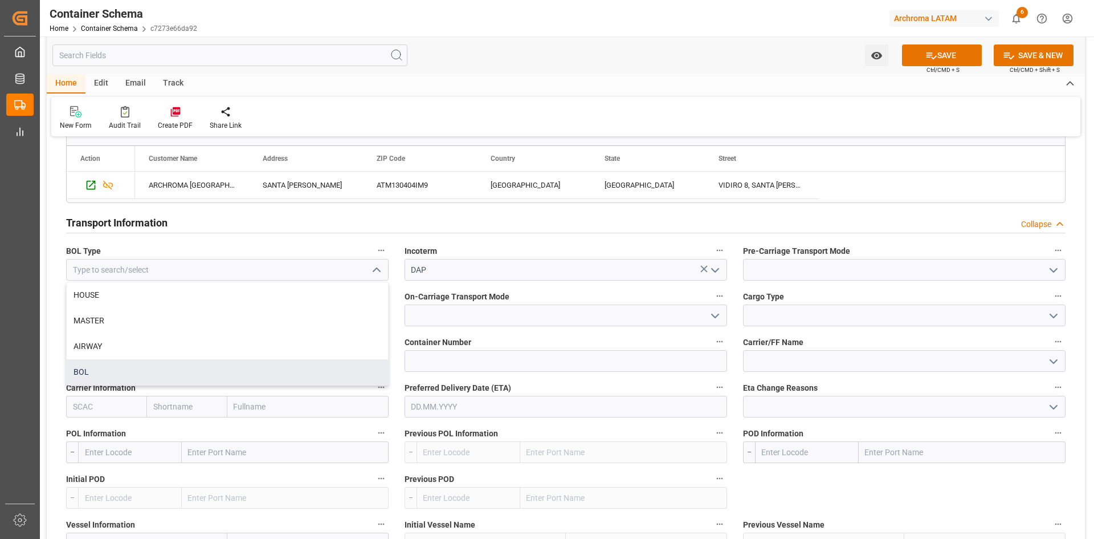
click at [112, 364] on div "BOL" at bounding box center [227, 372] width 321 height 26
type input "BOL"
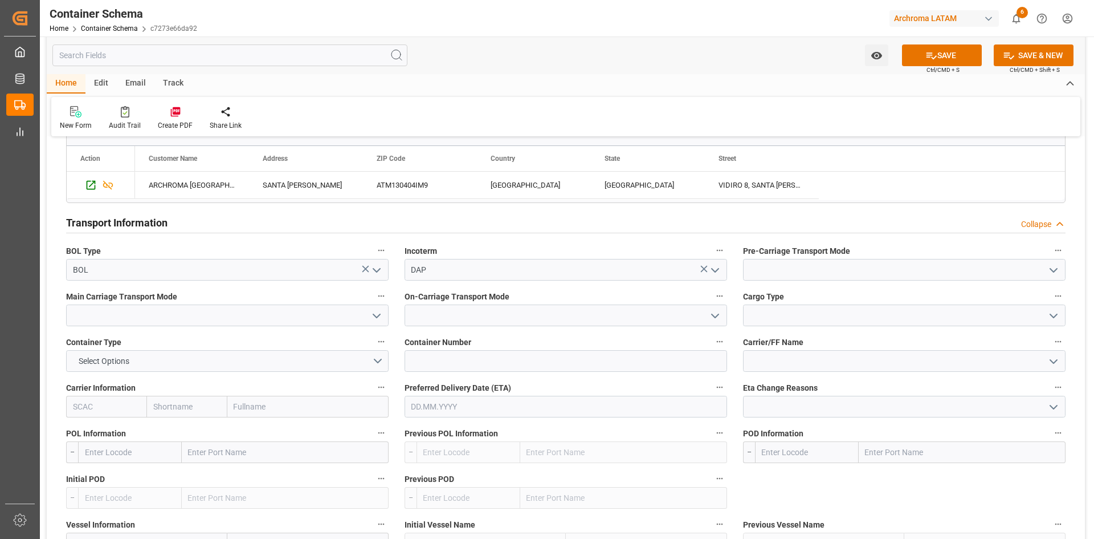
click at [716, 270] on icon "open menu" at bounding box center [716, 270] width 14 height 14
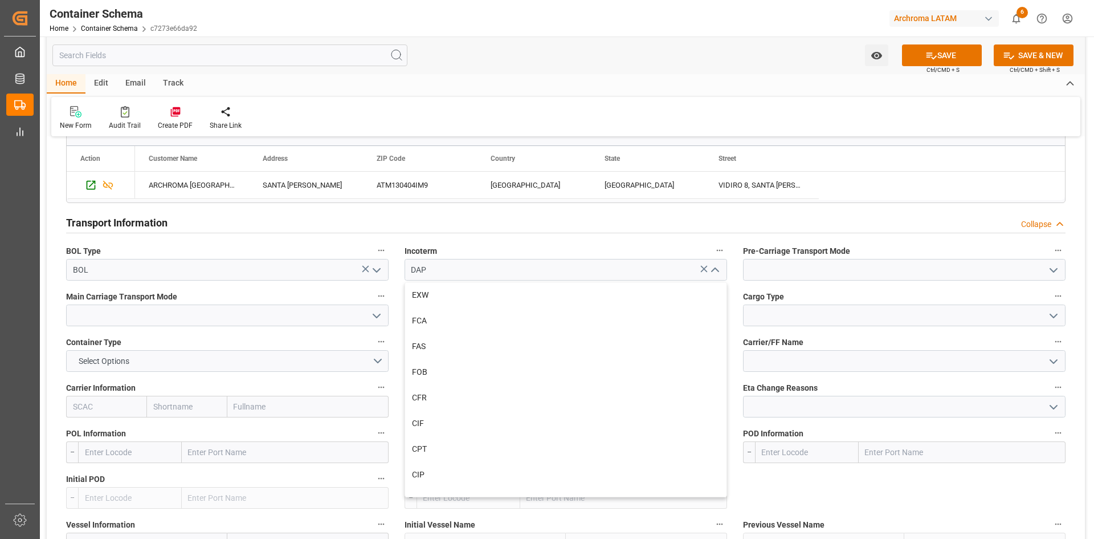
click at [1054, 270] on icon "open menu" at bounding box center [1054, 270] width 14 height 14
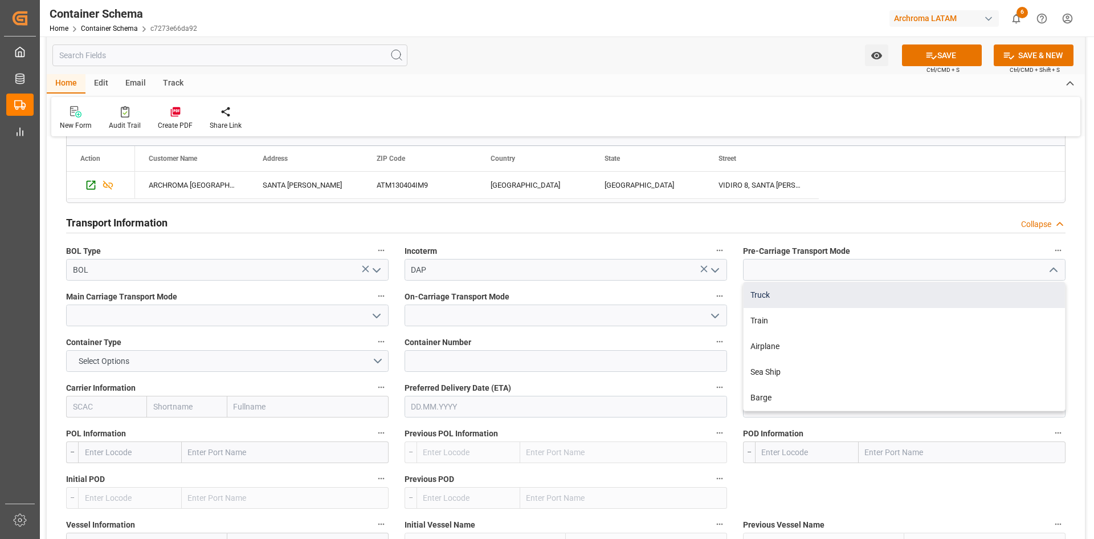
click at [825, 299] on div "Truck" at bounding box center [904, 295] width 321 height 26
type input "Truck"
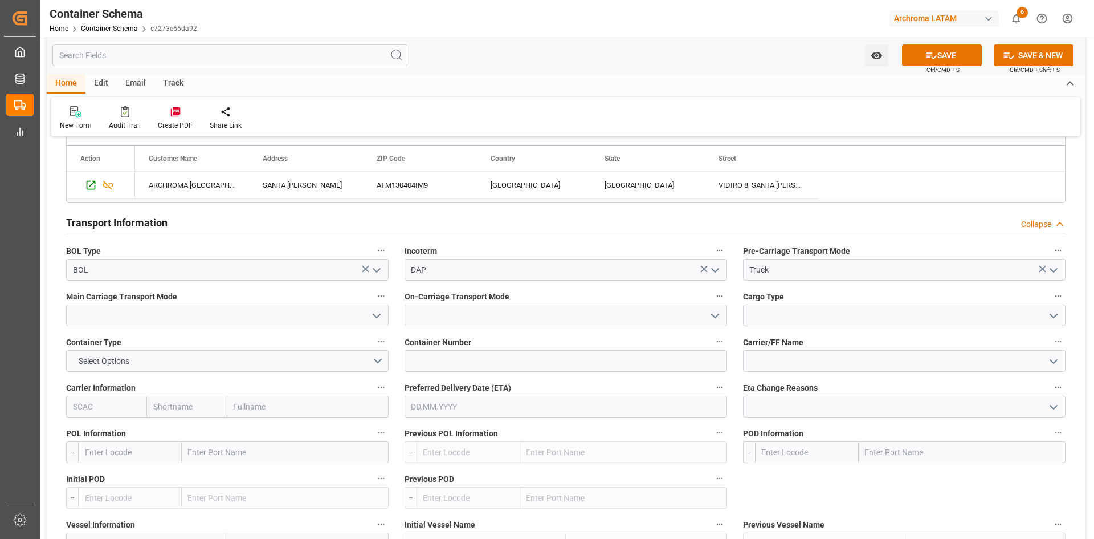
click at [380, 317] on icon "open menu" at bounding box center [377, 316] width 14 height 14
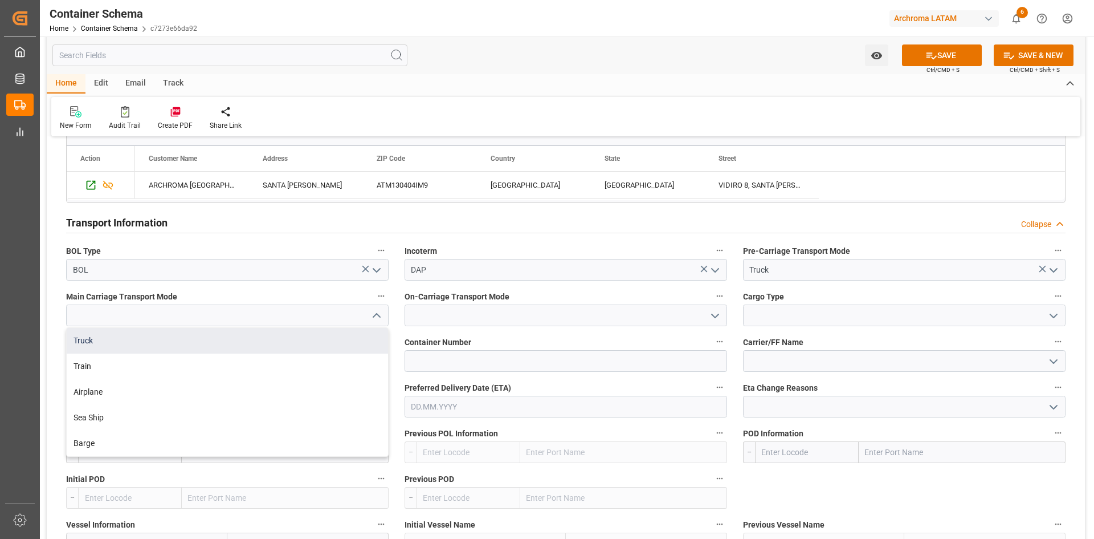
click at [165, 343] on div "Truck" at bounding box center [227, 341] width 321 height 26
type input "Truck"
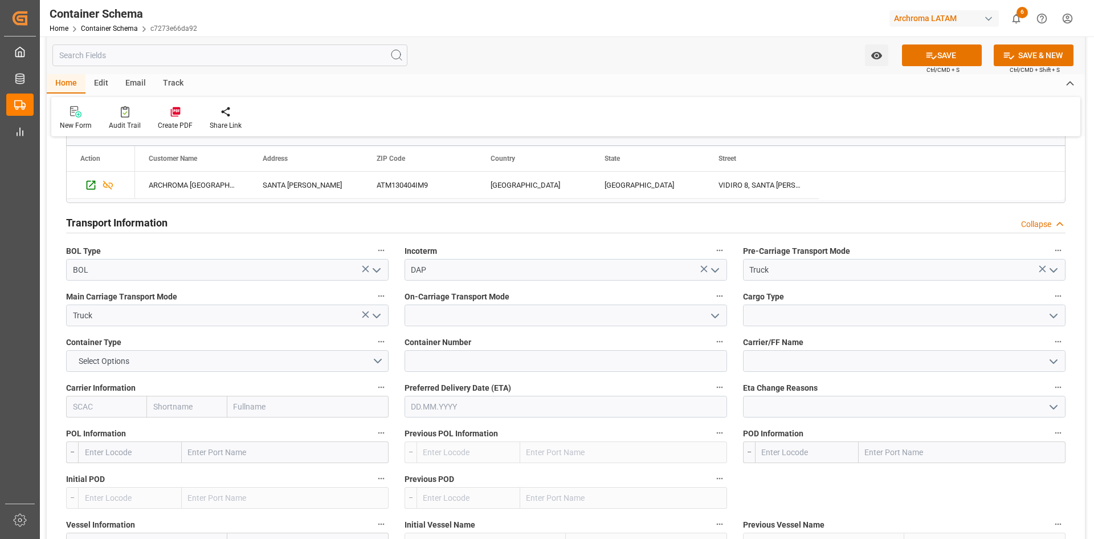
click at [719, 315] on polyline "open menu" at bounding box center [715, 315] width 7 height 3
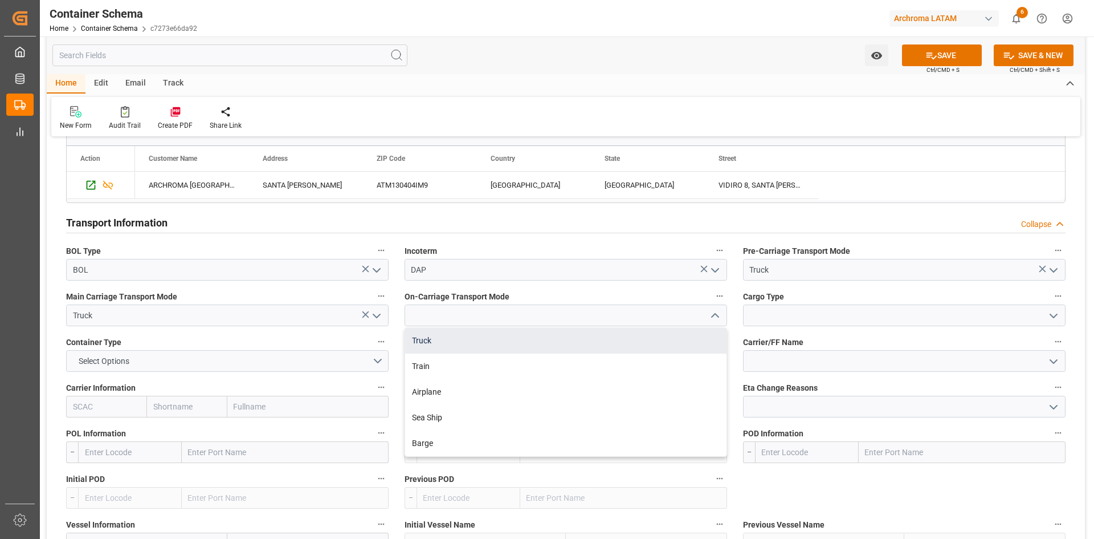
click at [479, 344] on div "Truck" at bounding box center [565, 341] width 321 height 26
type input "Truck"
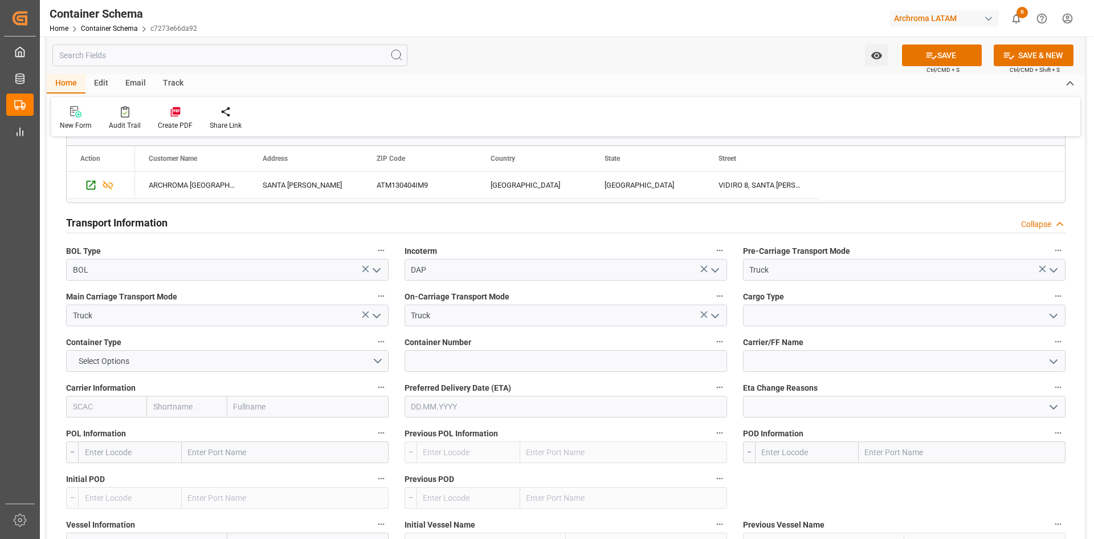
click at [1054, 315] on icon "open menu" at bounding box center [1054, 316] width 14 height 14
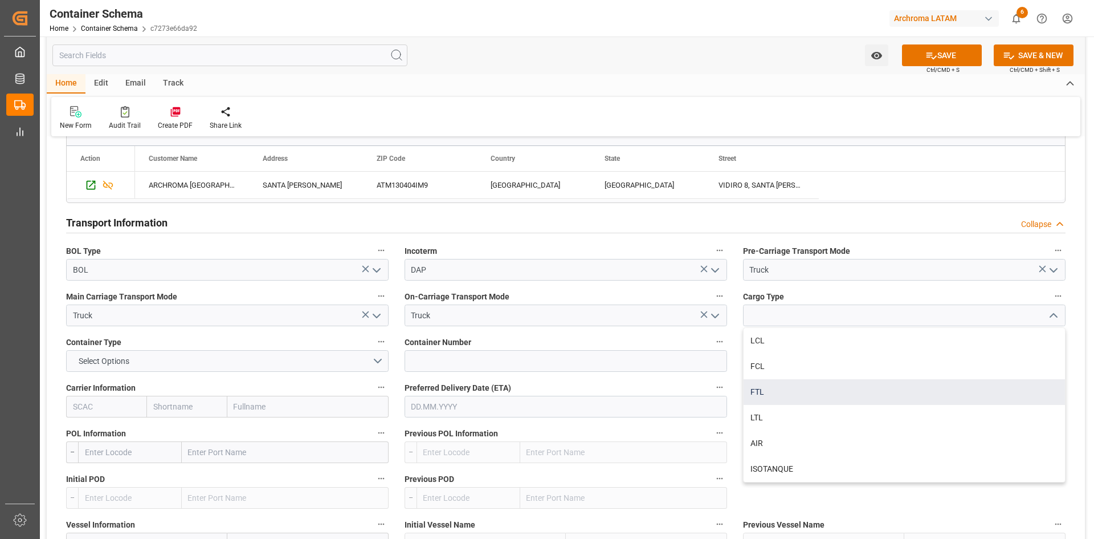
click at [758, 392] on div "FTL" at bounding box center [904, 392] width 321 height 26
type input "FTL"
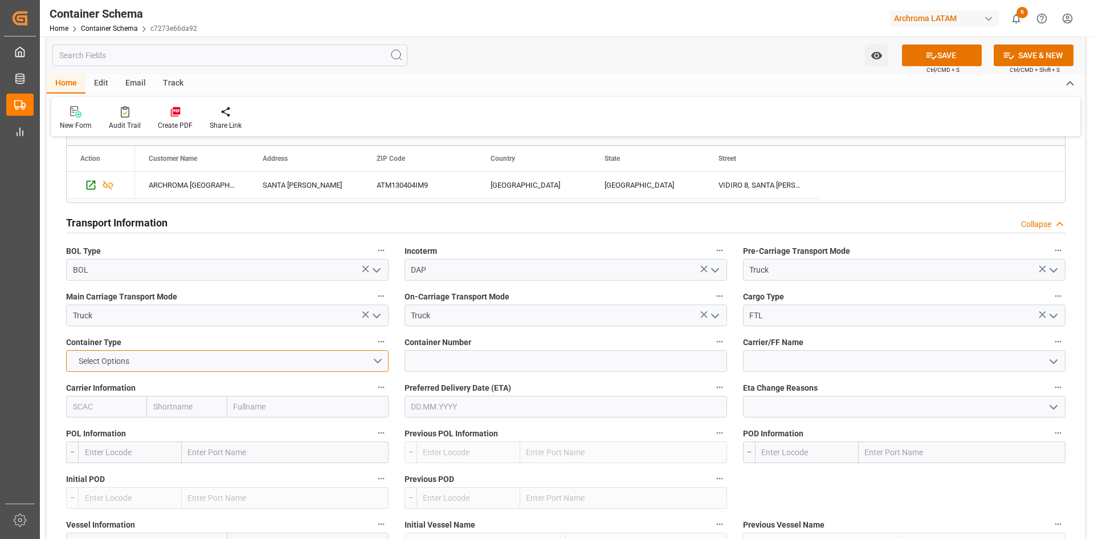
click at [385, 359] on button "Select Options" at bounding box center [227, 361] width 323 height 22
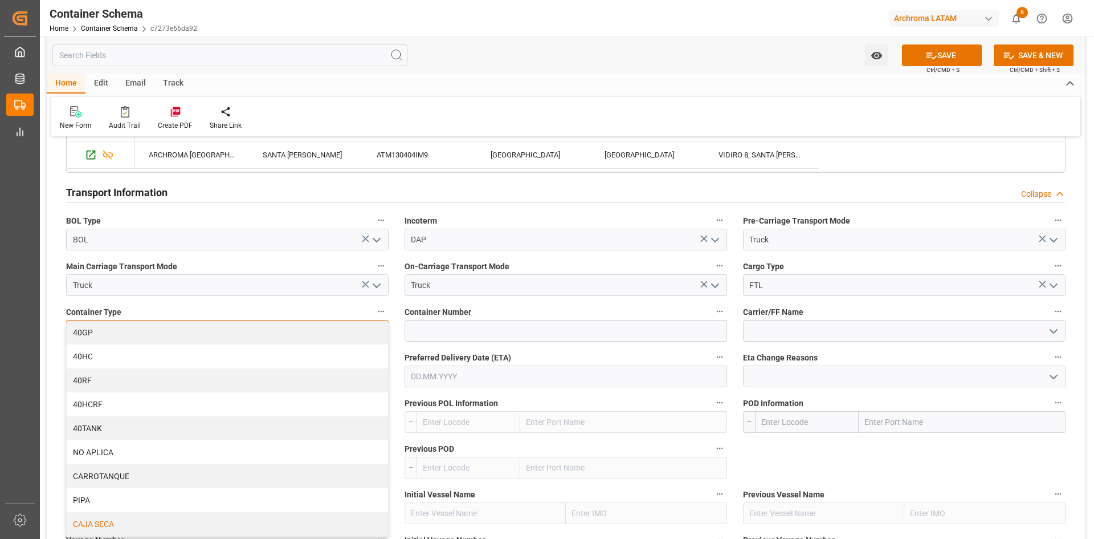
scroll to position [1026, 0]
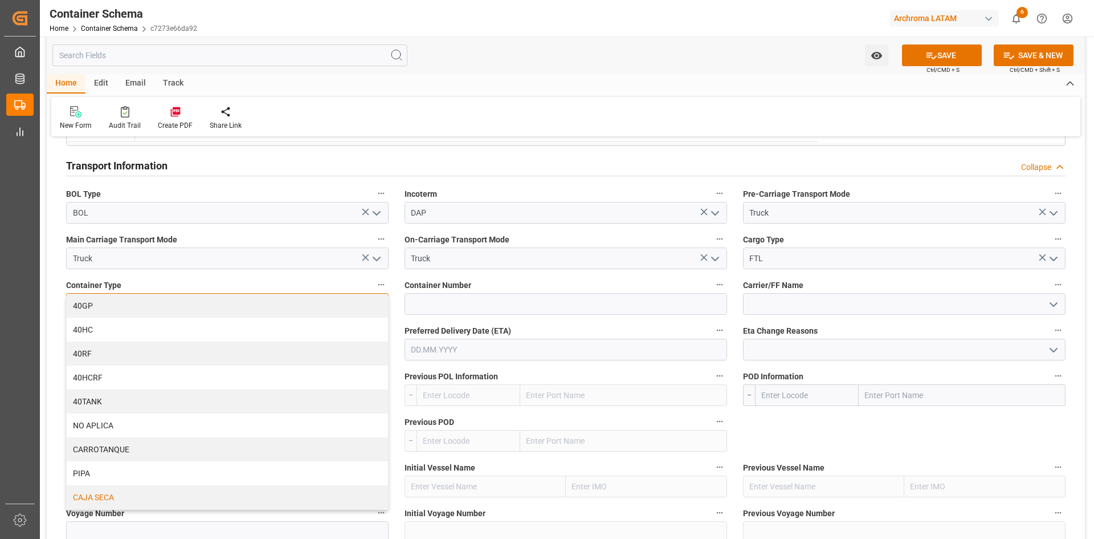
click at [109, 491] on div "CAJA SECA" at bounding box center [227, 497] width 321 height 24
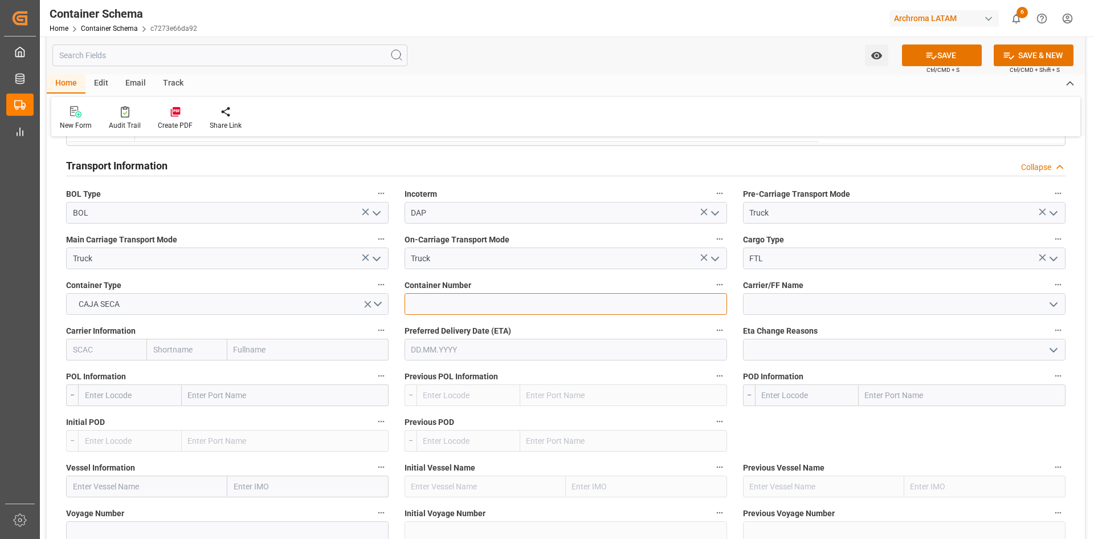
click at [521, 302] on input at bounding box center [566, 304] width 323 height 22
click at [470, 300] on input at bounding box center [566, 304] width 323 height 22
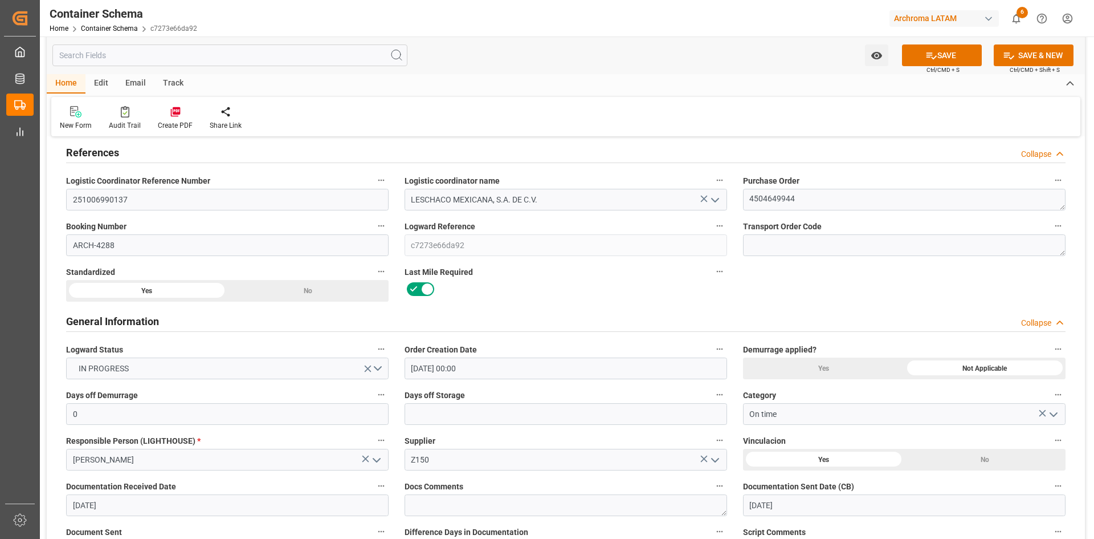
scroll to position [0, 0]
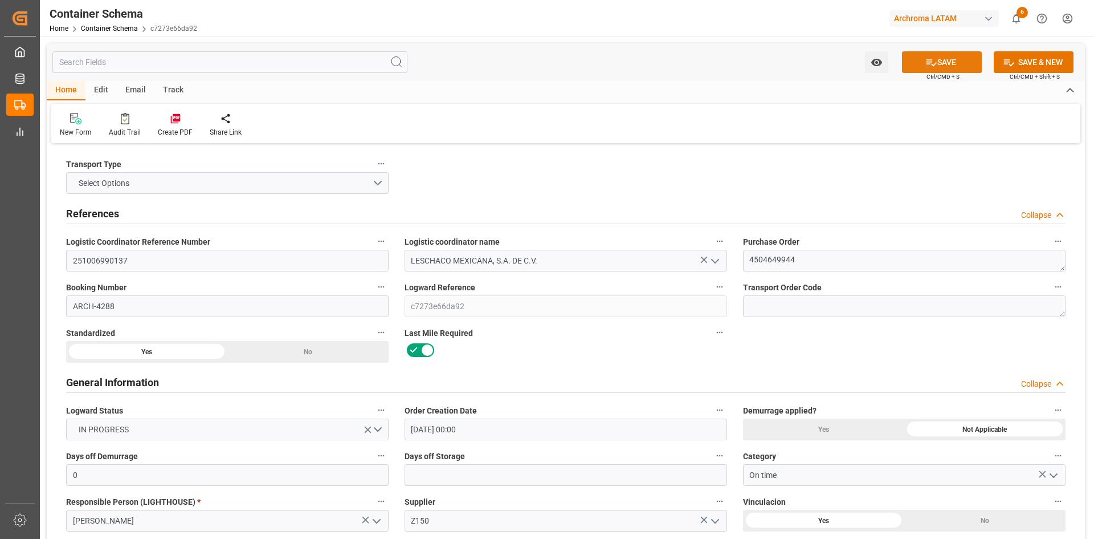
type input "52743"
click at [965, 53] on button "SAVE" at bounding box center [942, 62] width 80 height 22
click at [372, 180] on button "Select Options" at bounding box center [227, 183] width 323 height 22
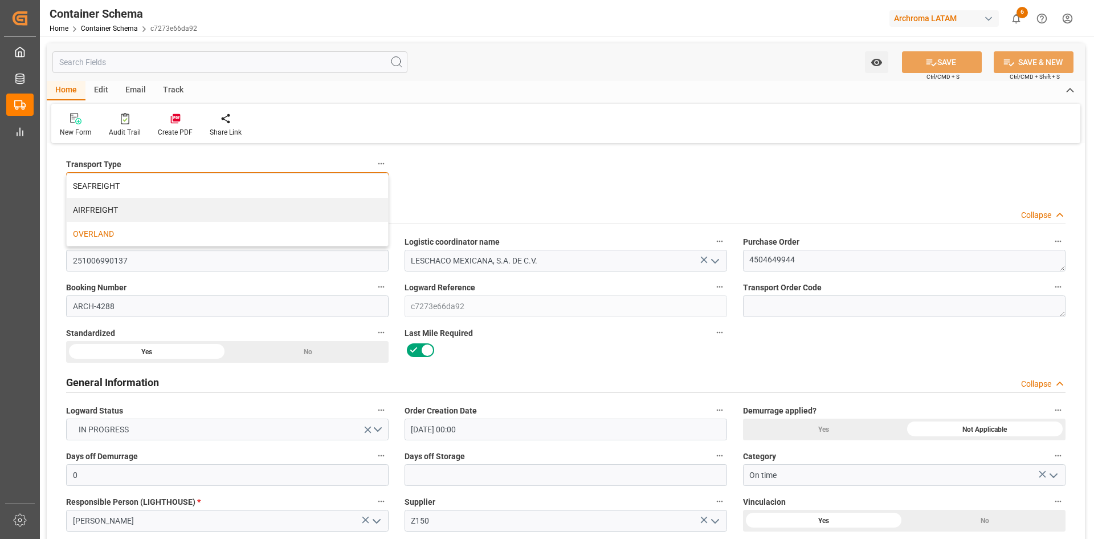
click at [127, 222] on div "OVERLAND" at bounding box center [227, 234] width 321 height 24
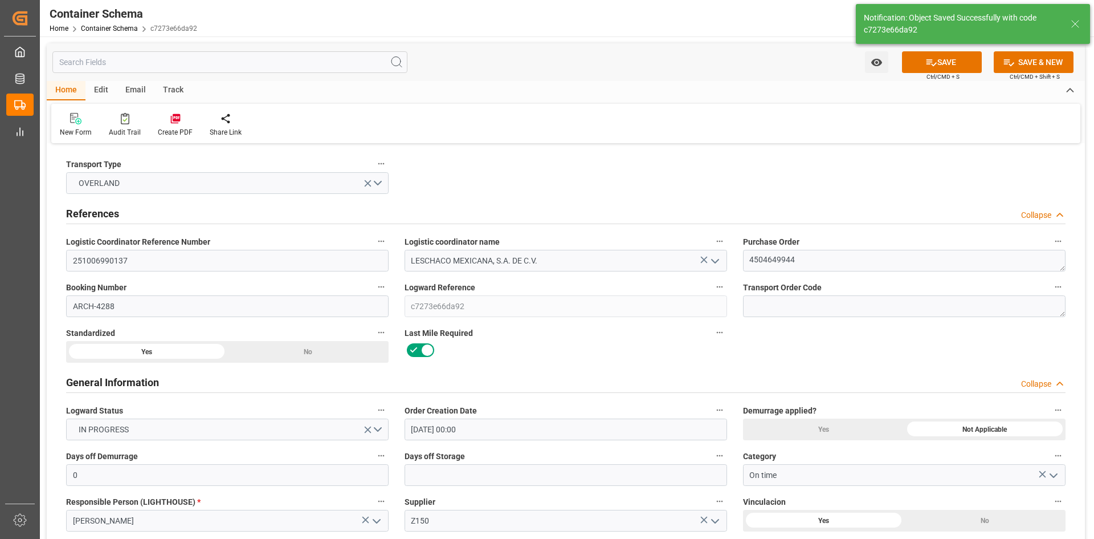
type input "251006990137"
type input "Document Sent"
click at [934, 61] on icon at bounding box center [932, 62] width 12 height 12
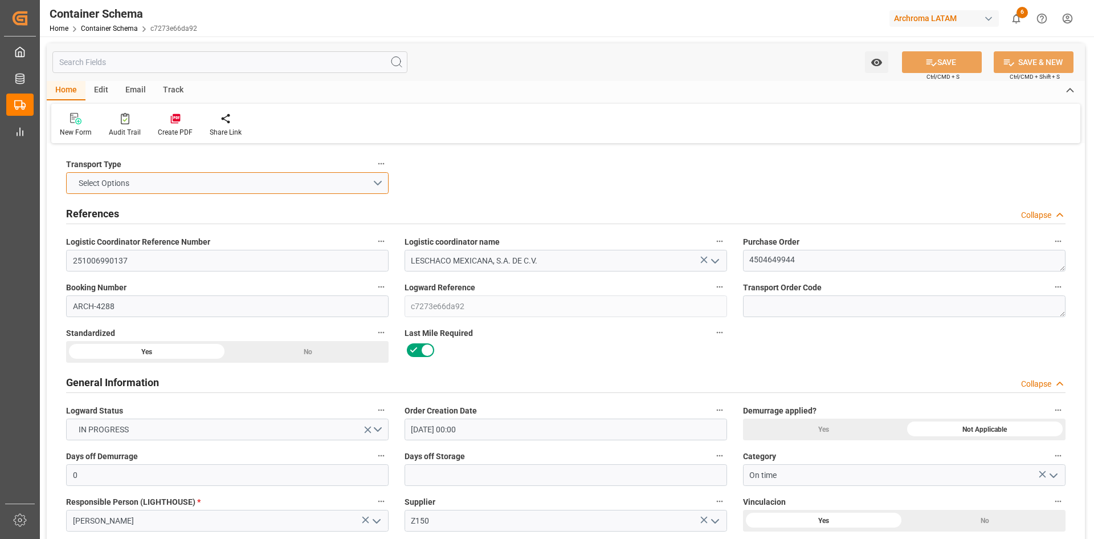
click at [367, 184] on button "Select Options" at bounding box center [227, 183] width 323 height 22
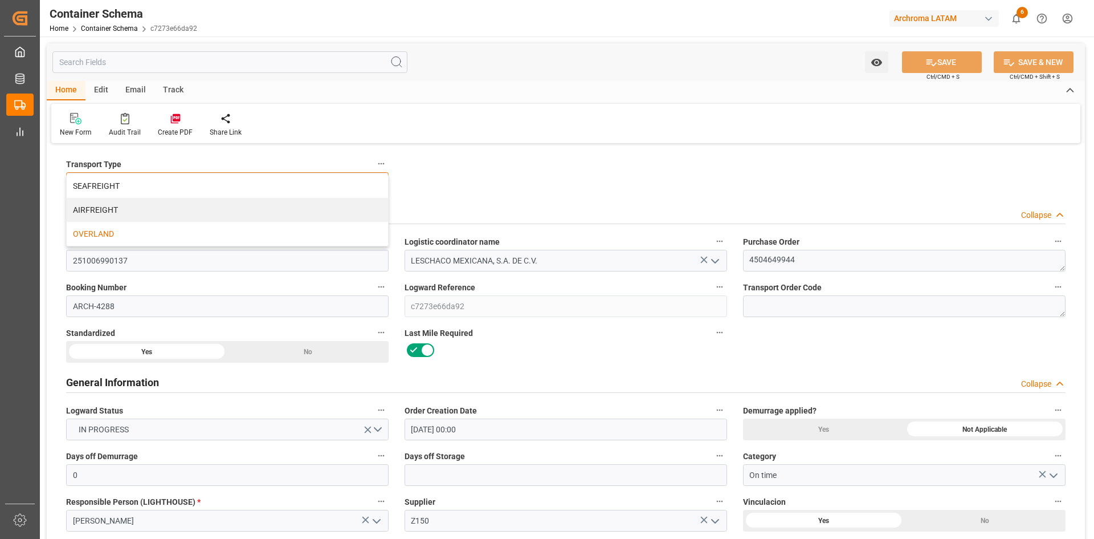
click at [106, 231] on div "OVERLAND" at bounding box center [227, 234] width 321 height 24
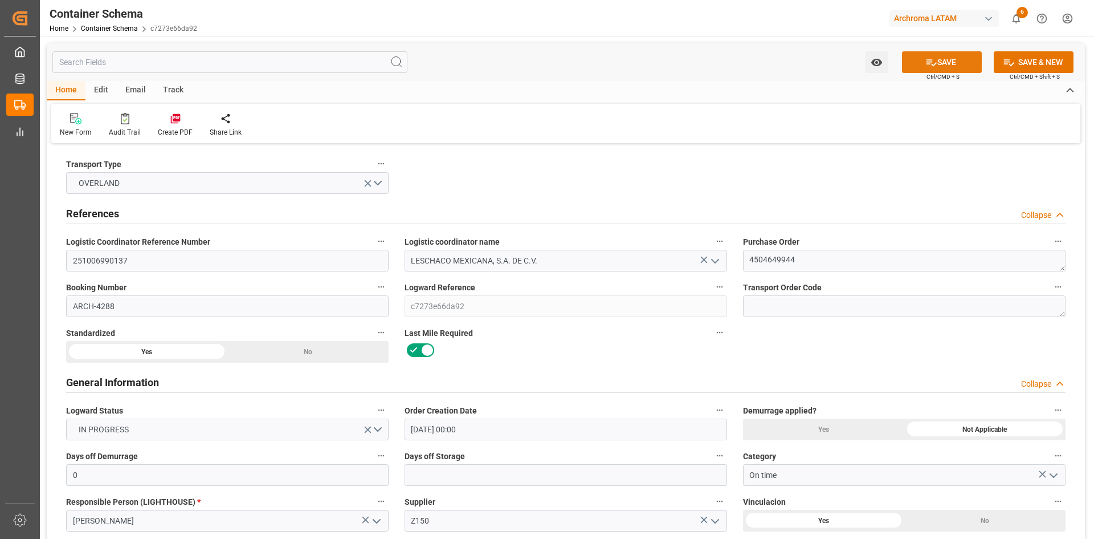
click at [951, 67] on button "SAVE" at bounding box center [942, 62] width 80 height 22
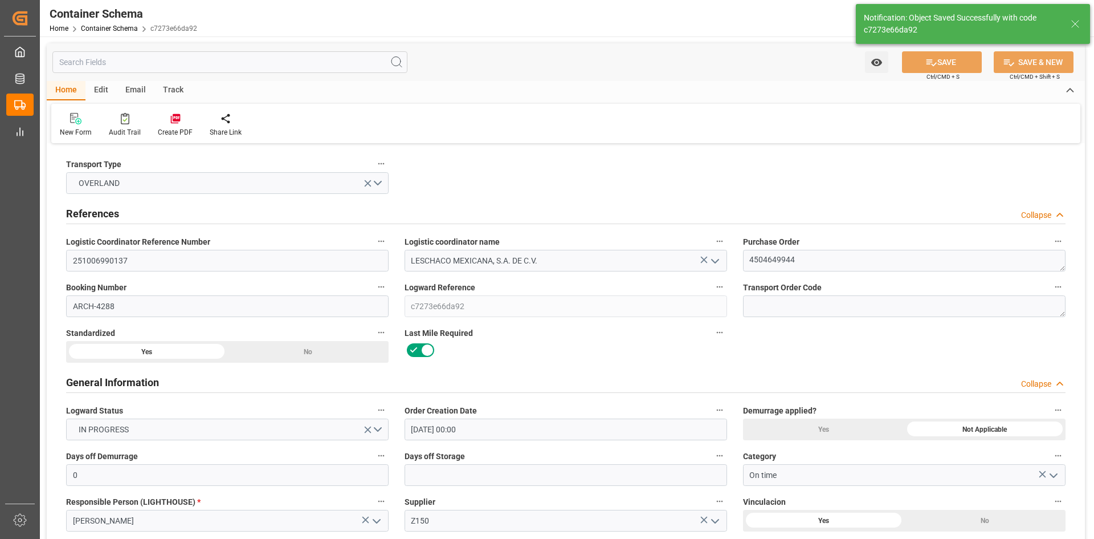
type input "08.10.2025 15:26"
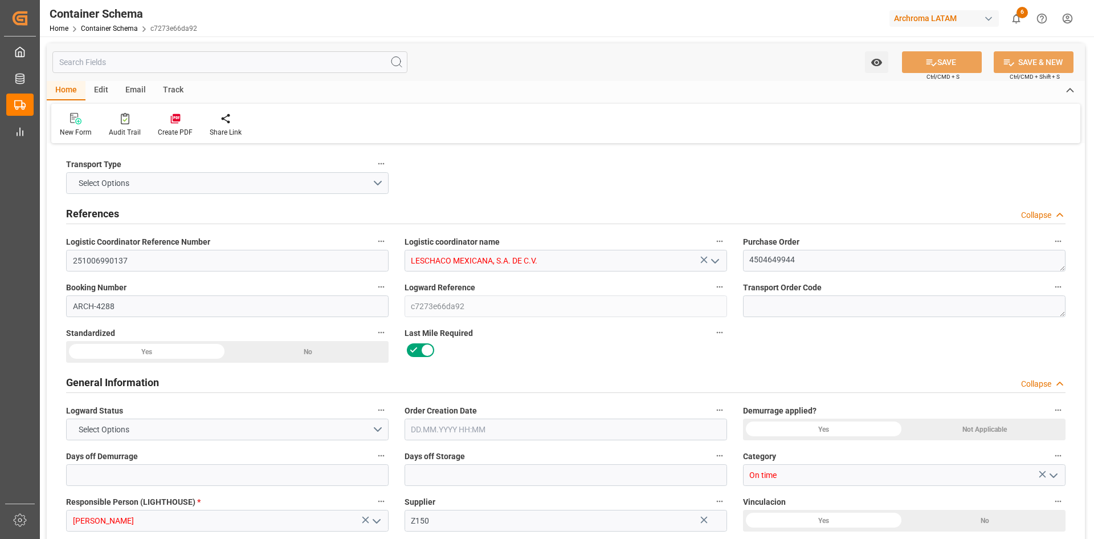
type input "0"
type input "1"
type input "17"
type input "18020"
type input "19006"
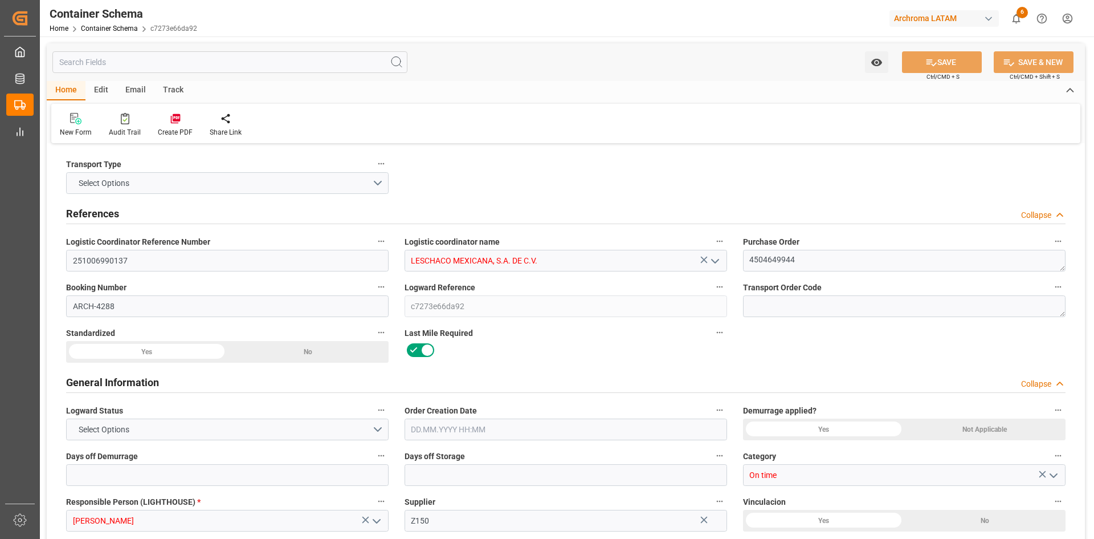
type input "0"
type input "[DATE] 00:00"
type input "[DATE]"
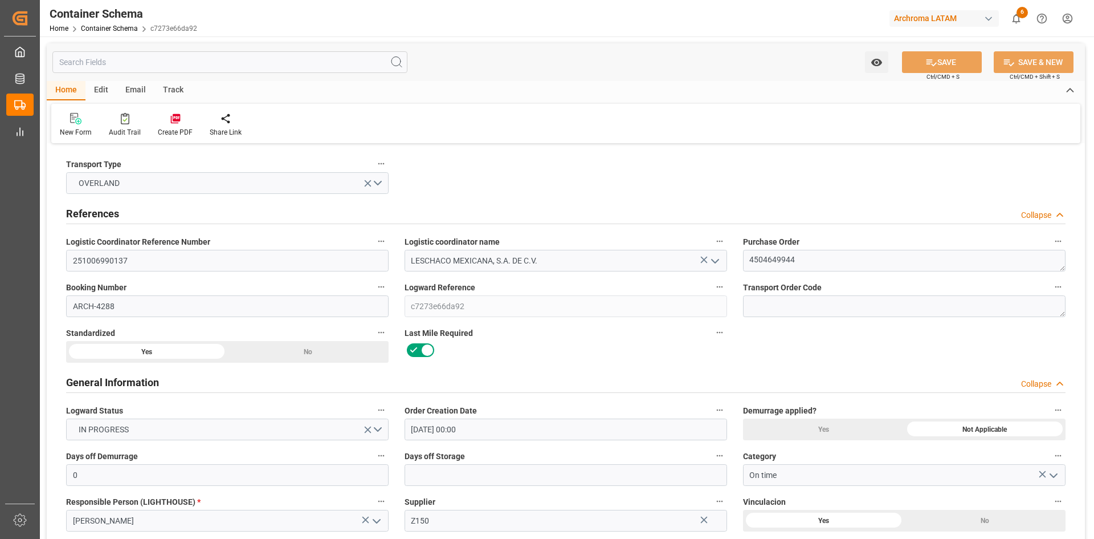
type input "[DATE] 15:26"
type input "[DATE] 15:18"
type input "[DATE]"
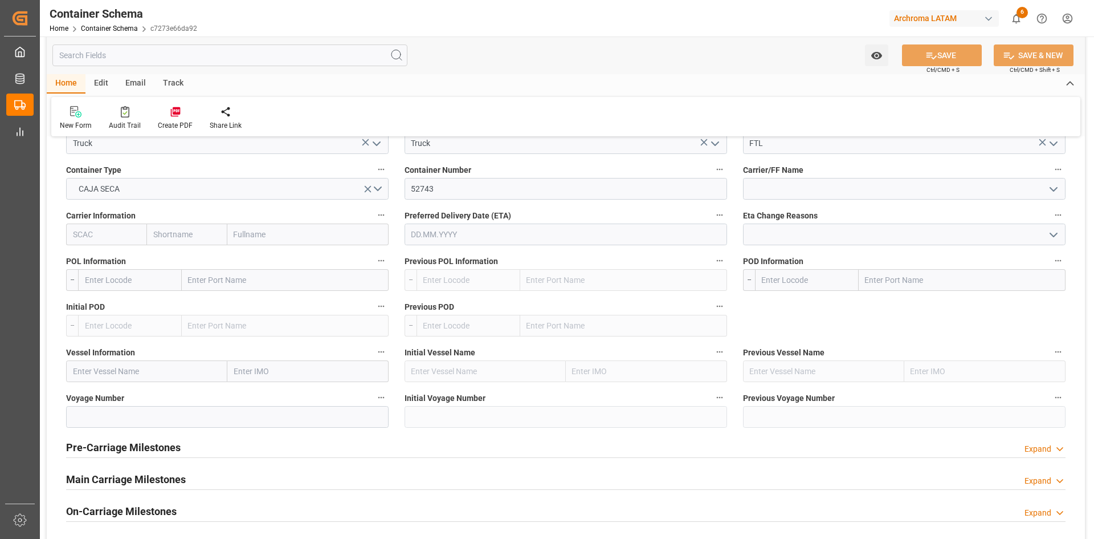
scroll to position [1140, 0]
click at [246, 288] on input "text" at bounding box center [285, 281] width 207 height 22
type input "u"
type input "USLRD"
click at [225, 302] on span "Laredo - USLRD" at bounding box center [215, 306] width 52 height 9
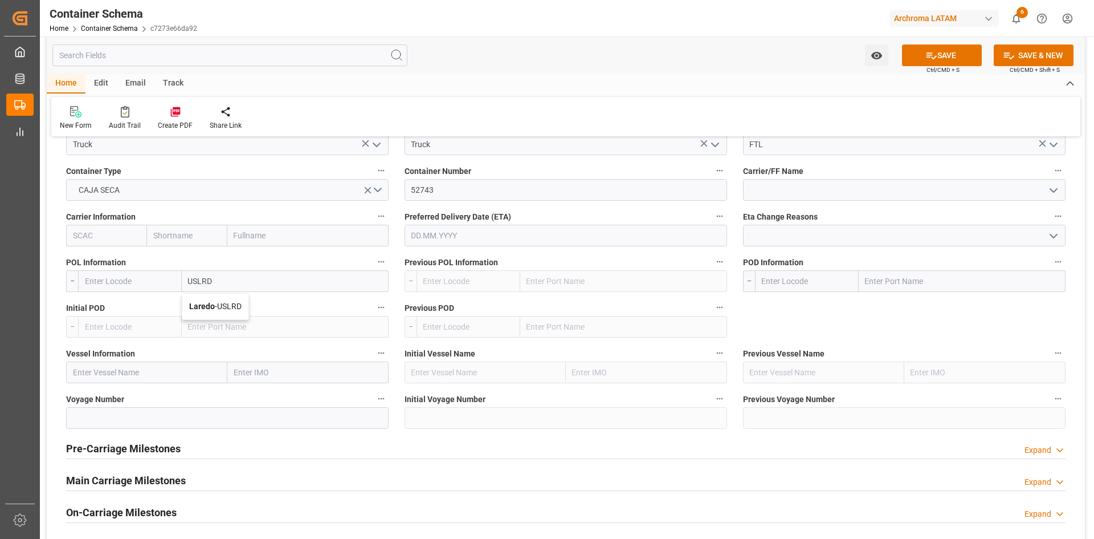
type input "USLRD"
type input "Laredo"
click at [887, 275] on input "text" at bounding box center [962, 281] width 207 height 22
type input "MXNLD"
click at [942, 303] on span "Nuevo Laredo - MXNLD" at bounding box center [906, 306] width 80 height 9
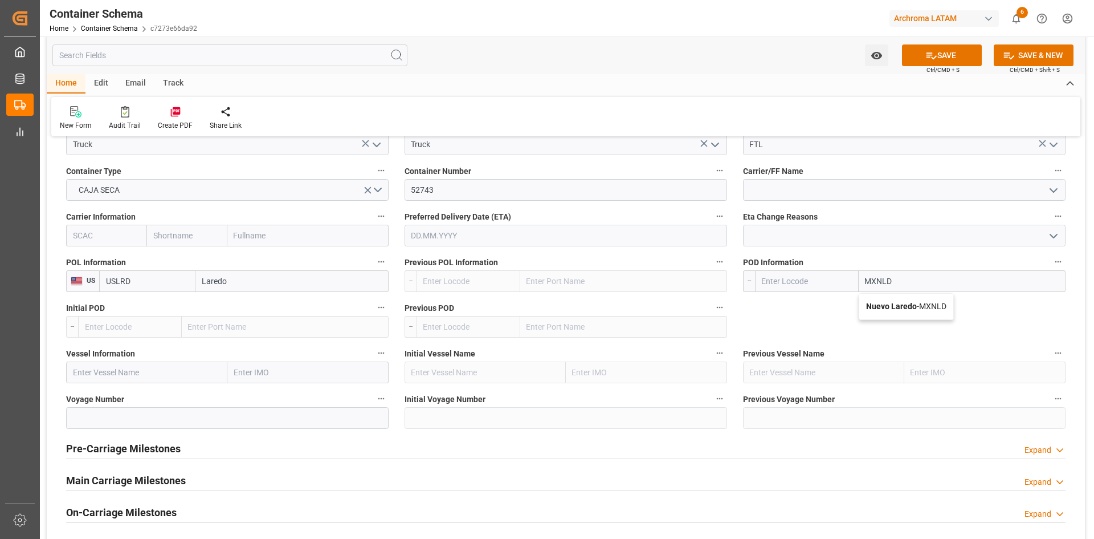
type input "MXNLD"
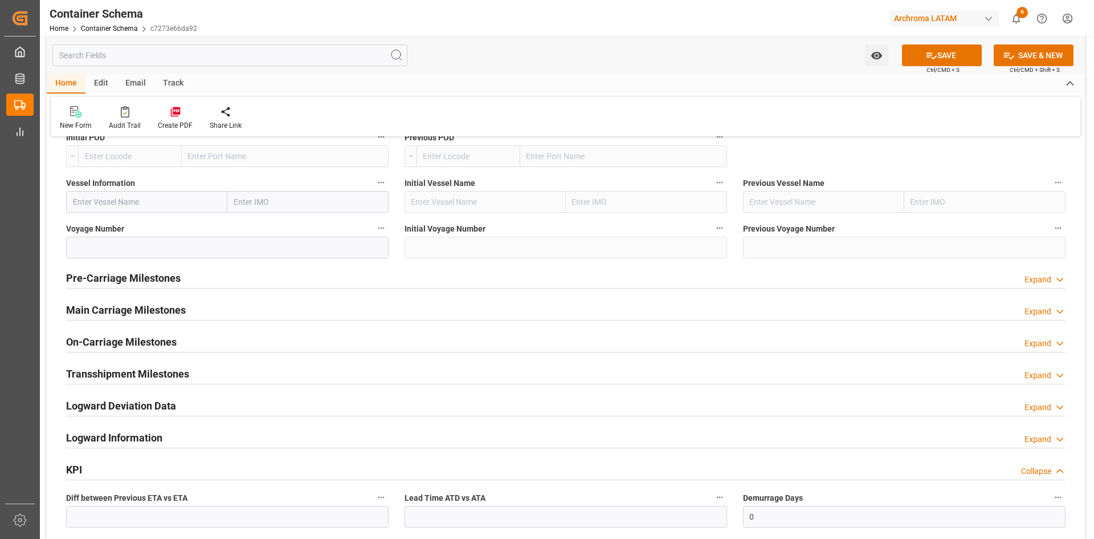
scroll to position [1311, 0]
type input "Nuevo Laredo"
click at [138, 302] on h2 "Main Carriage Milestones" at bounding box center [126, 309] width 120 height 15
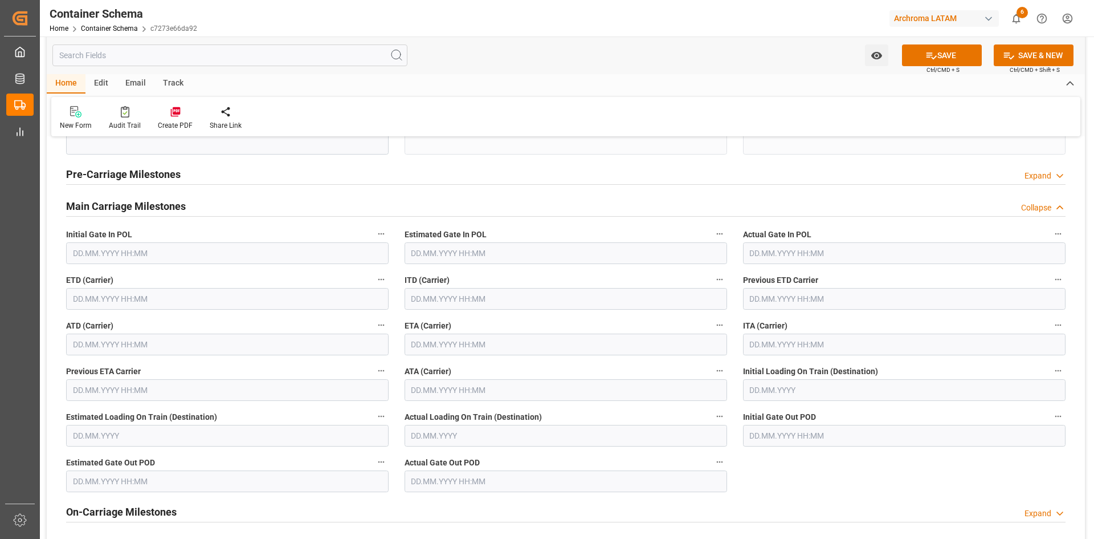
scroll to position [1425, 0]
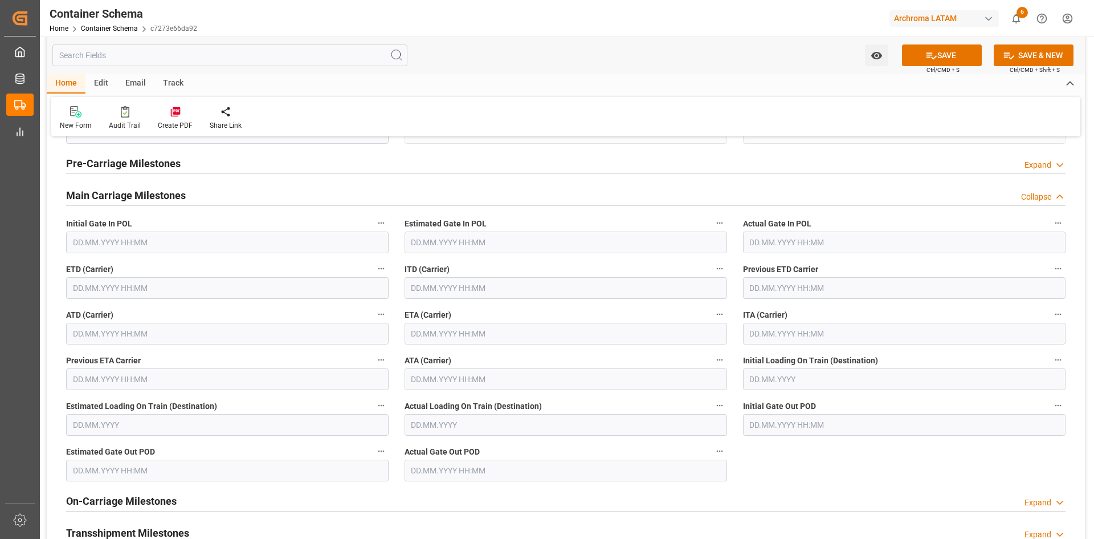
click at [112, 292] on input "text" at bounding box center [227, 288] width 323 height 22
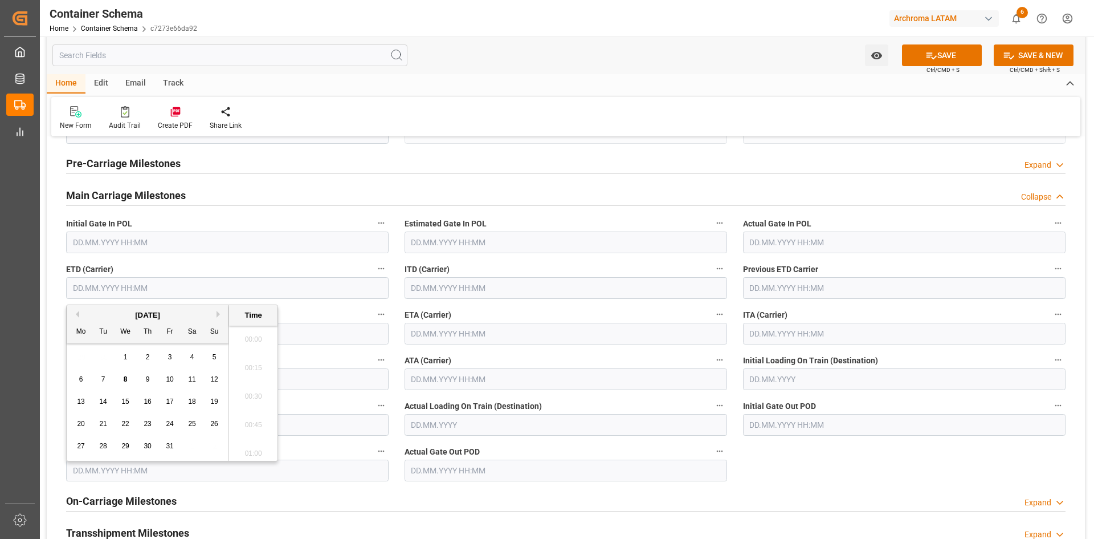
scroll to position [1001, 0]
click at [84, 357] on div "29 30 1 2 3 4 5" at bounding box center [148, 357] width 156 height 22
click at [76, 315] on button "Previous Month" at bounding box center [75, 314] width 7 height 7
click at [124, 425] on span "24" at bounding box center [124, 424] width 7 height 8
type input "[DATE] 00:00"
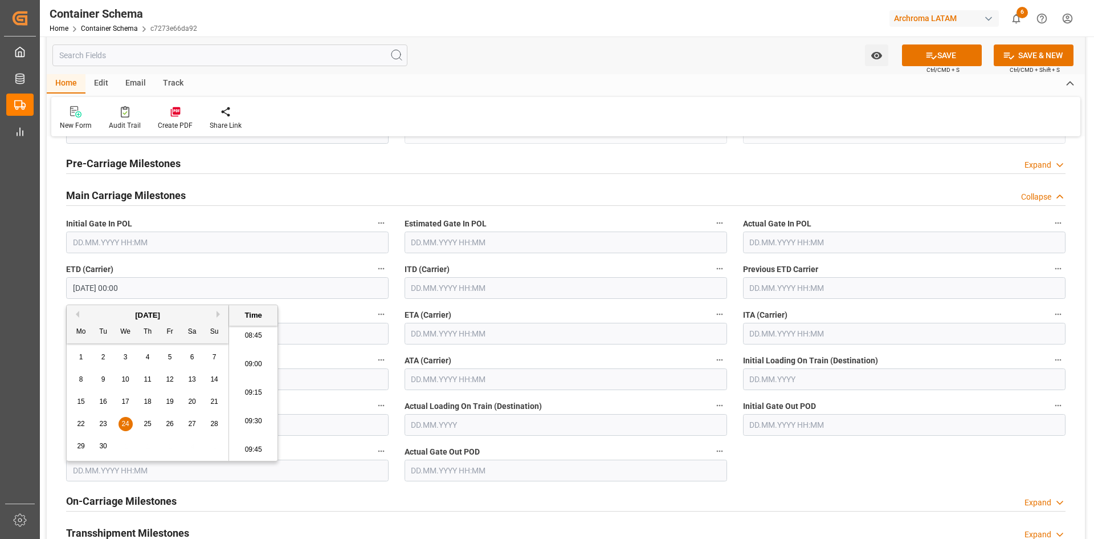
click at [466, 333] on input "text" at bounding box center [566, 334] width 323 height 22
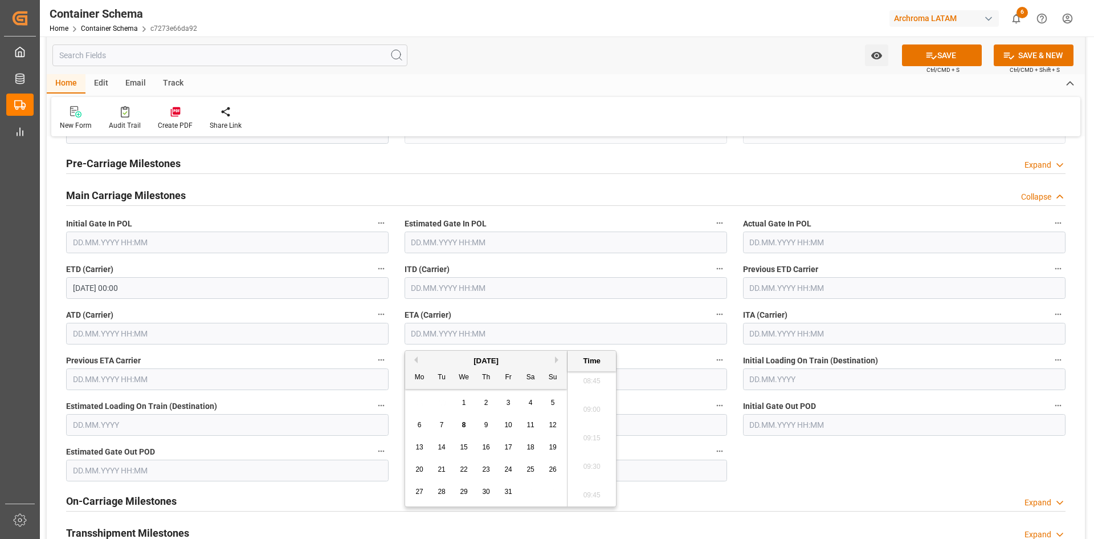
click at [413, 358] on button "Previous Month" at bounding box center [414, 359] width 7 height 7
click at [507, 465] on span "26" at bounding box center [507, 469] width 7 height 8
type input "[DATE] 00:00"
click at [926, 56] on icon at bounding box center [932, 56] width 12 height 12
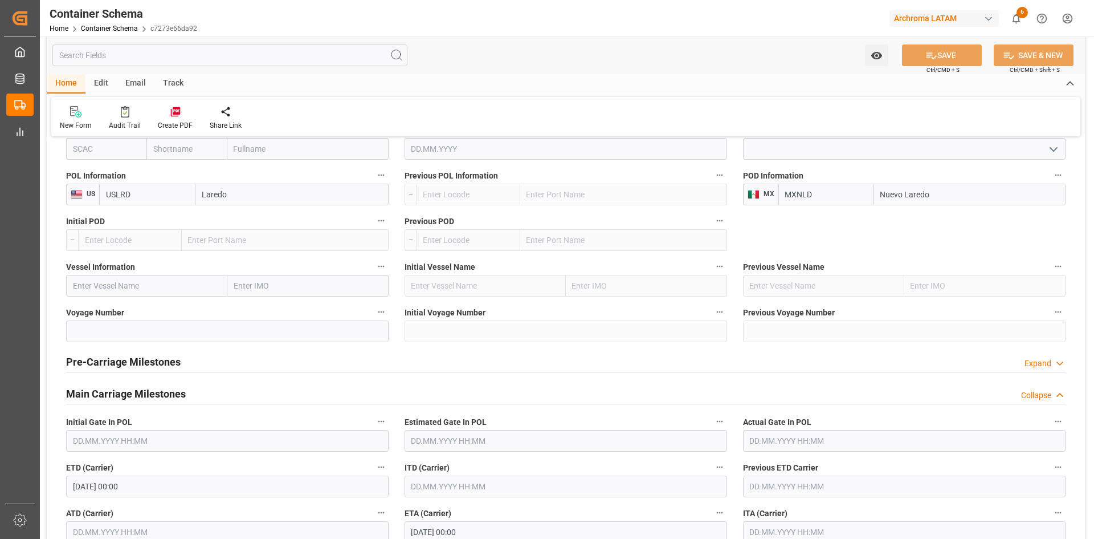
scroll to position [1083, 0]
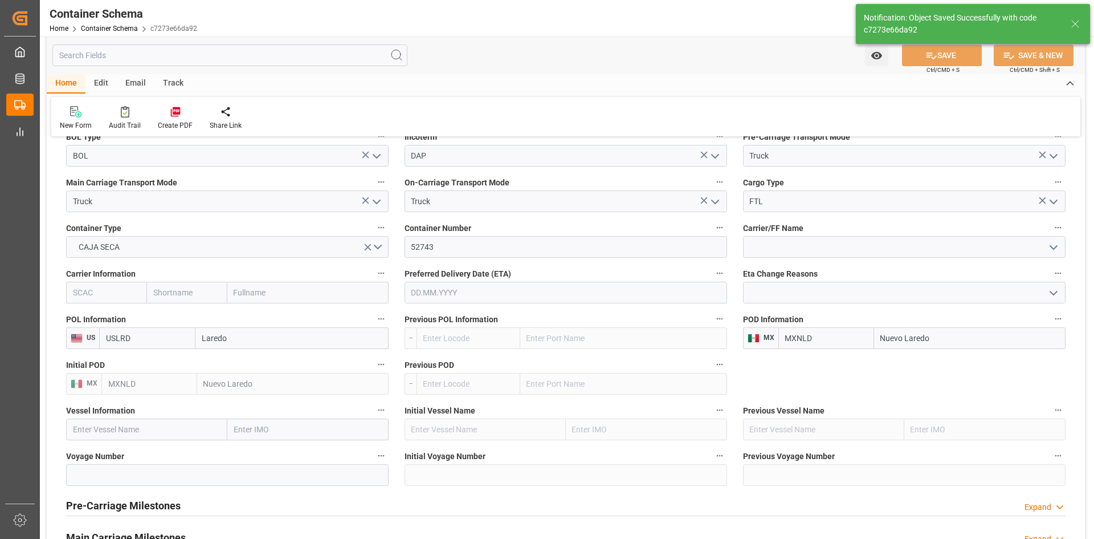
type input "MXNLD"
type input "Nuevo Laredo"
type input "[DATE] 15:28"
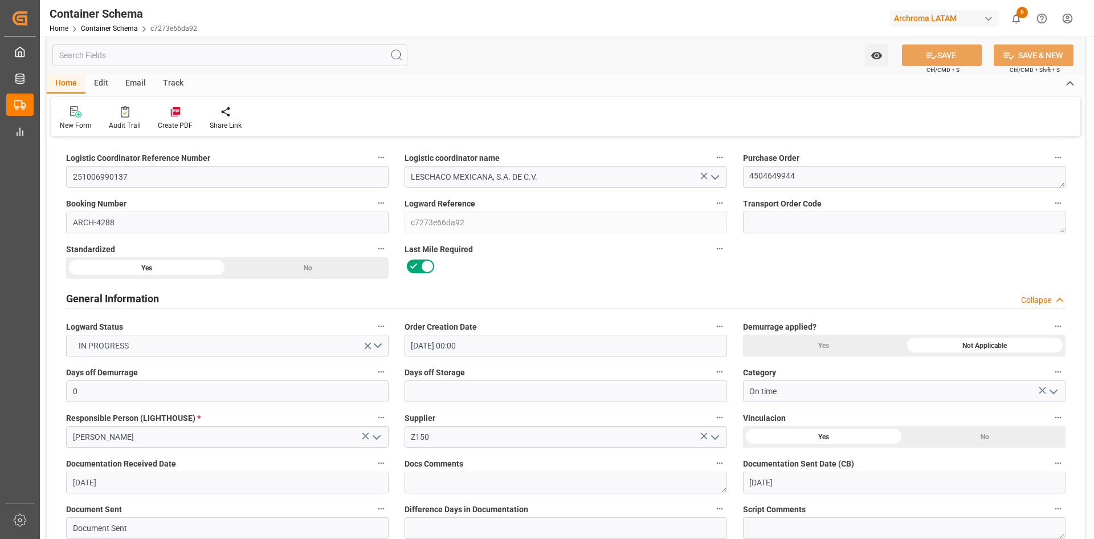
scroll to position [0, 0]
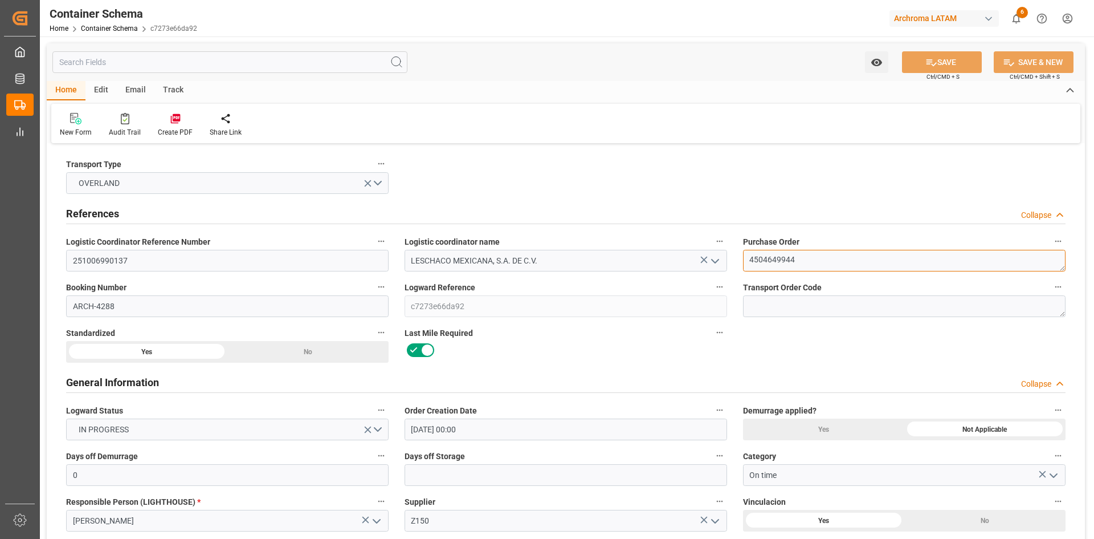
click at [772, 259] on textarea "4504649944" at bounding box center [904, 261] width 323 height 22
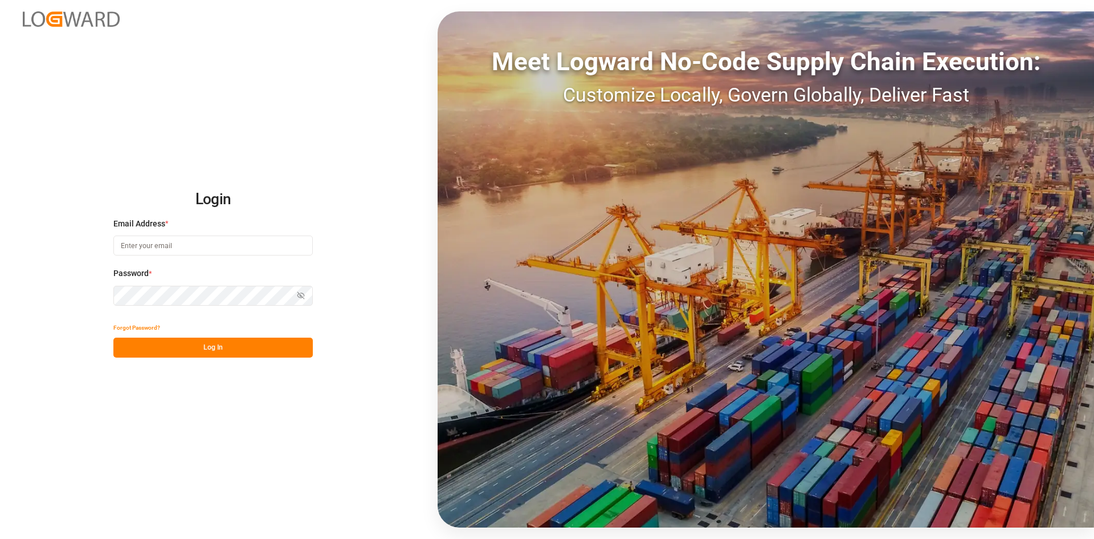
type input "[PERSON_NAME][EMAIL_ADDRESS][PERSON_NAME][DOMAIN_NAME]"
click at [256, 341] on button "Log In" at bounding box center [212, 347] width 199 height 20
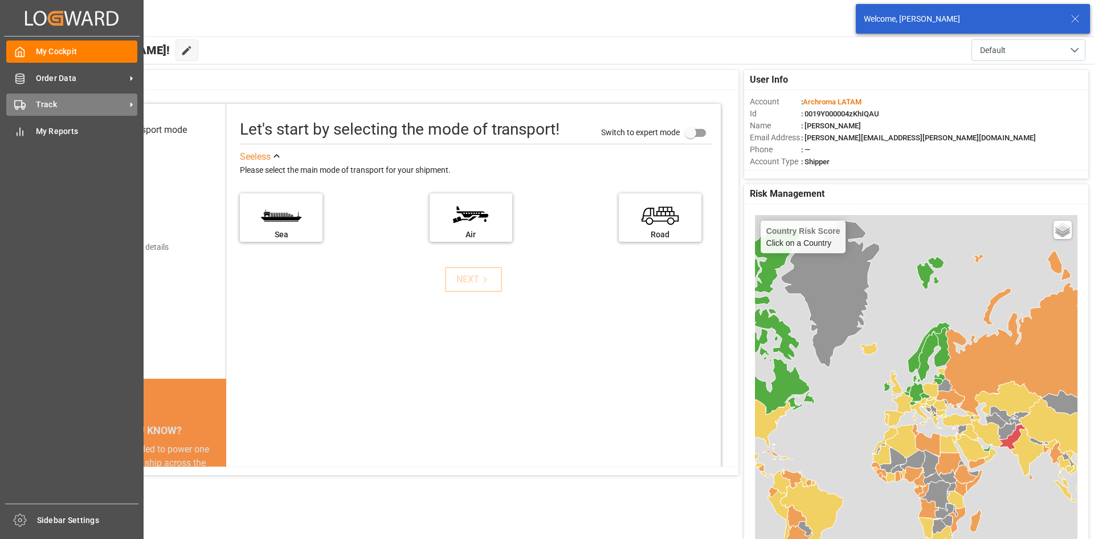
click at [27, 103] on div "Track Track" at bounding box center [71, 104] width 131 height 22
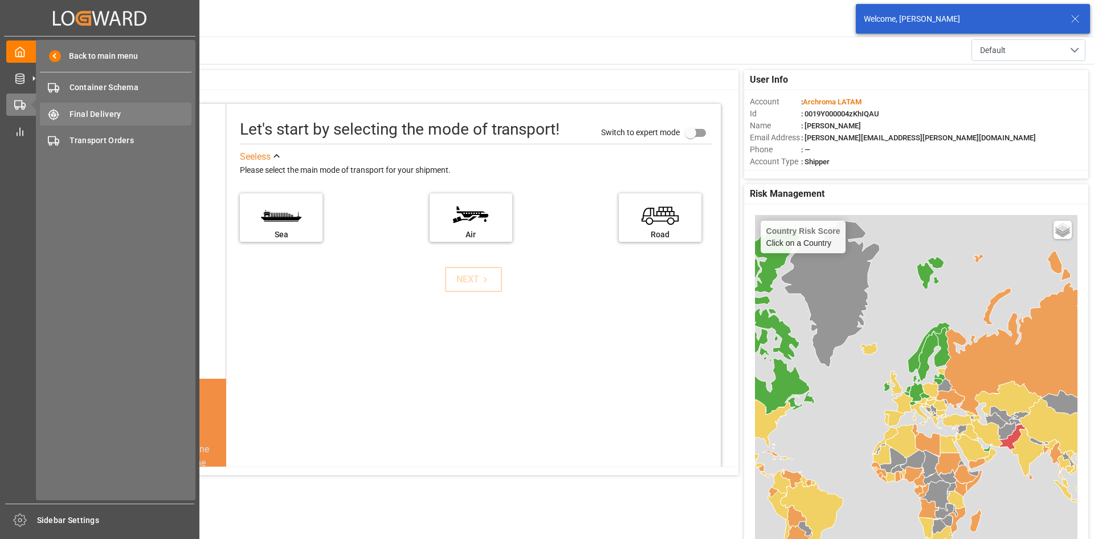
click at [103, 115] on span "Final Delivery" at bounding box center [131, 114] width 123 height 12
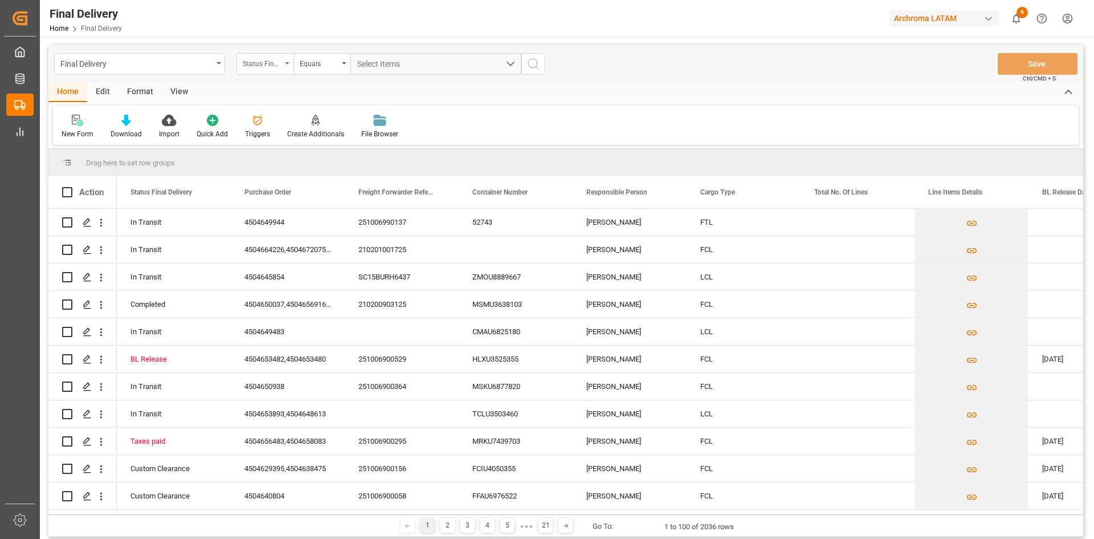
click at [256, 63] on div "Status Final Delivery" at bounding box center [262, 62] width 39 height 13
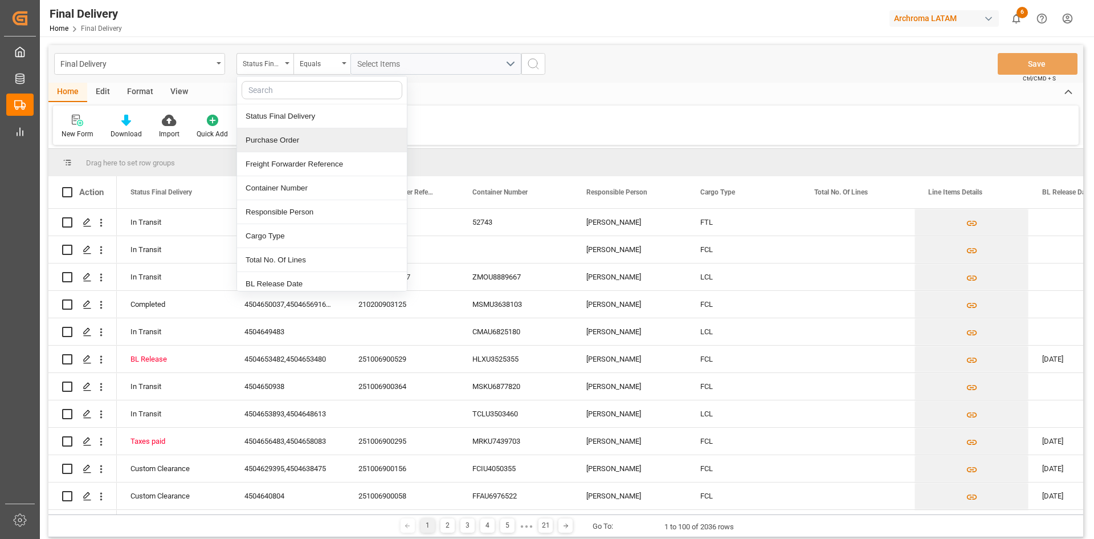
click at [298, 136] on div "Purchase Order" at bounding box center [322, 140] width 170 height 24
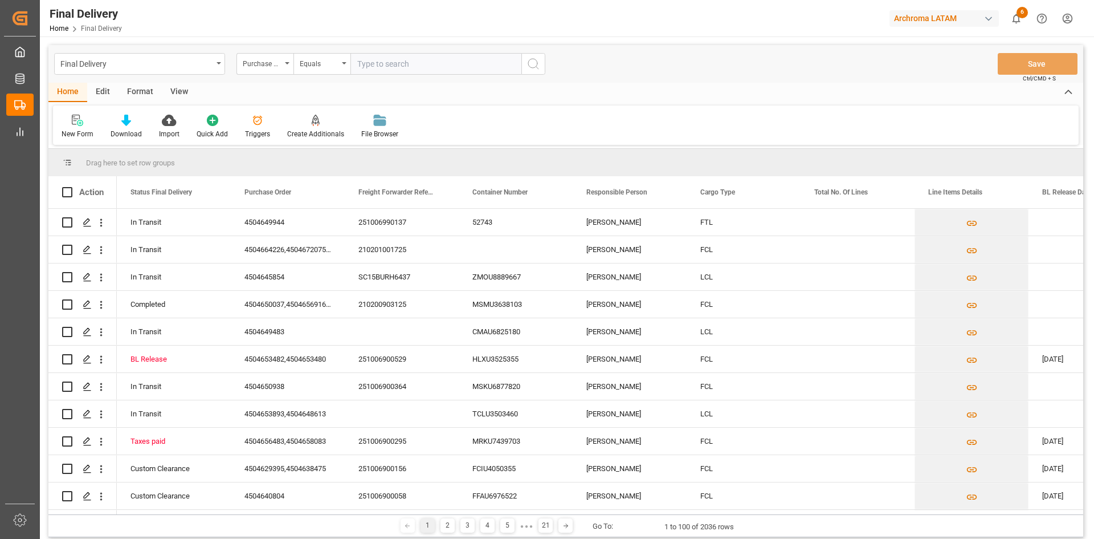
type input "4504649944"
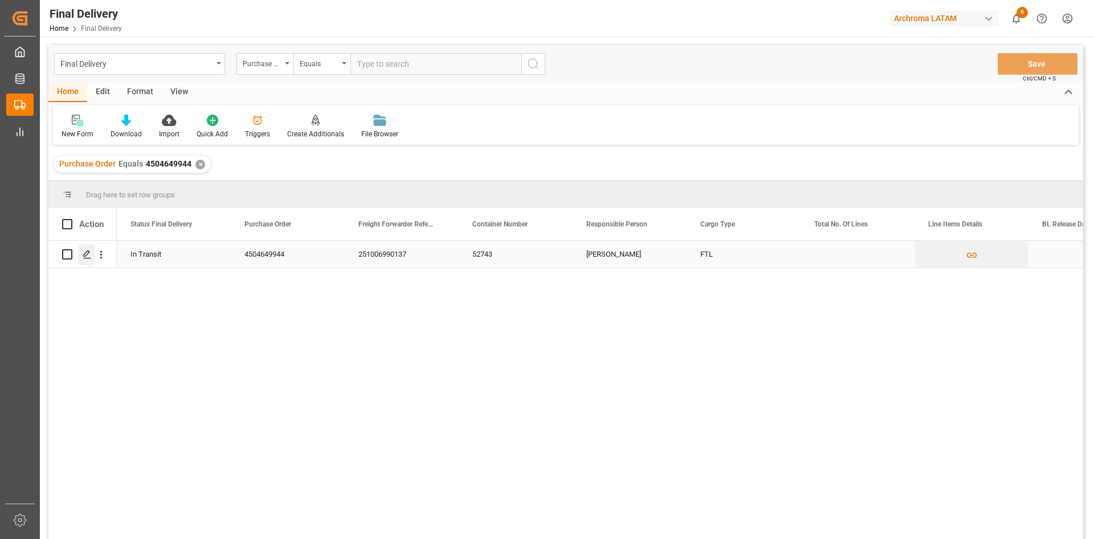
click at [84, 248] on div "Press SPACE to select this row." at bounding box center [86, 254] width 17 height 21
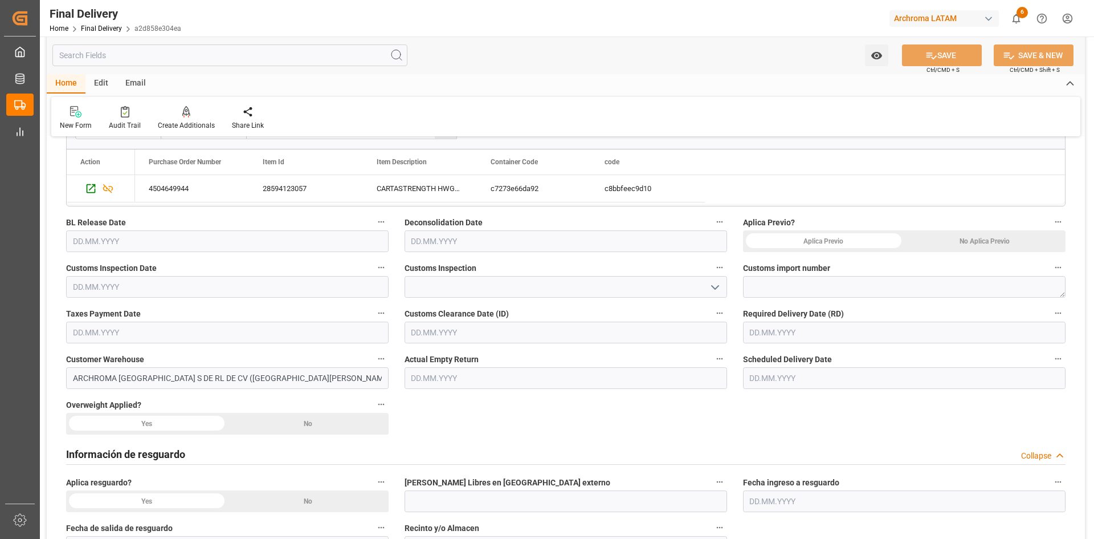
scroll to position [285, 0]
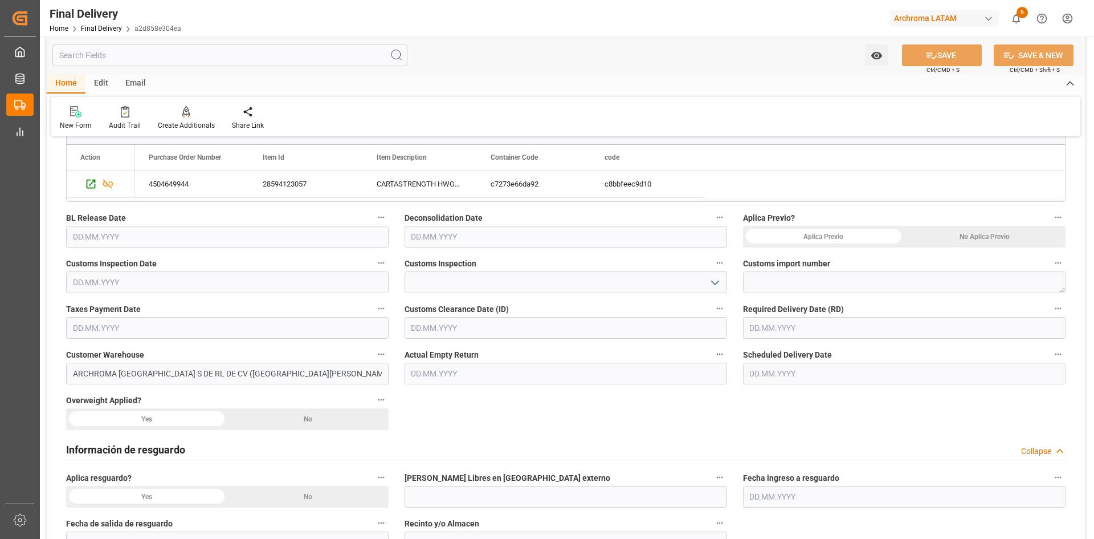
click at [960, 236] on div "No Aplica Previo" at bounding box center [985, 237] width 161 height 22
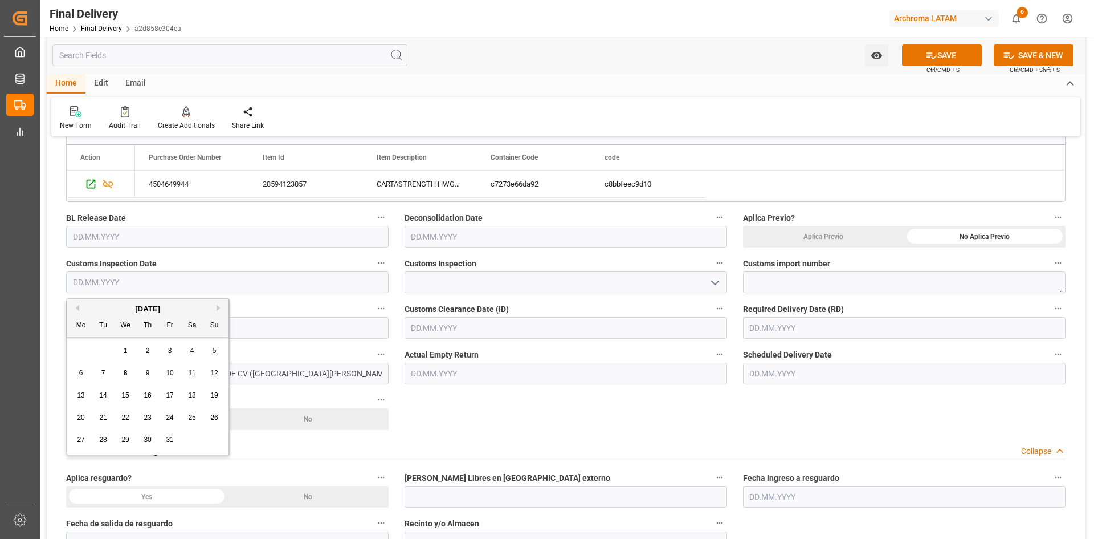
click at [292, 282] on input "text" at bounding box center [227, 282] width 323 height 22
click at [97, 344] on div "29 30 1 2 3 4 5" at bounding box center [148, 351] width 156 height 22
click at [76, 306] on button "Previous Month" at bounding box center [75, 307] width 7 height 7
click at [218, 306] on button "Next Month" at bounding box center [220, 307] width 7 height 7
click at [104, 373] on span "7" at bounding box center [103, 373] width 4 height 8
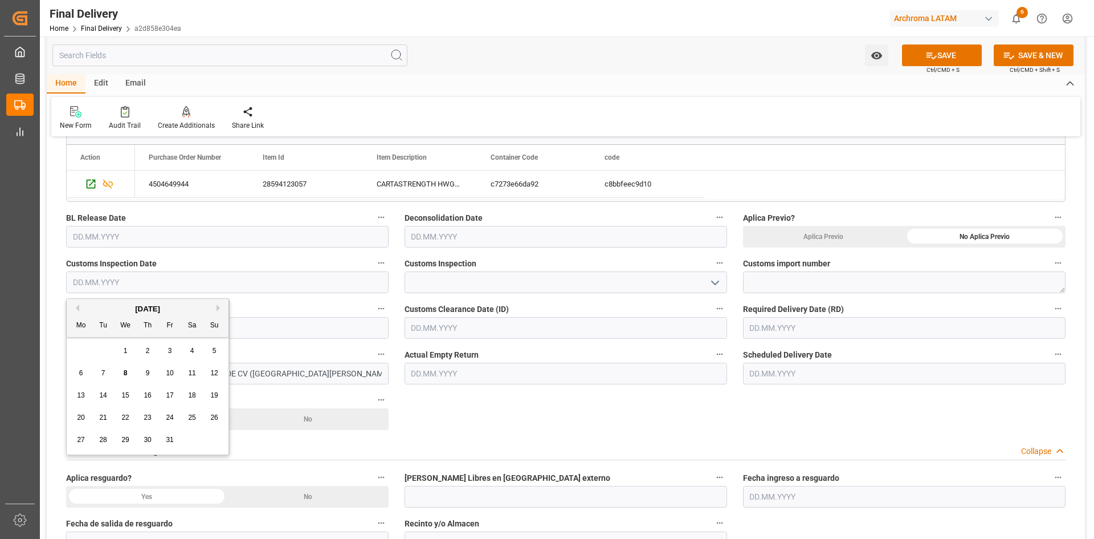
type input "[DATE]"
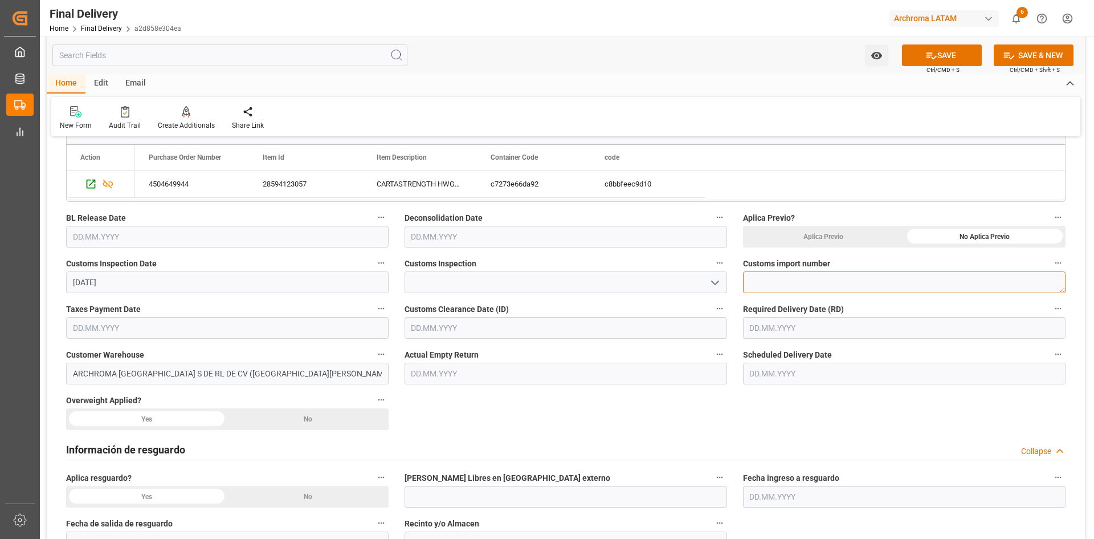
click at [778, 282] on textarea at bounding box center [904, 282] width 323 height 22
click at [778, 278] on textarea at bounding box center [904, 282] width 323 height 22
paste textarea "25 24 3617 5009954"
type textarea "25 24 3617 5009954"
click at [225, 331] on input "text" at bounding box center [227, 328] width 323 height 22
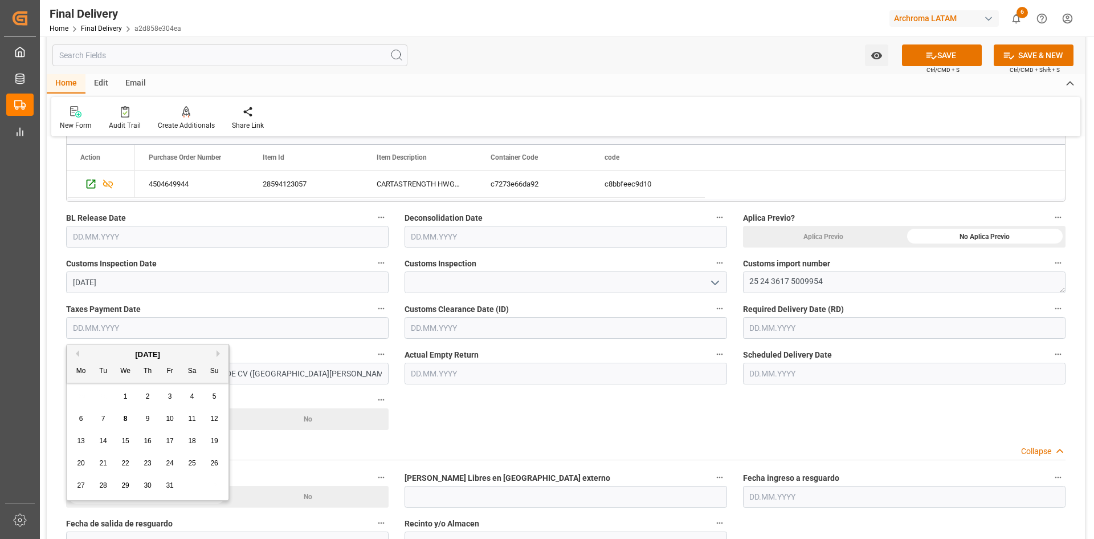
click at [101, 359] on div "October 2025" at bounding box center [148, 354] width 162 height 11
click at [104, 418] on span "7" at bounding box center [103, 418] width 4 height 8
type input "[DATE]"
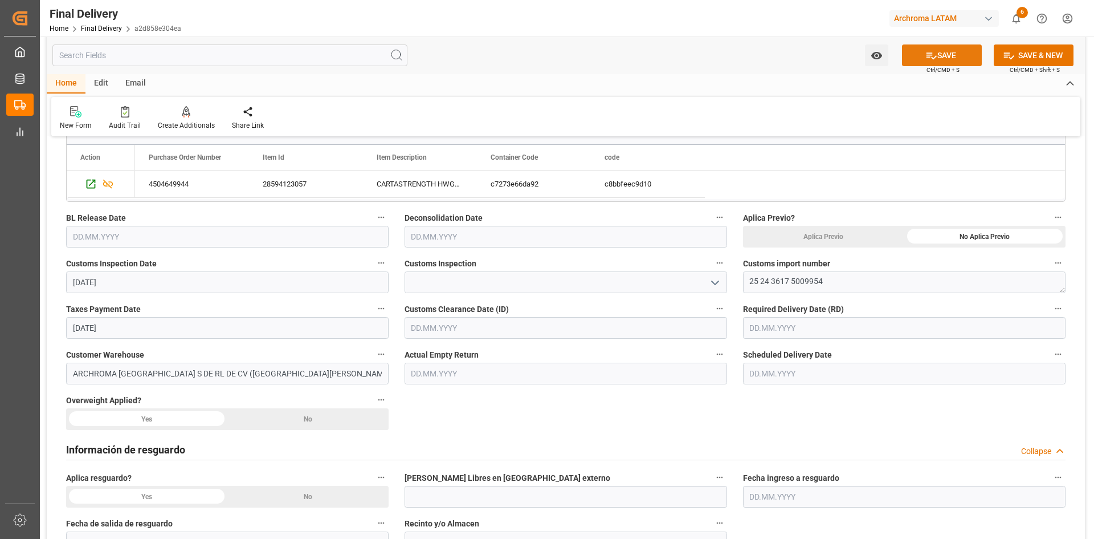
click at [947, 60] on button "SAVE" at bounding box center [942, 55] width 80 height 22
type input "Taxes paid"
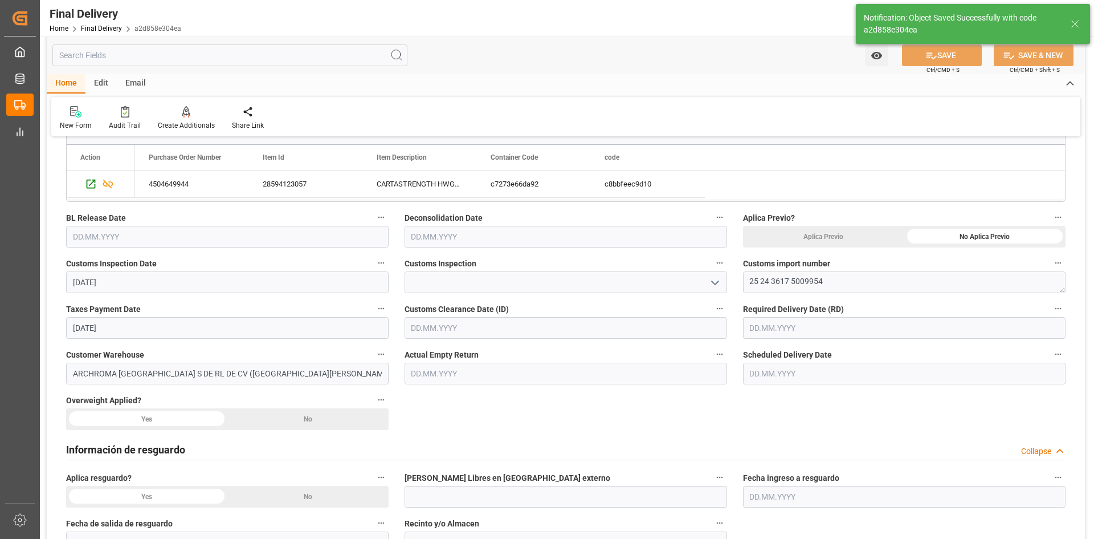
click at [794, 322] on input "text" at bounding box center [904, 328] width 323 height 22
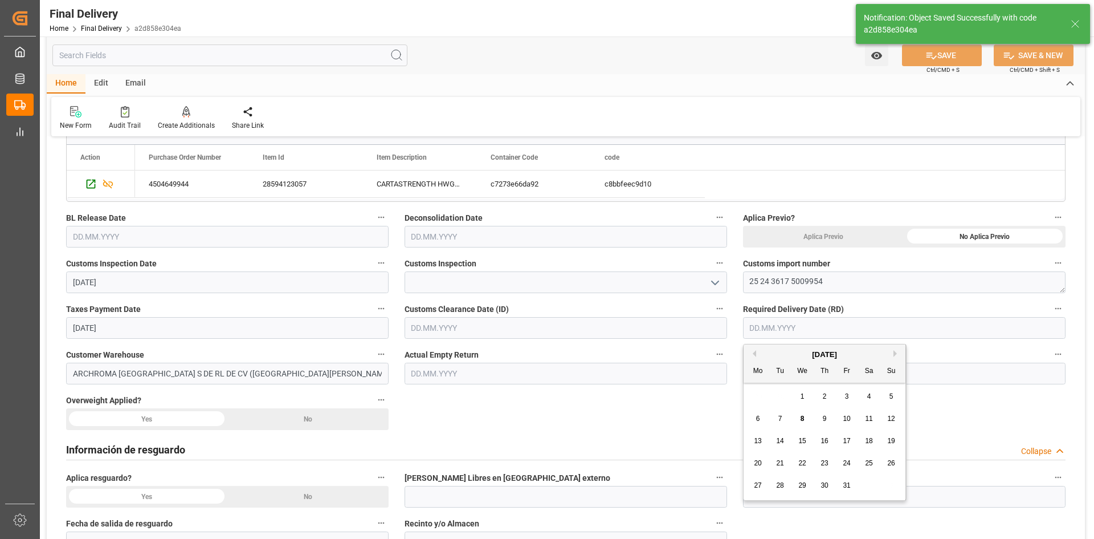
click at [764, 356] on div "October 2025" at bounding box center [825, 354] width 162 height 11
click at [849, 416] on span "10" at bounding box center [846, 418] width 7 height 8
type input "[DATE]"
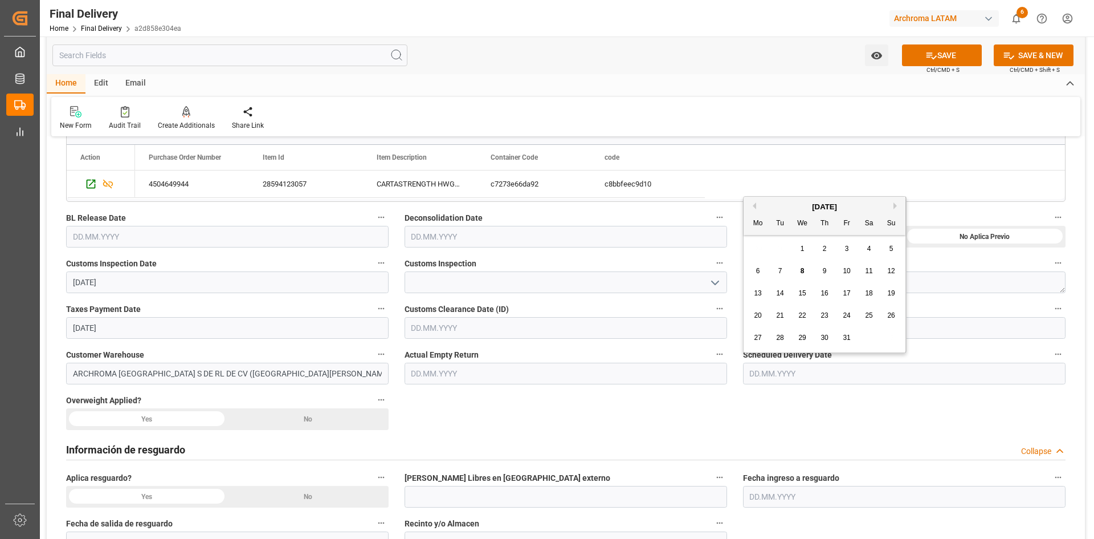
click at [842, 378] on input "text" at bounding box center [904, 374] width 323 height 22
click at [846, 267] on span "10" at bounding box center [846, 271] width 7 height 8
type input "[DATE]"
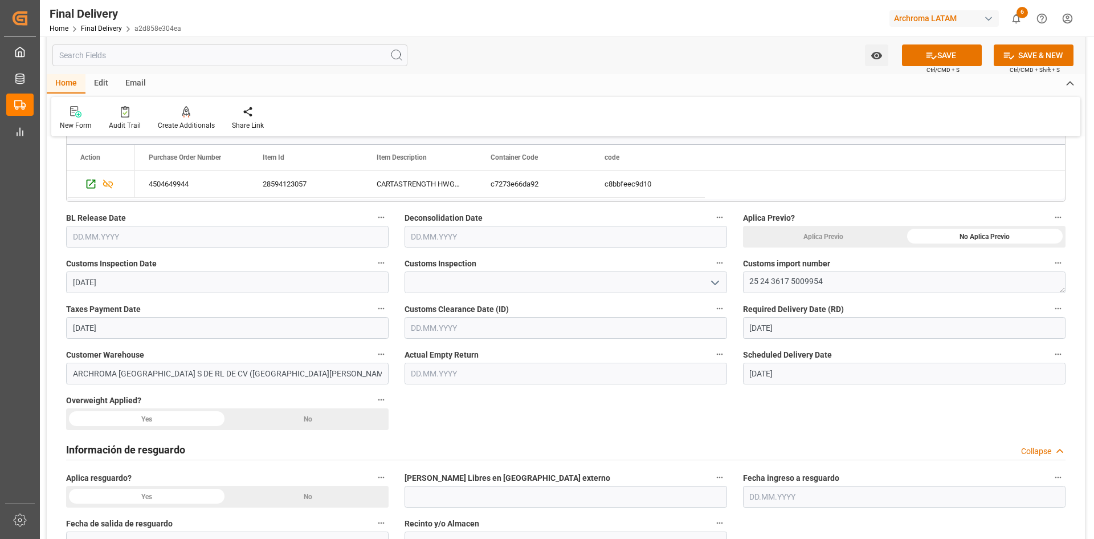
click at [289, 416] on div "No" at bounding box center [307, 419] width 161 height 22
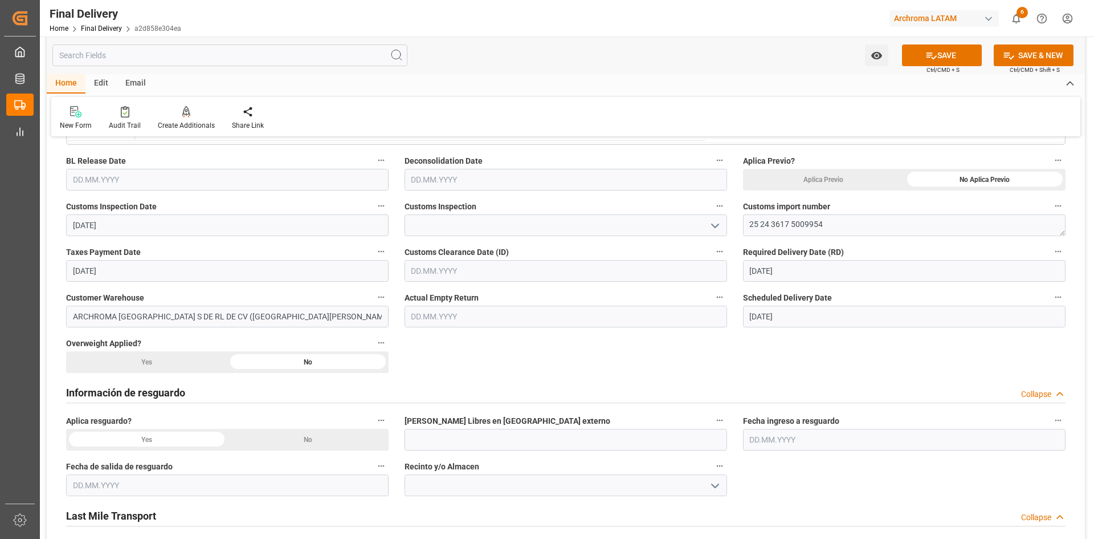
click at [290, 435] on div "No" at bounding box center [307, 440] width 161 height 22
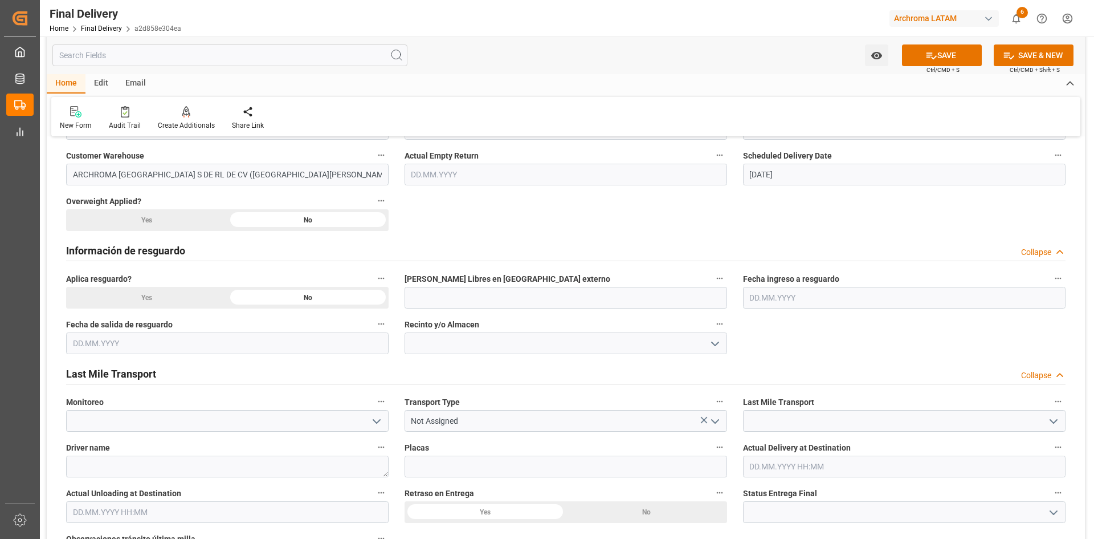
scroll to position [513, 0]
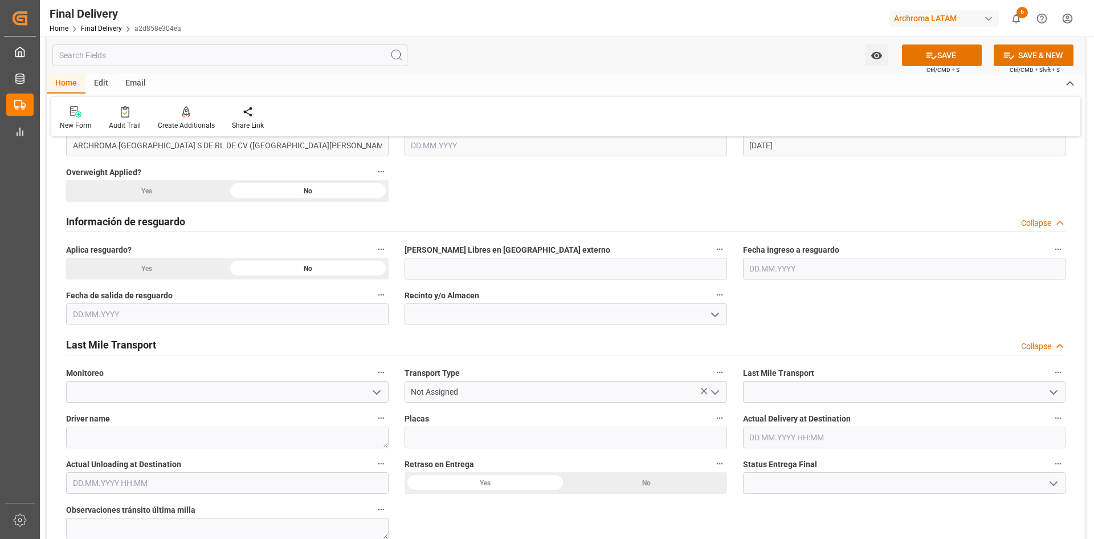
click at [379, 392] on polyline "open menu" at bounding box center [376, 391] width 7 height 3
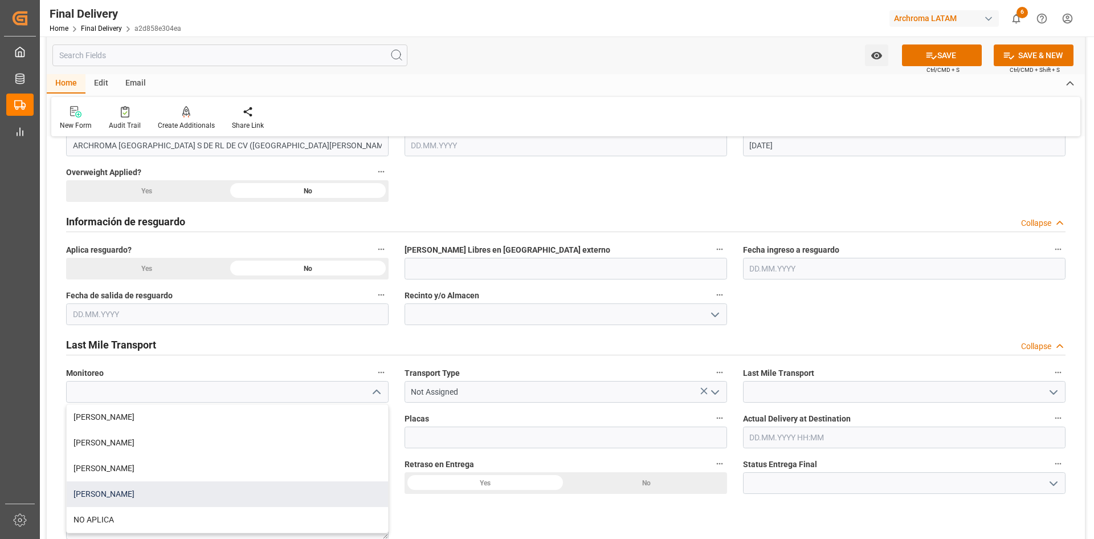
click at [130, 490] on div "[PERSON_NAME]" at bounding box center [227, 494] width 321 height 26
type input "[PERSON_NAME]"
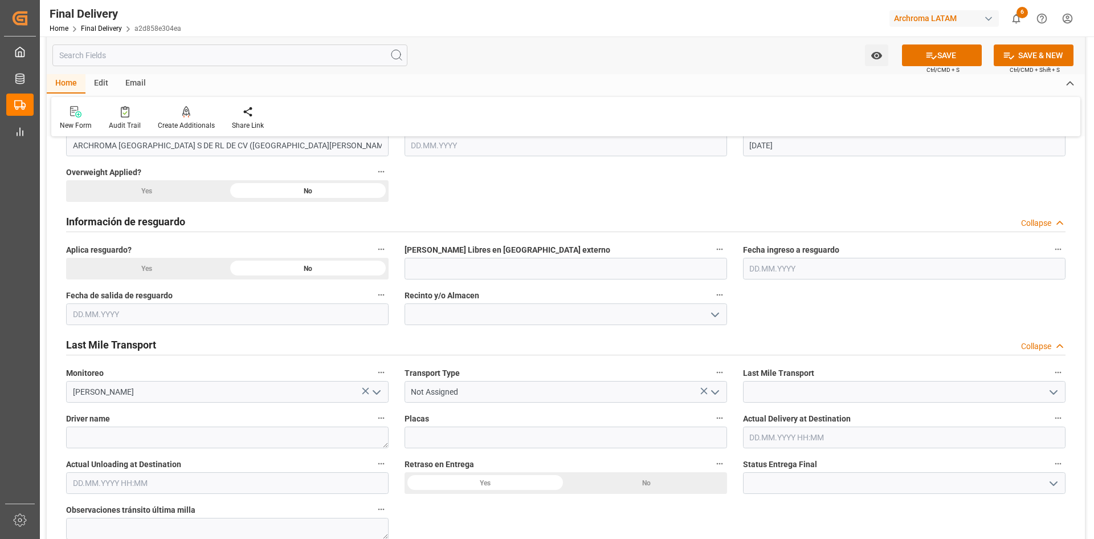
click at [716, 383] on button "open menu" at bounding box center [714, 392] width 17 height 18
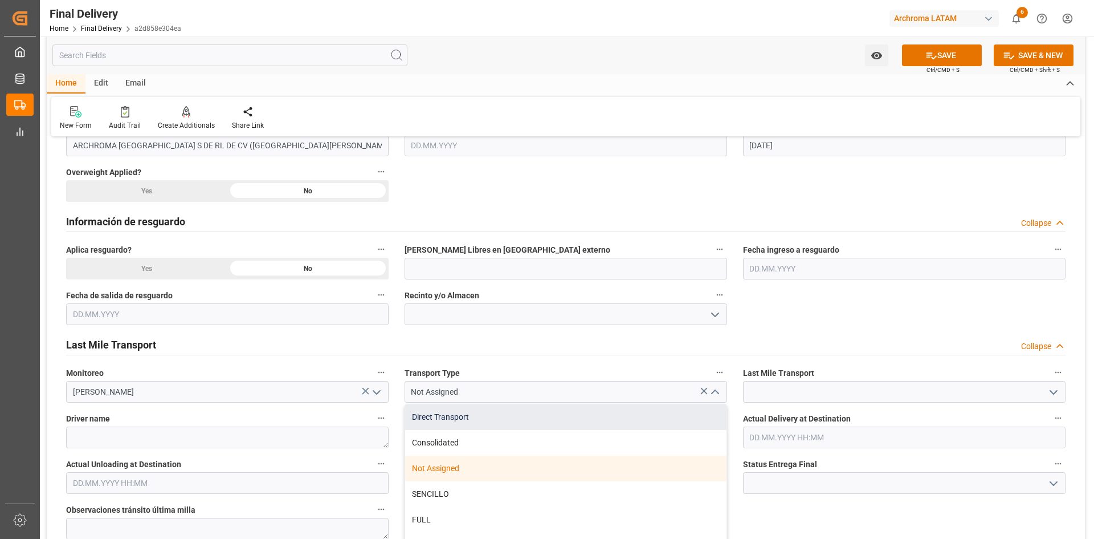
click at [551, 416] on div "Direct Transport" at bounding box center [565, 417] width 321 height 26
type input "Direct Transport"
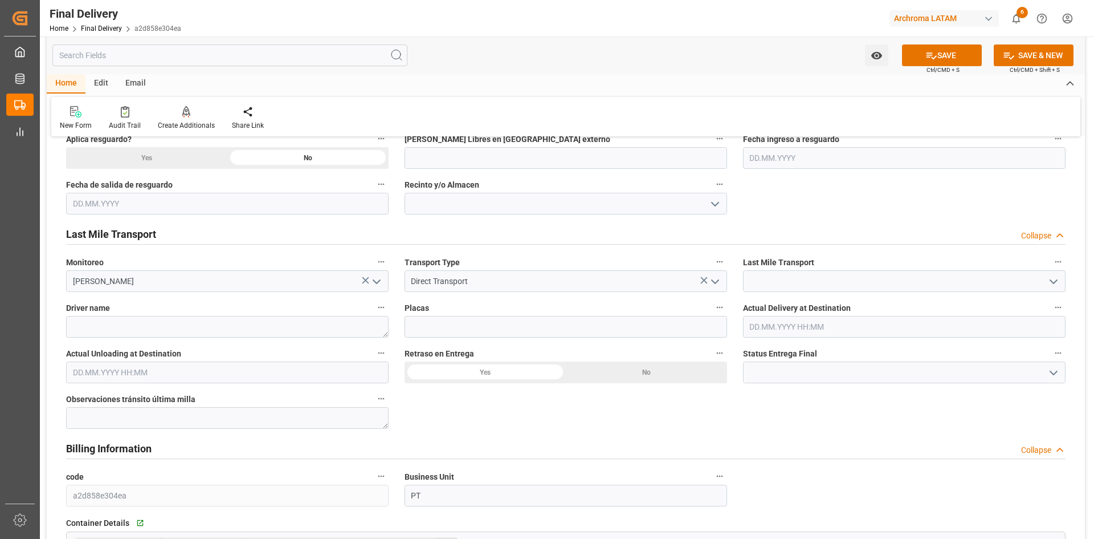
scroll to position [627, 0]
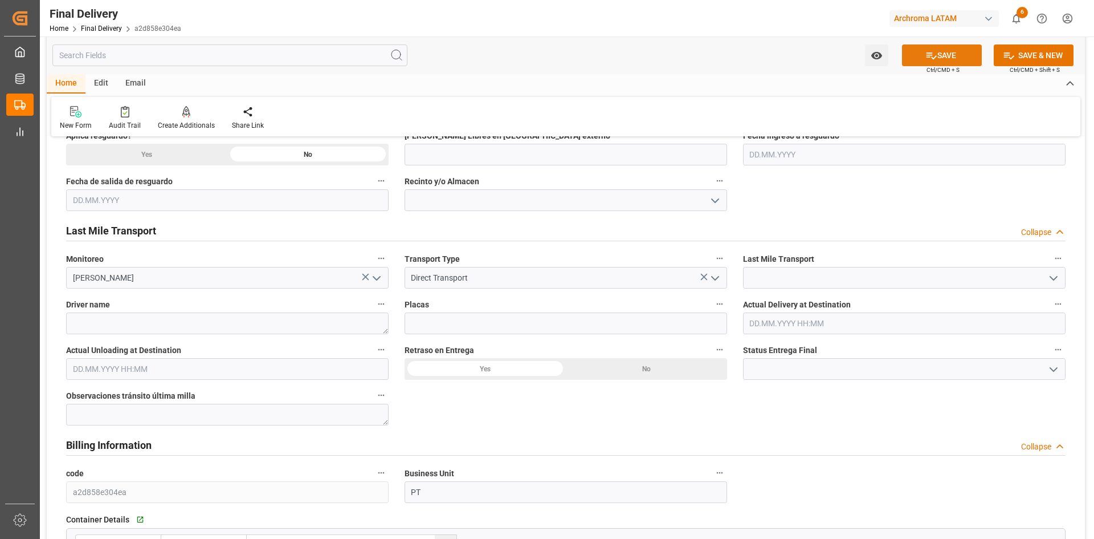
click at [927, 60] on icon at bounding box center [932, 56] width 12 height 12
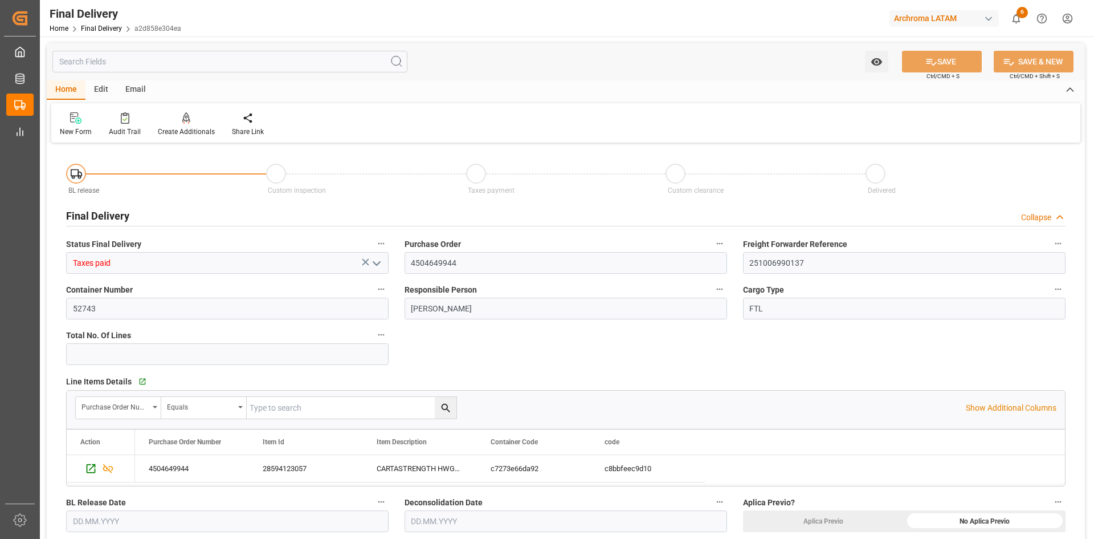
scroll to position [0, 0]
type input "In transit to final delivery"
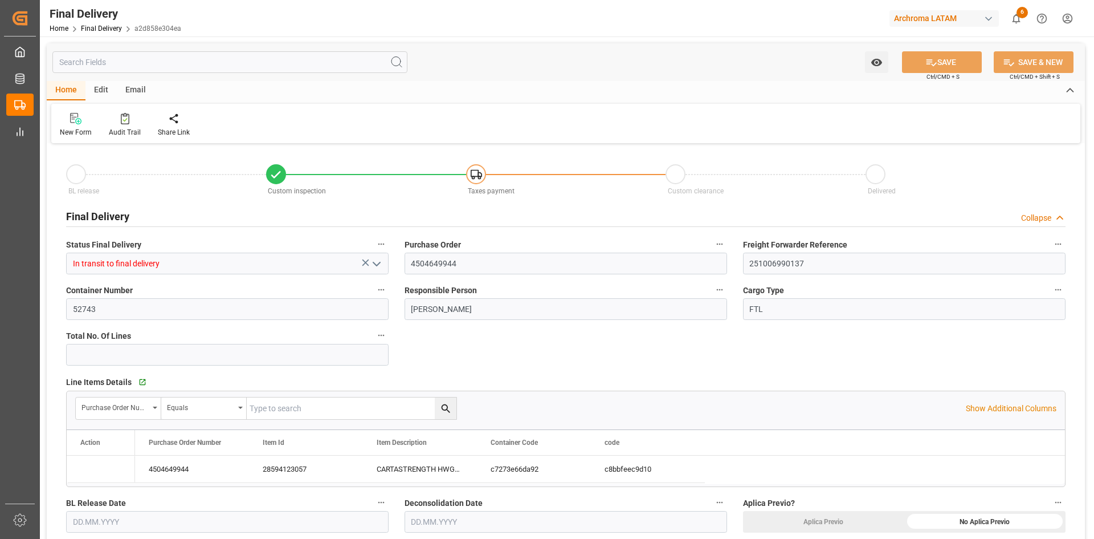
type input "[DATE]"
click at [464, 270] on input "4504649944" at bounding box center [566, 264] width 323 height 22
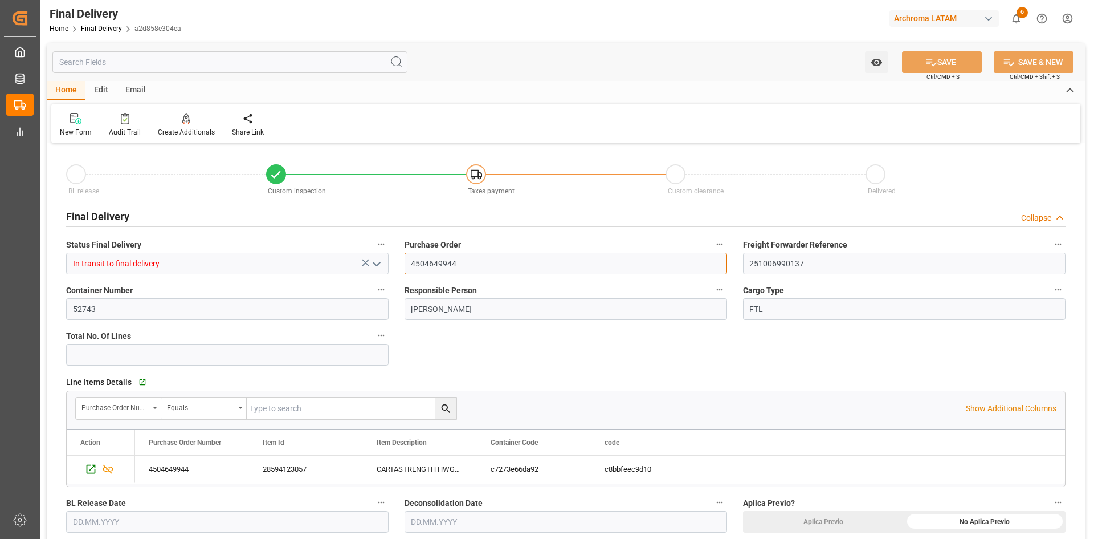
click at [464, 270] on input "4504649944" at bounding box center [566, 264] width 323 height 22
